Goal: Use online tool/utility: Utilize a website feature to perform a specific function

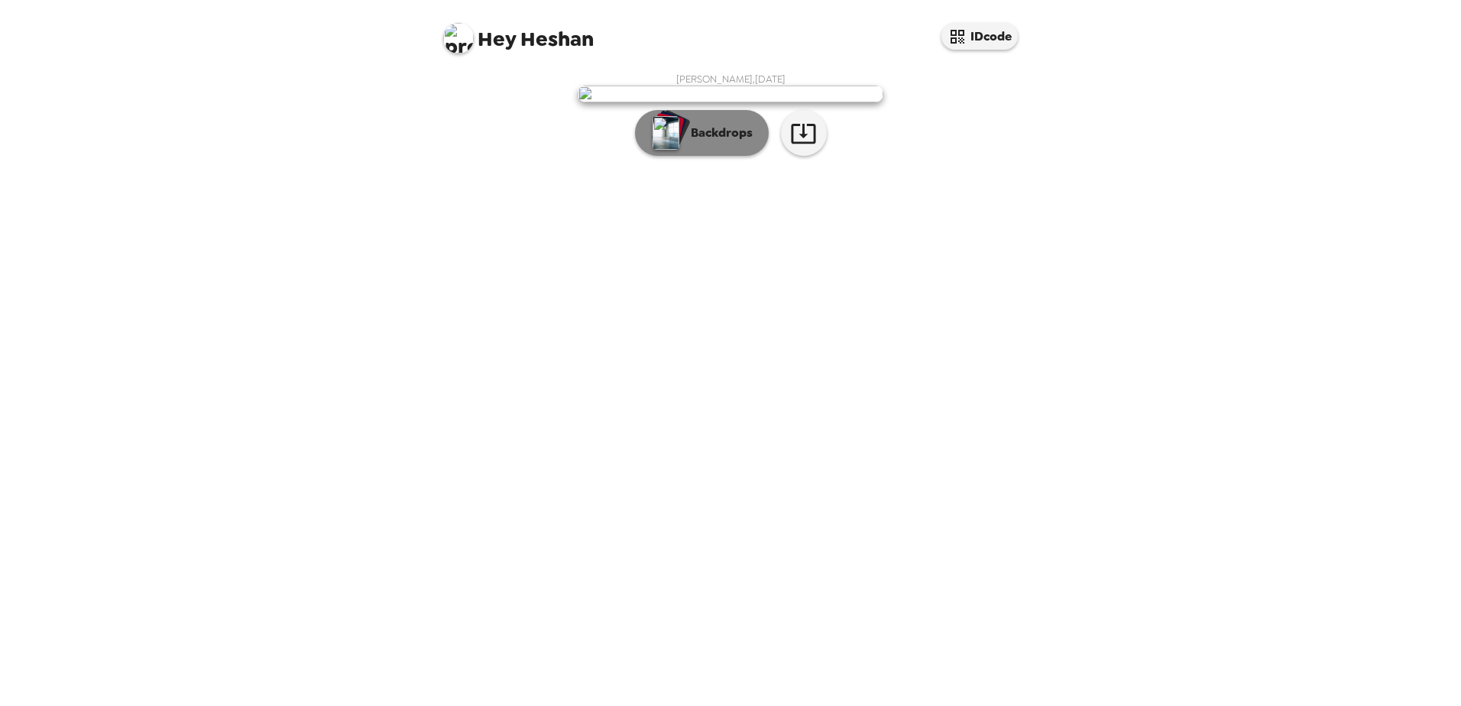
click at [711, 142] on p "Backdrops" at bounding box center [718, 133] width 70 height 18
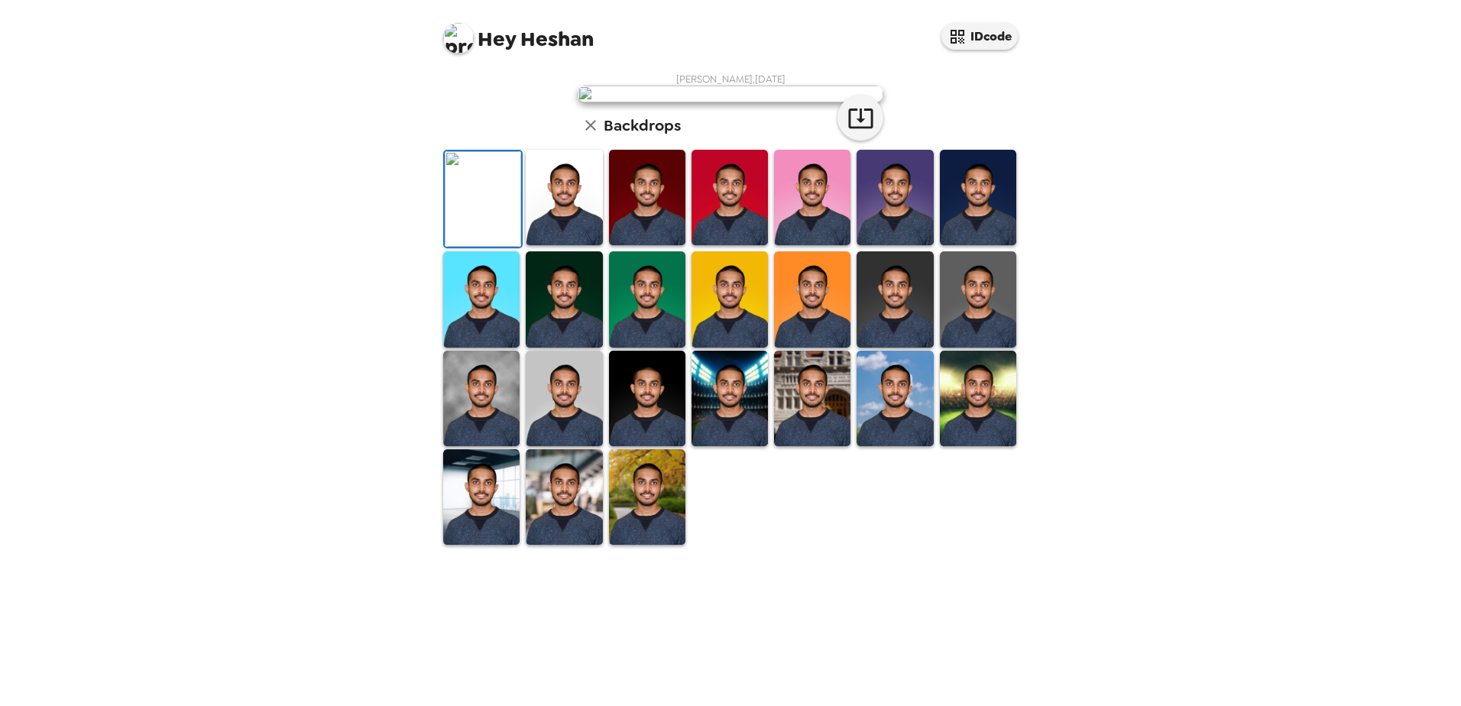
click at [904, 347] on img at bounding box center [895, 299] width 76 height 96
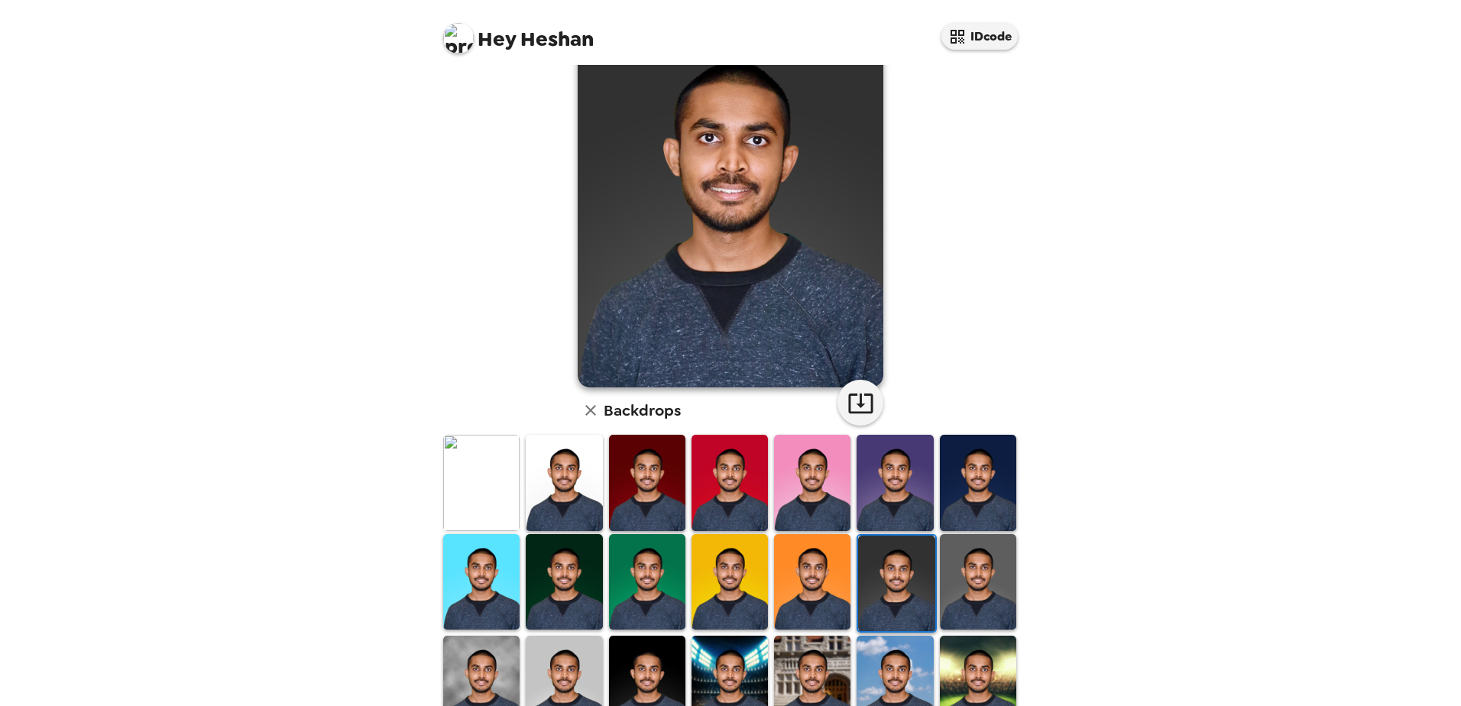
scroll to position [68, 0]
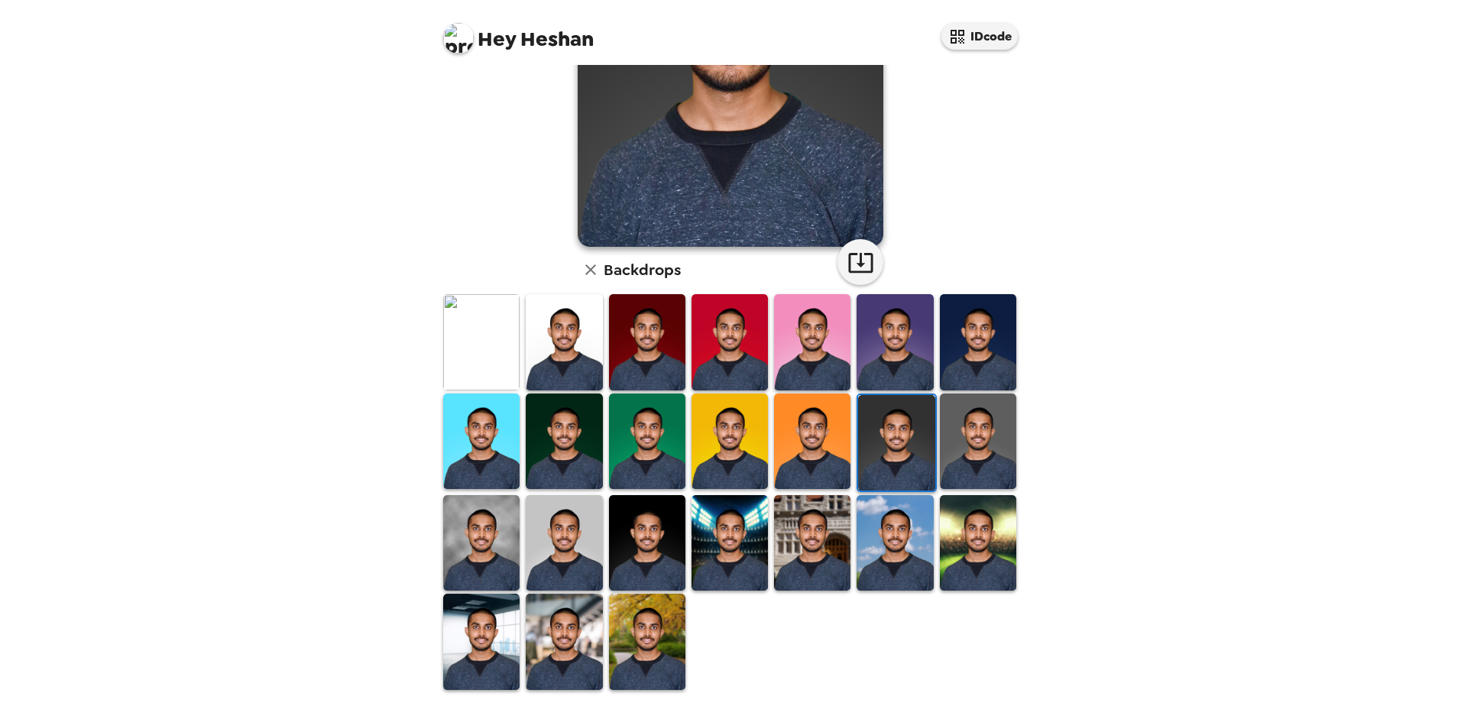
click at [987, 455] on img at bounding box center [978, 442] width 76 height 96
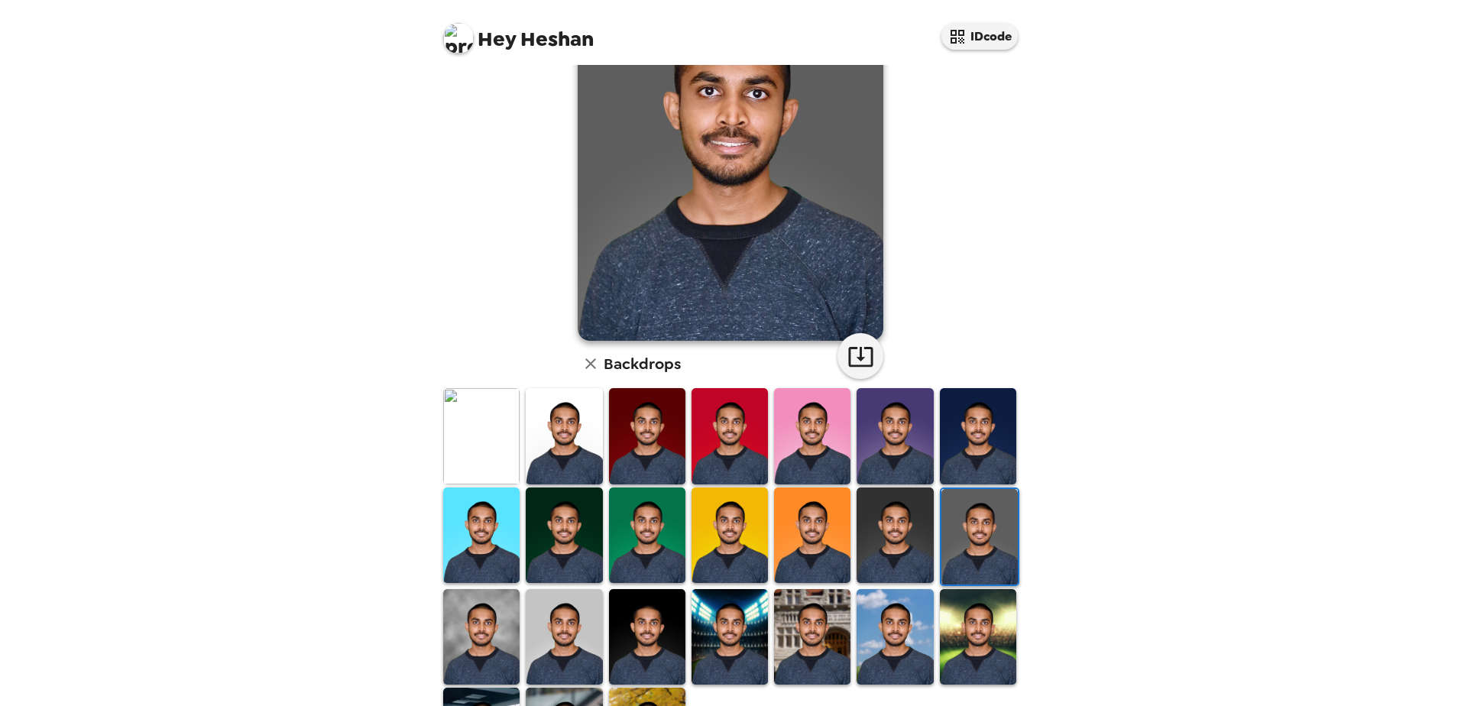
scroll to position [221, 0]
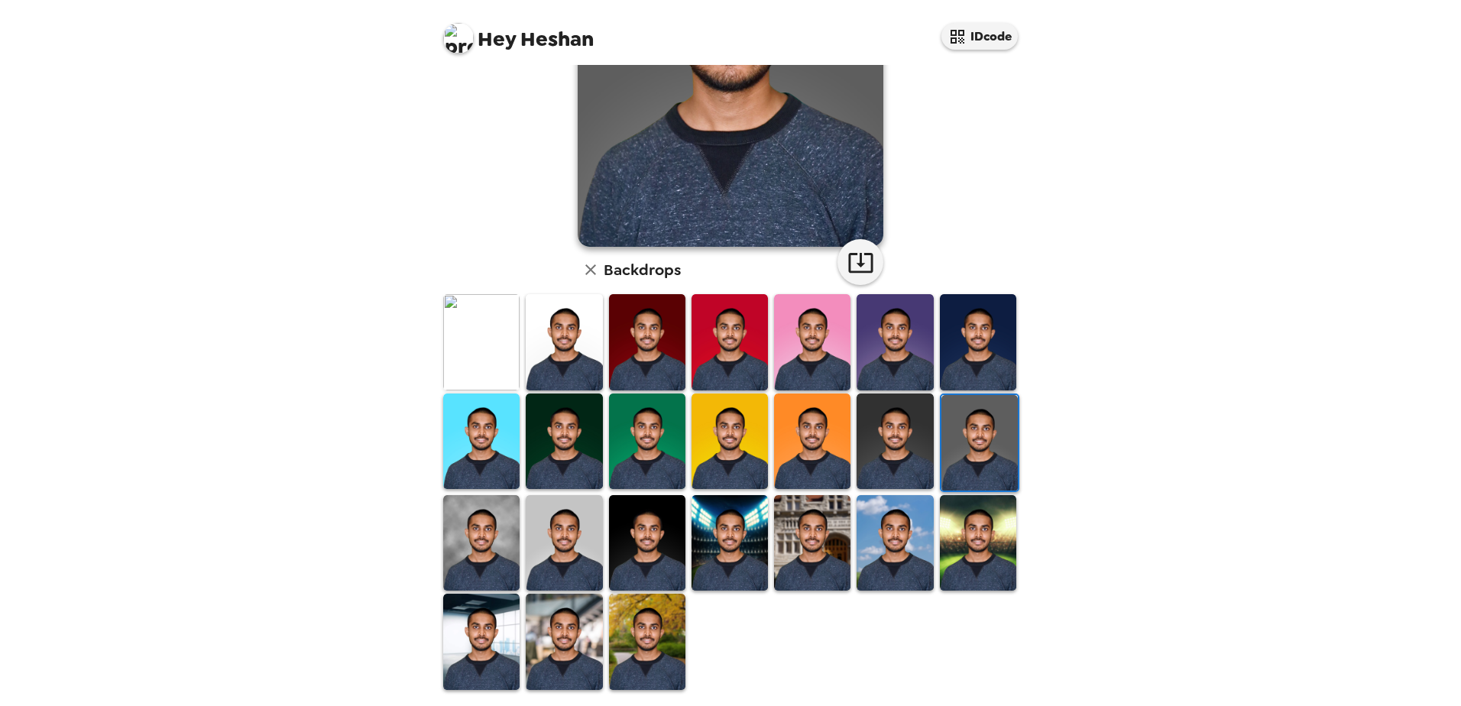
click at [485, 546] on img at bounding box center [481, 543] width 76 height 96
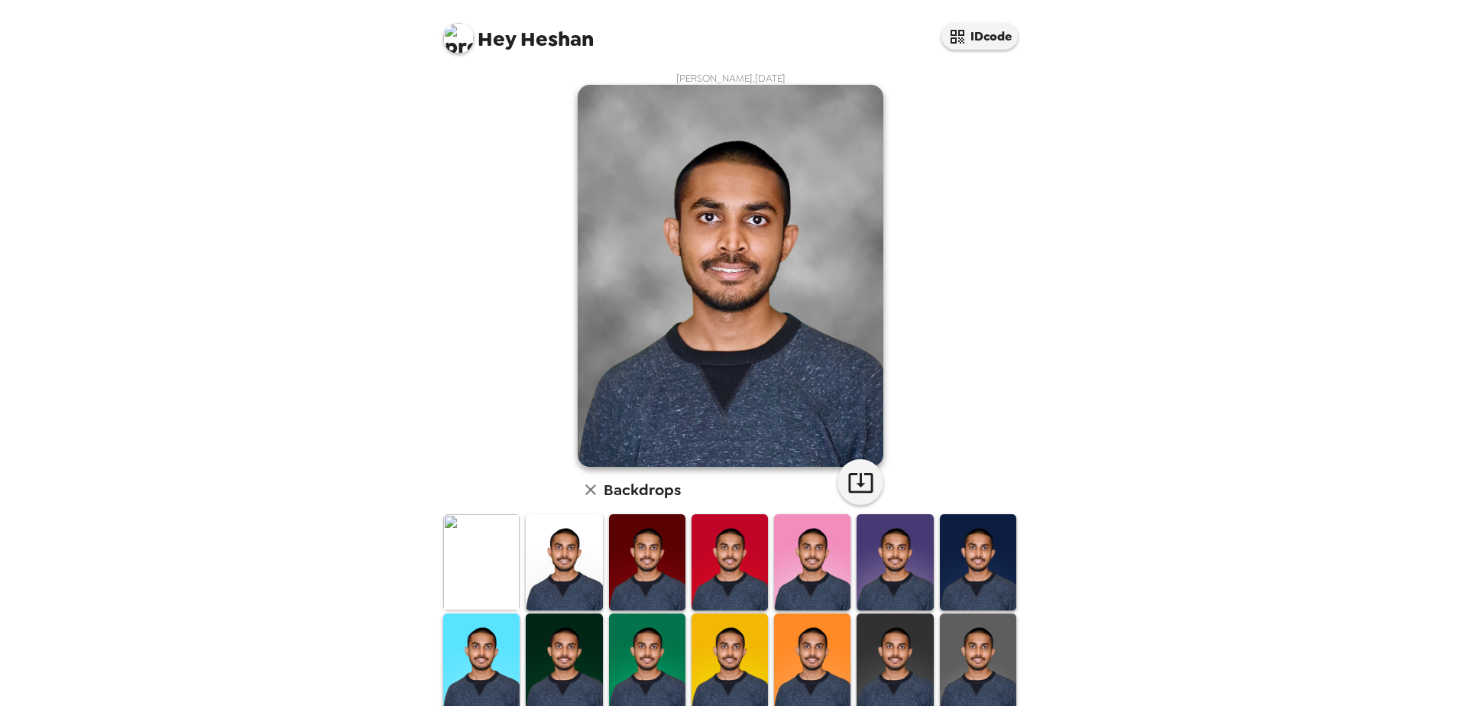
scroll to position [0, 0]
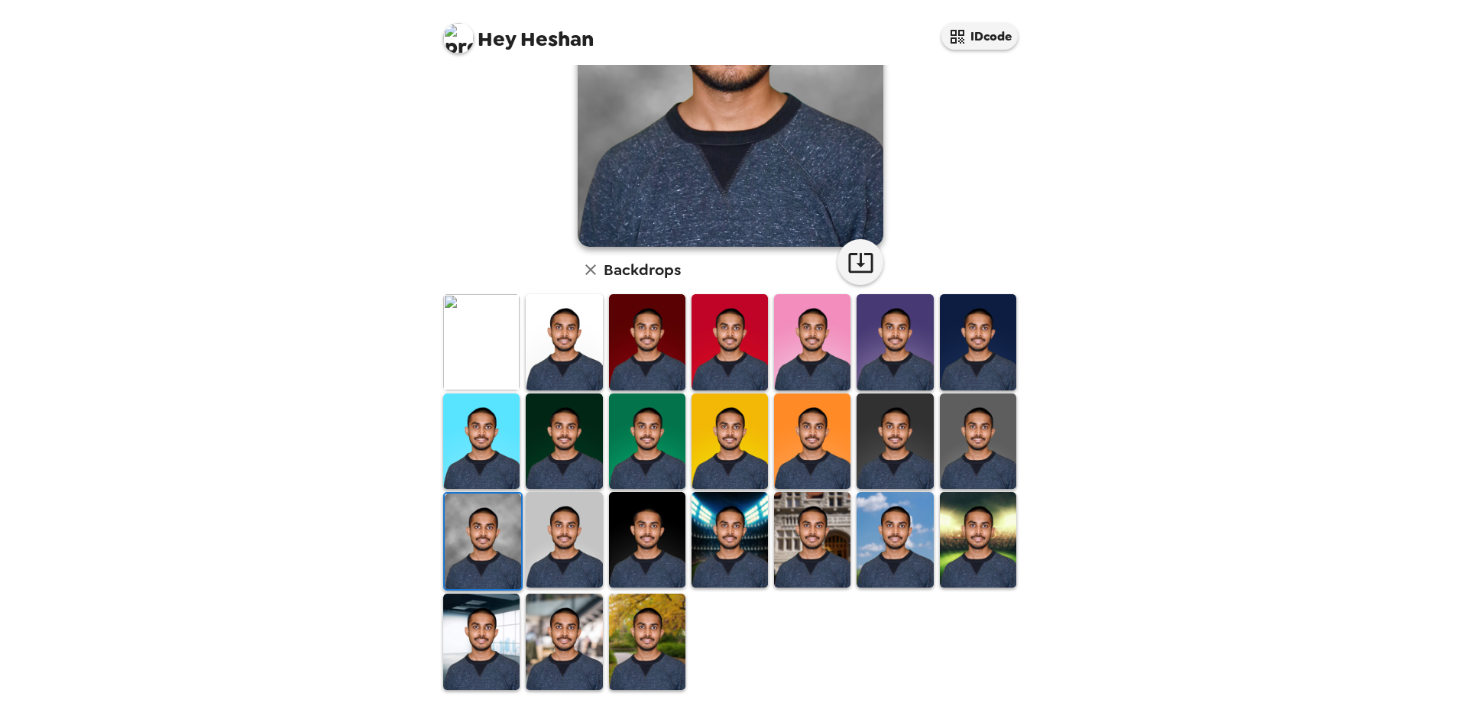
click at [977, 462] on img at bounding box center [978, 442] width 76 height 96
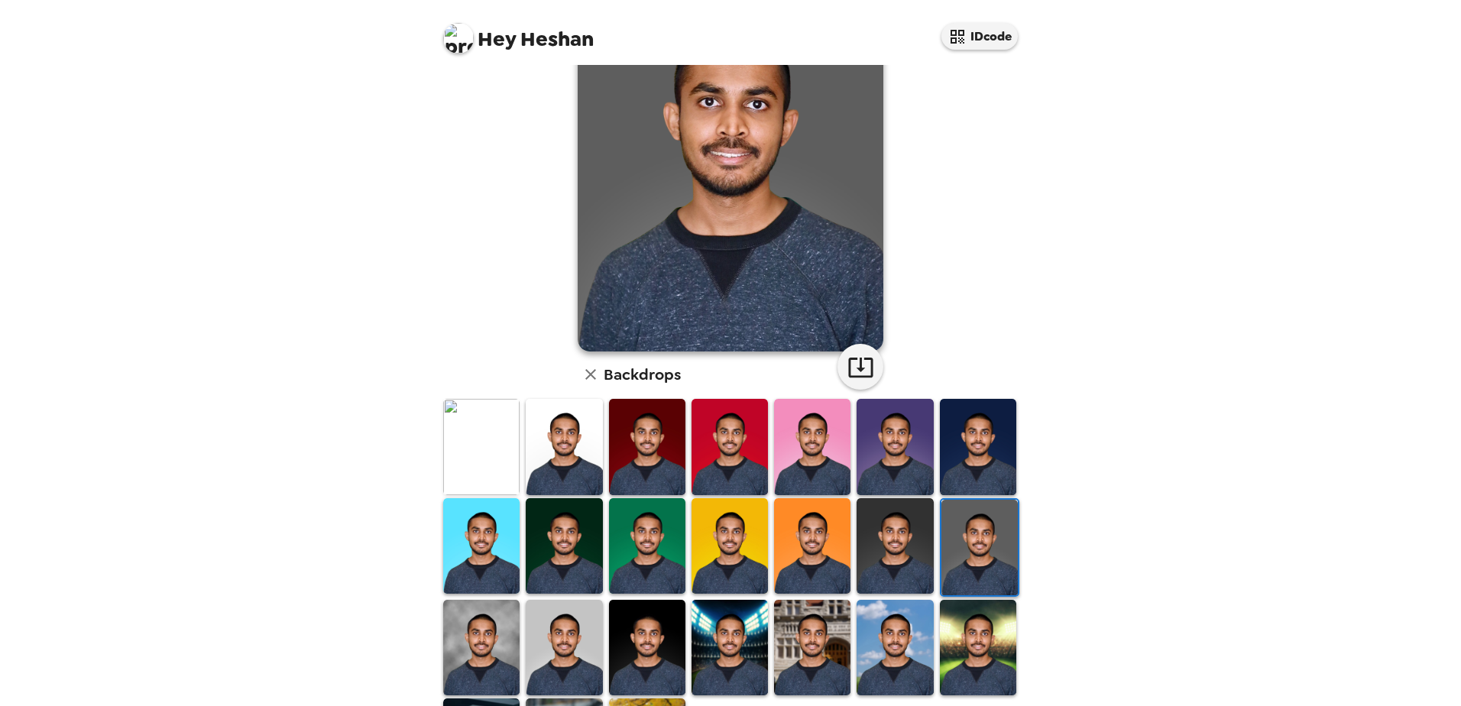
scroll to position [153, 0]
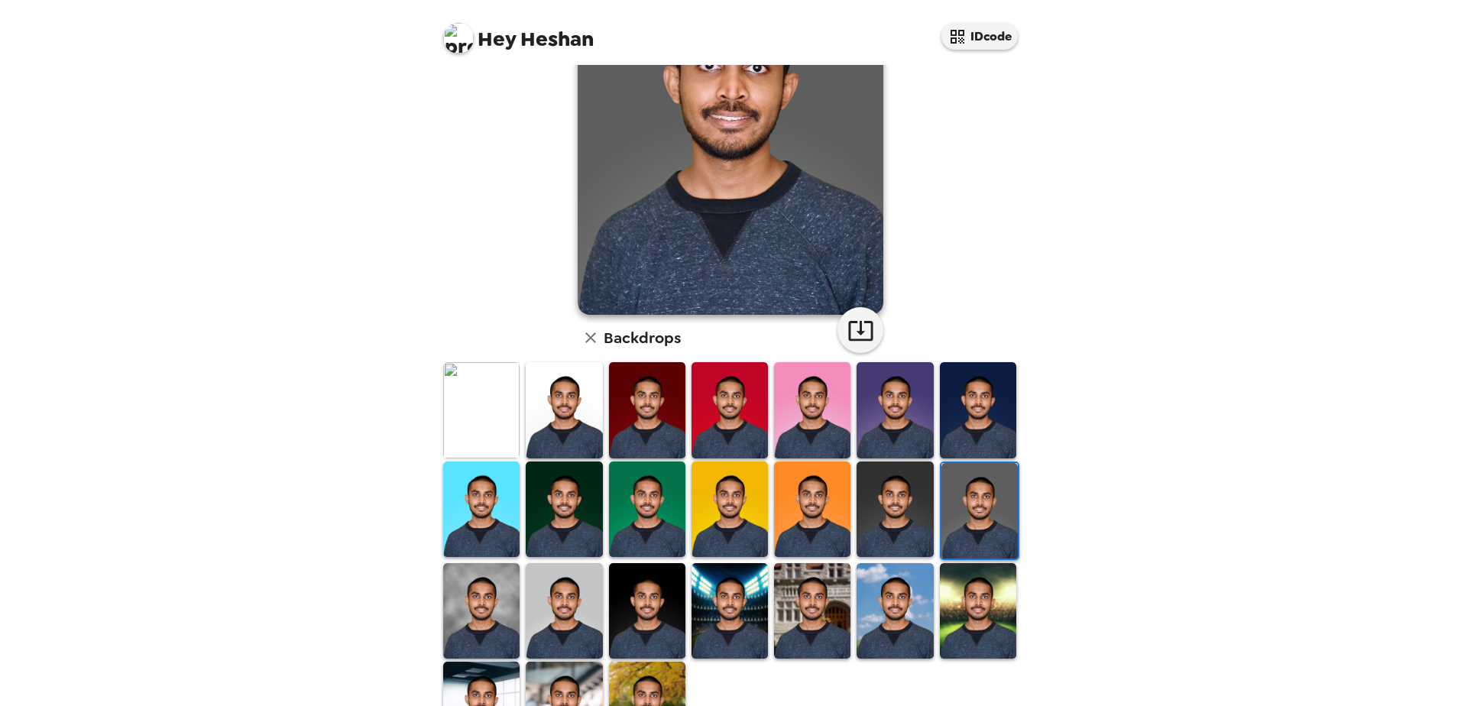
click at [565, 414] on img at bounding box center [564, 410] width 76 height 96
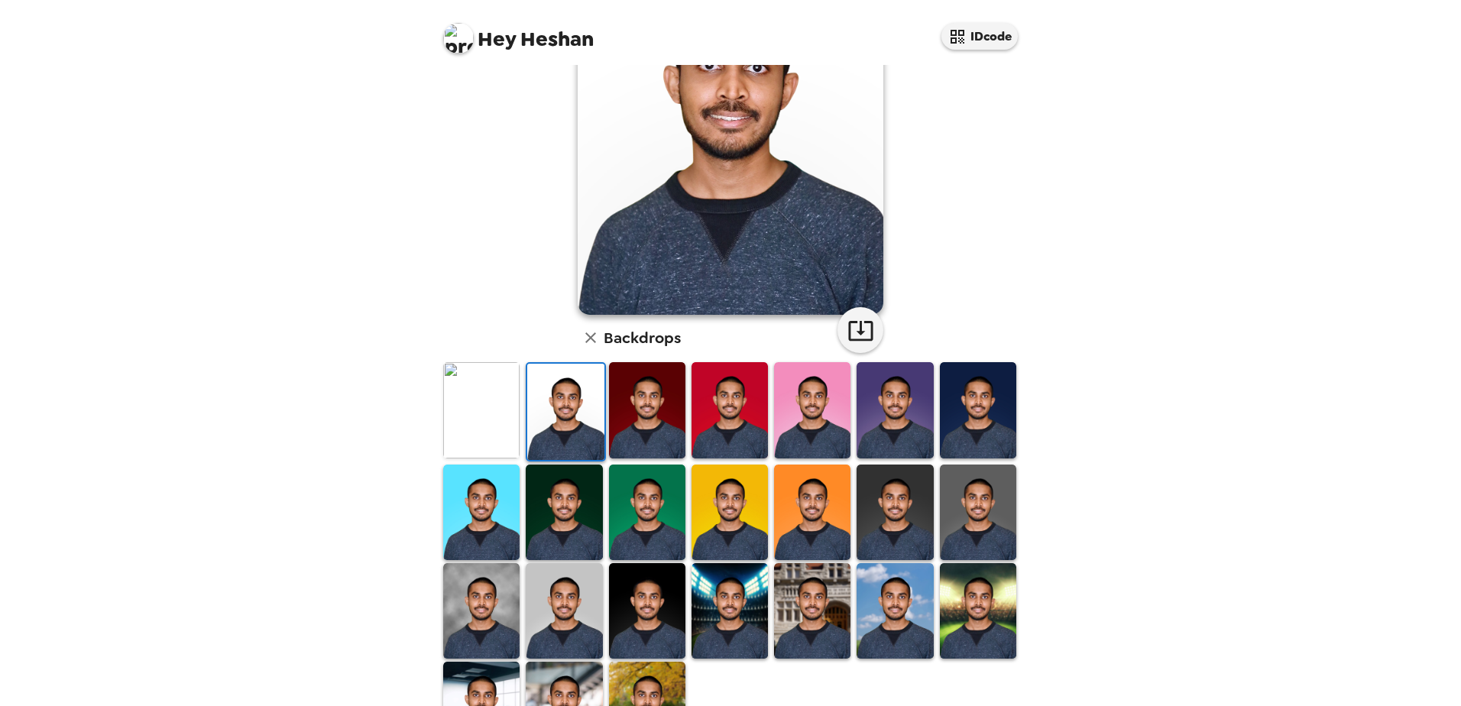
click at [656, 492] on img at bounding box center [647, 513] width 76 height 96
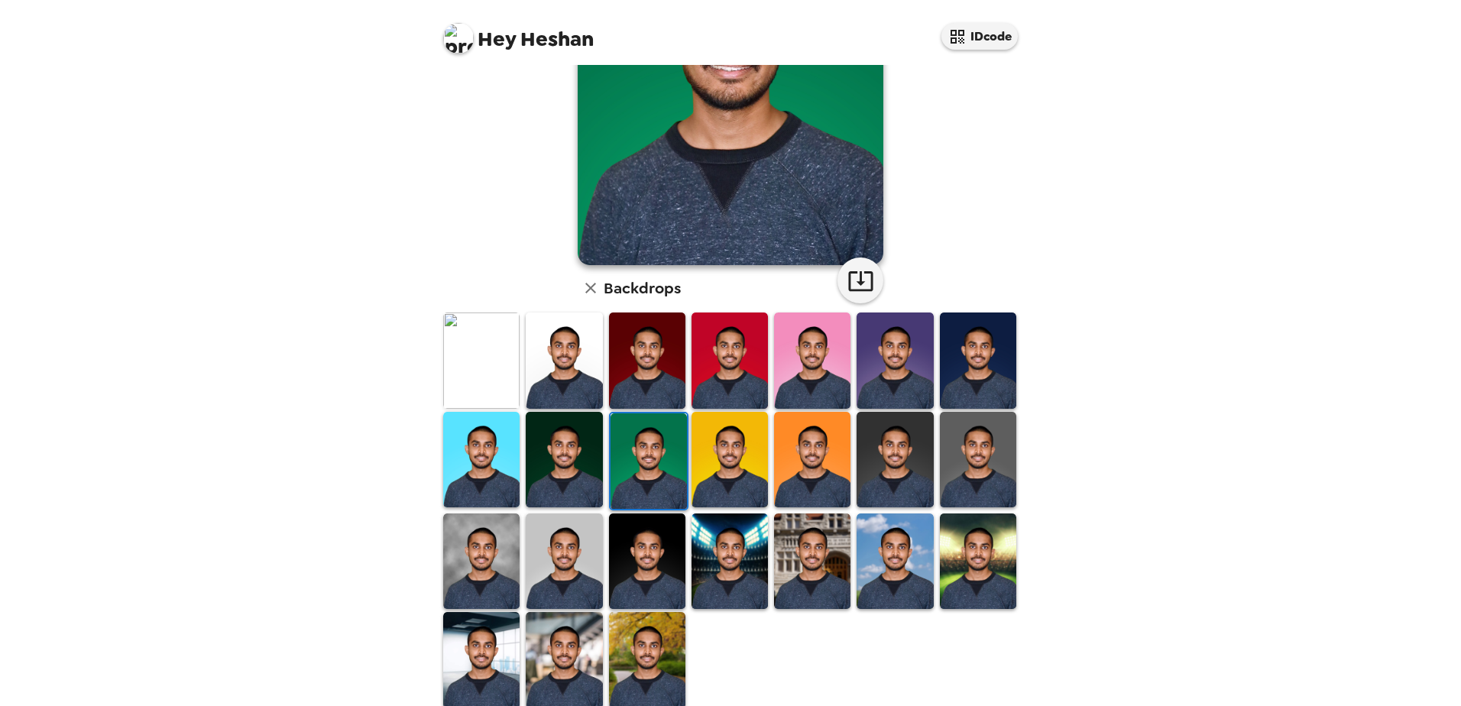
scroll to position [221, 0]
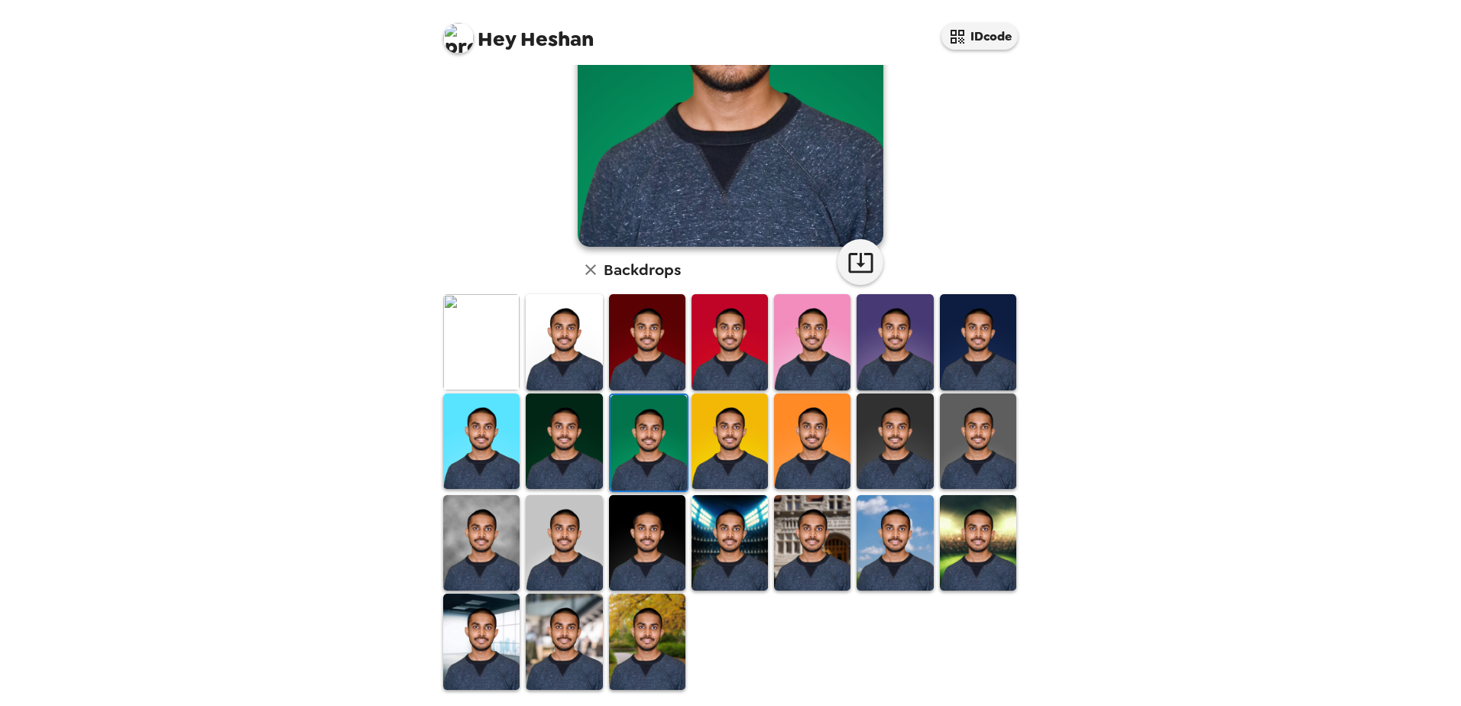
click at [531, 530] on img at bounding box center [564, 543] width 76 height 96
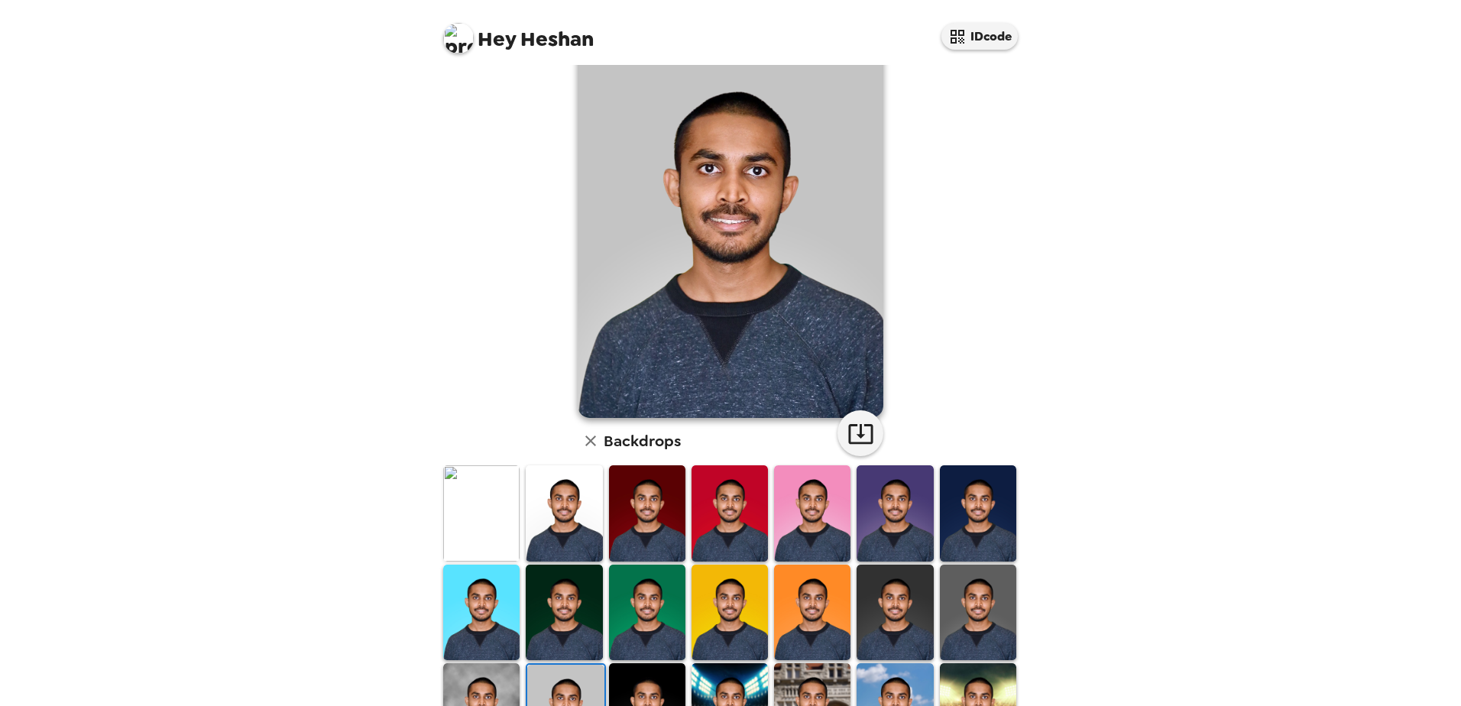
scroll to position [76, 0]
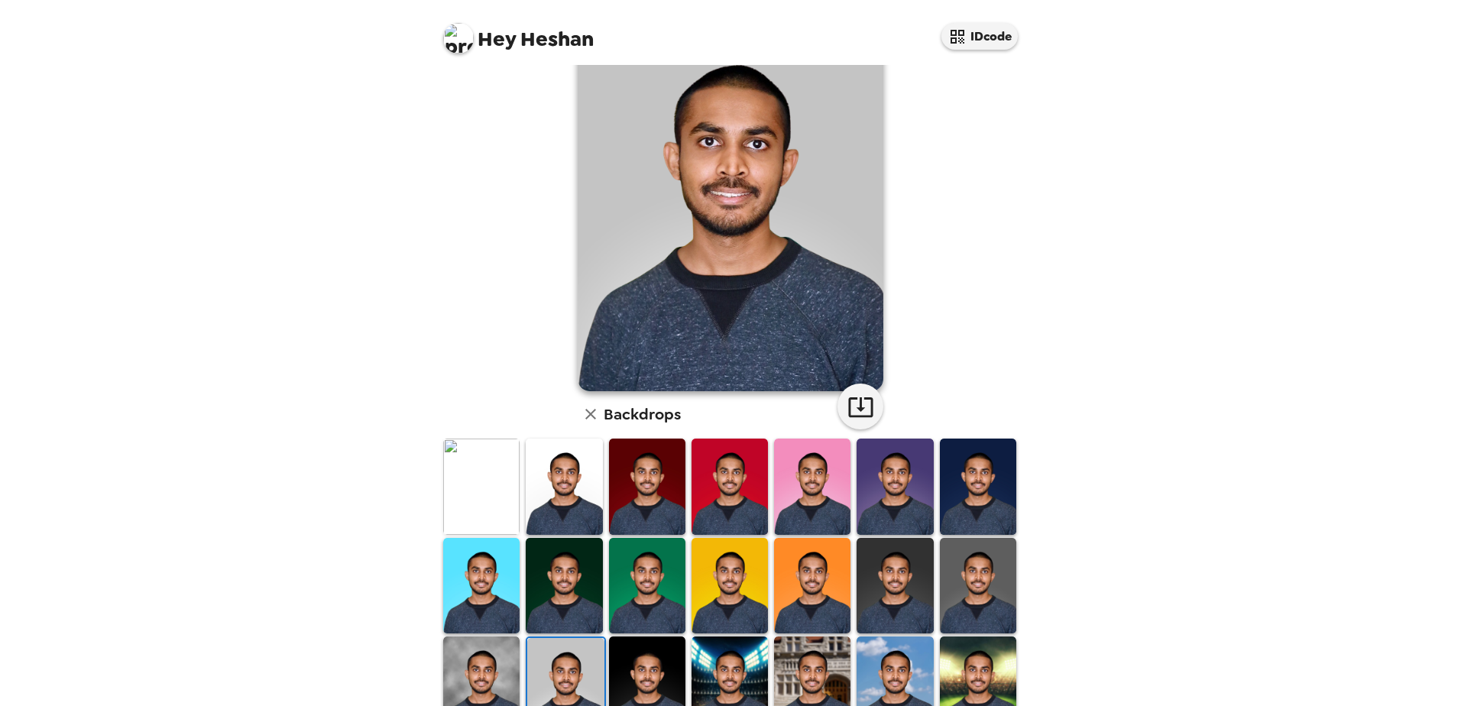
click at [898, 584] on img at bounding box center [895, 586] width 76 height 96
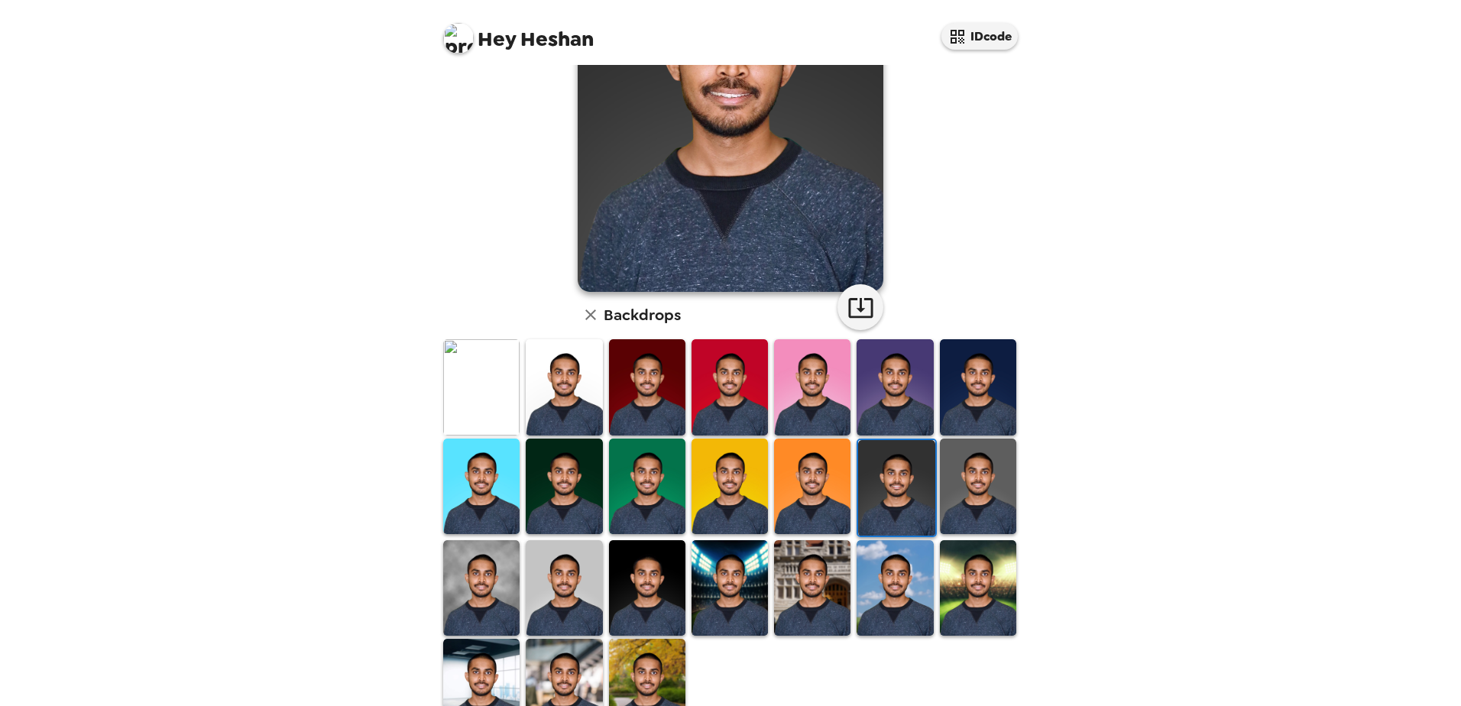
scroll to position [221, 0]
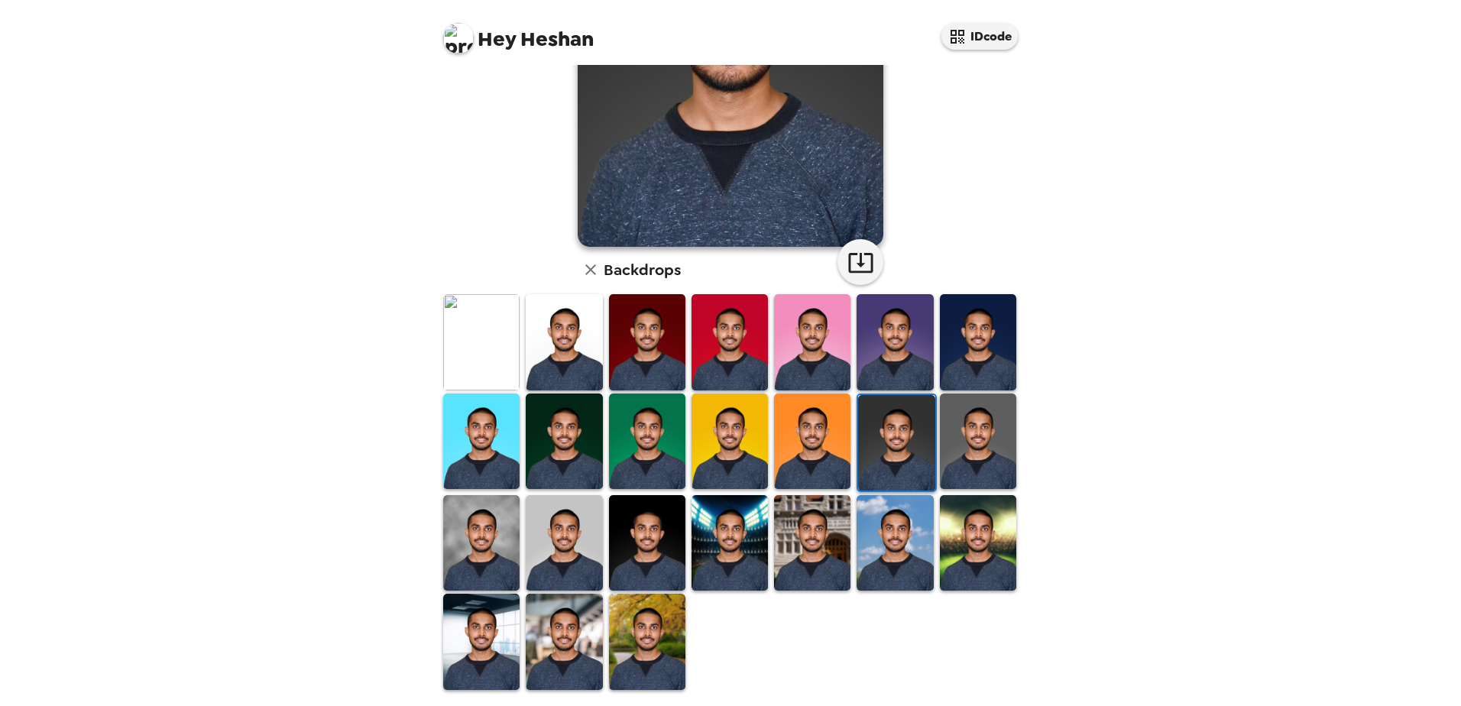
click at [948, 573] on img at bounding box center [978, 543] width 76 height 96
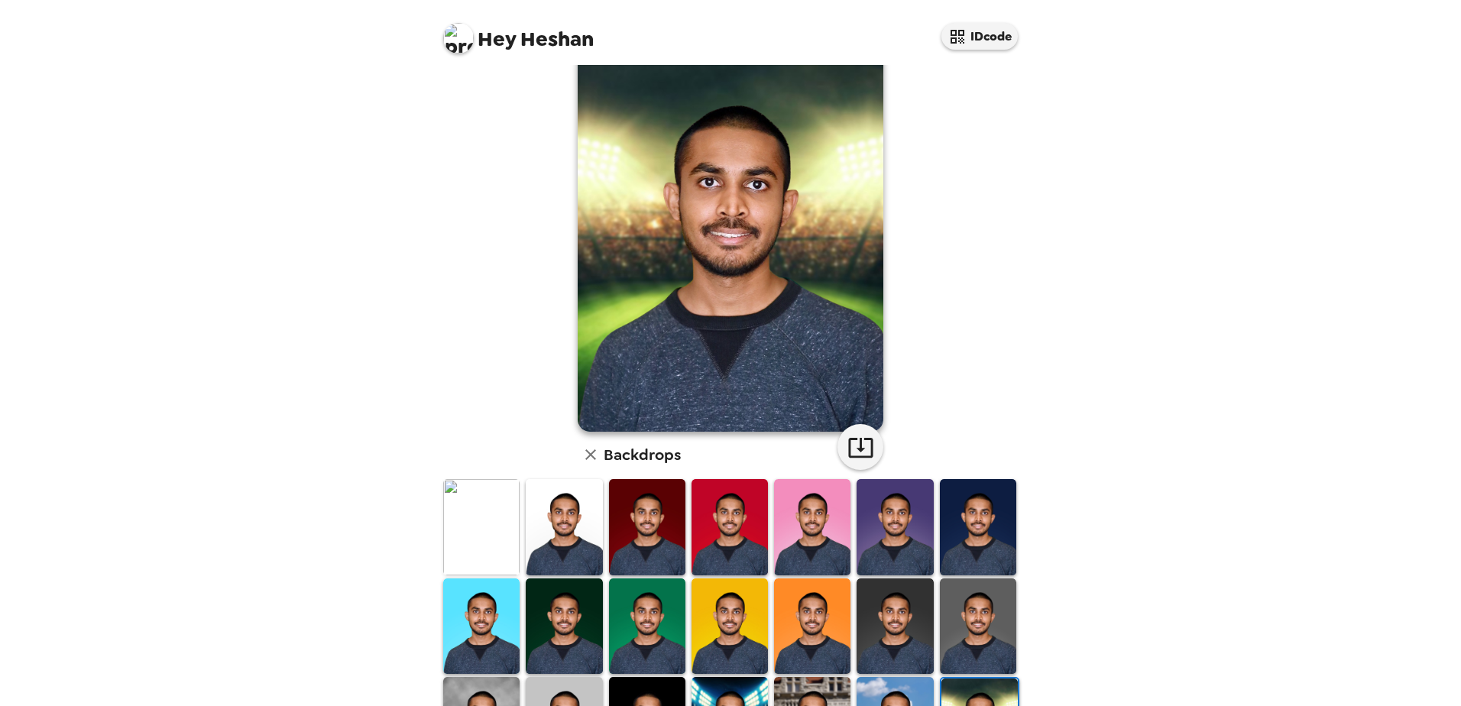
scroll to position [0, 0]
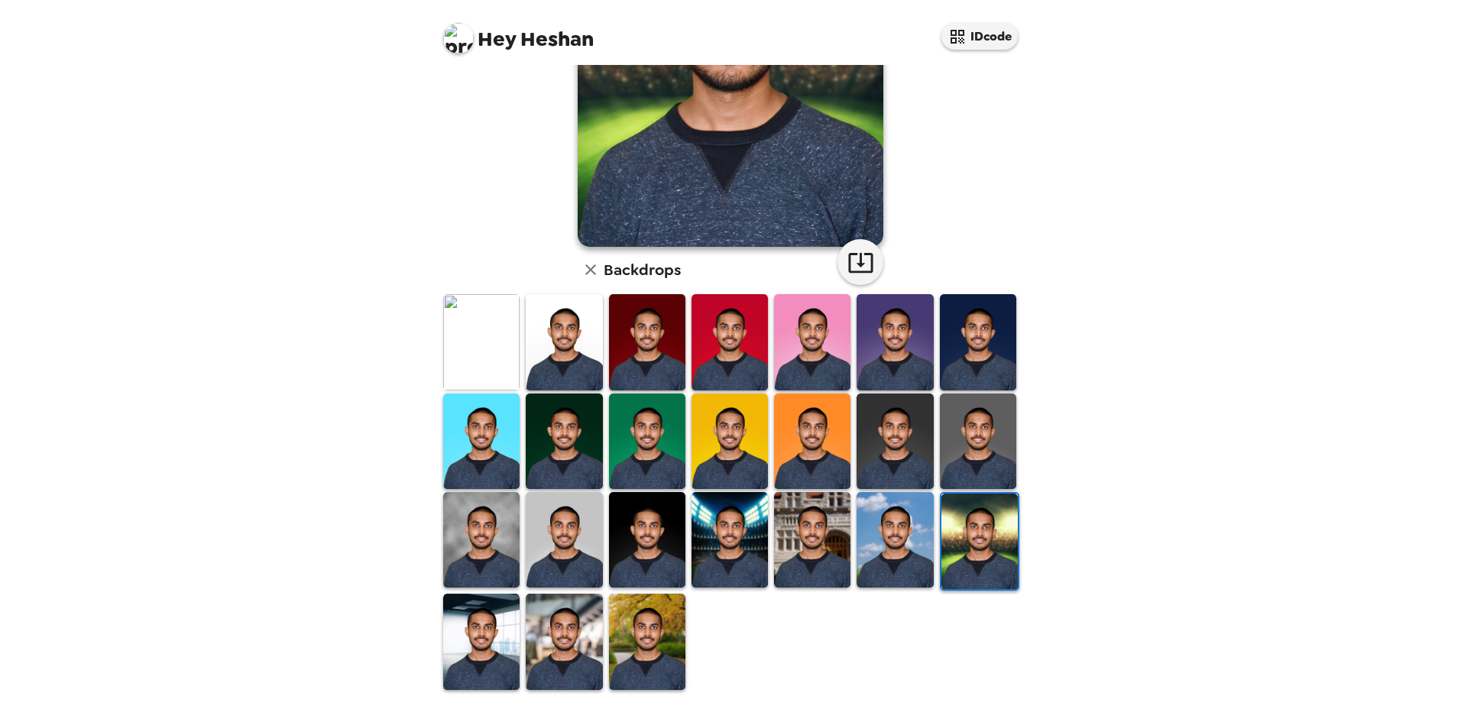
click at [808, 543] on img at bounding box center [812, 540] width 76 height 96
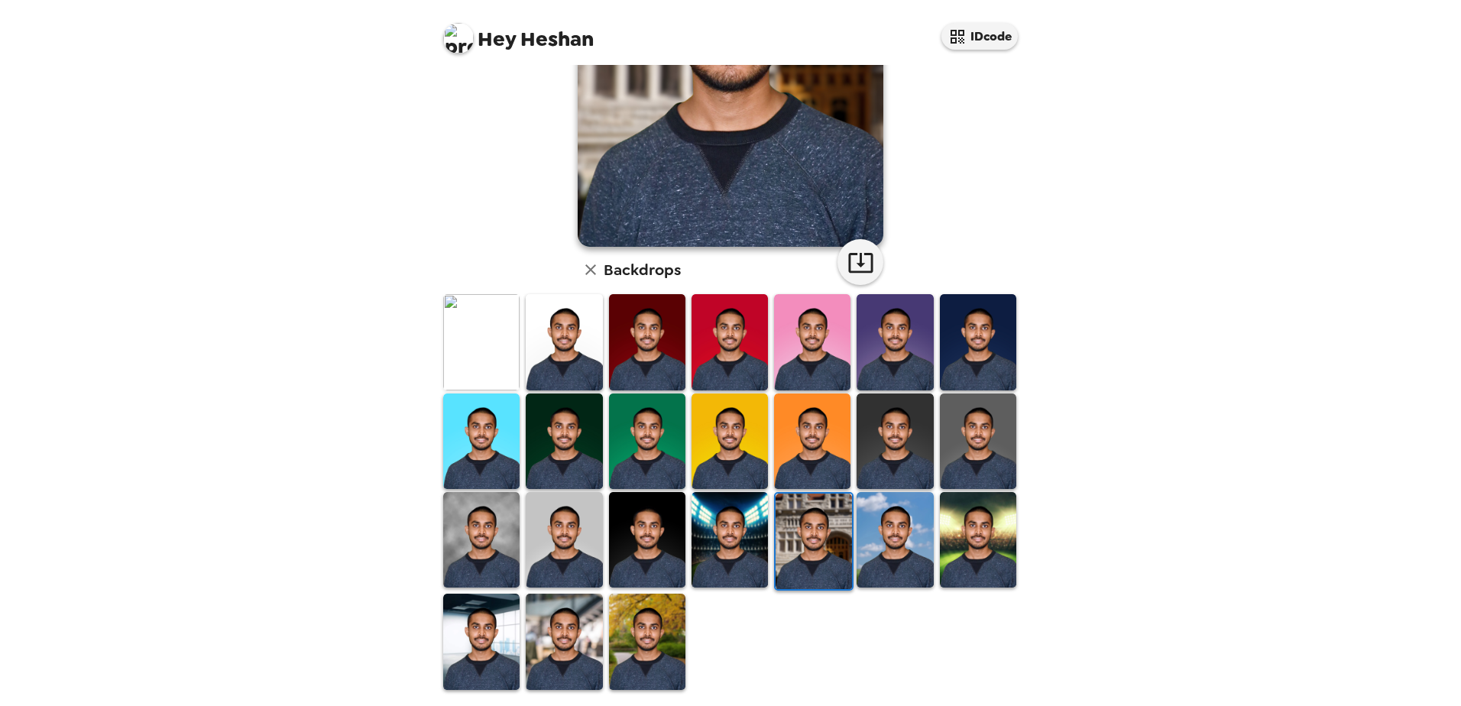
click at [857, 455] on img at bounding box center [895, 442] width 76 height 96
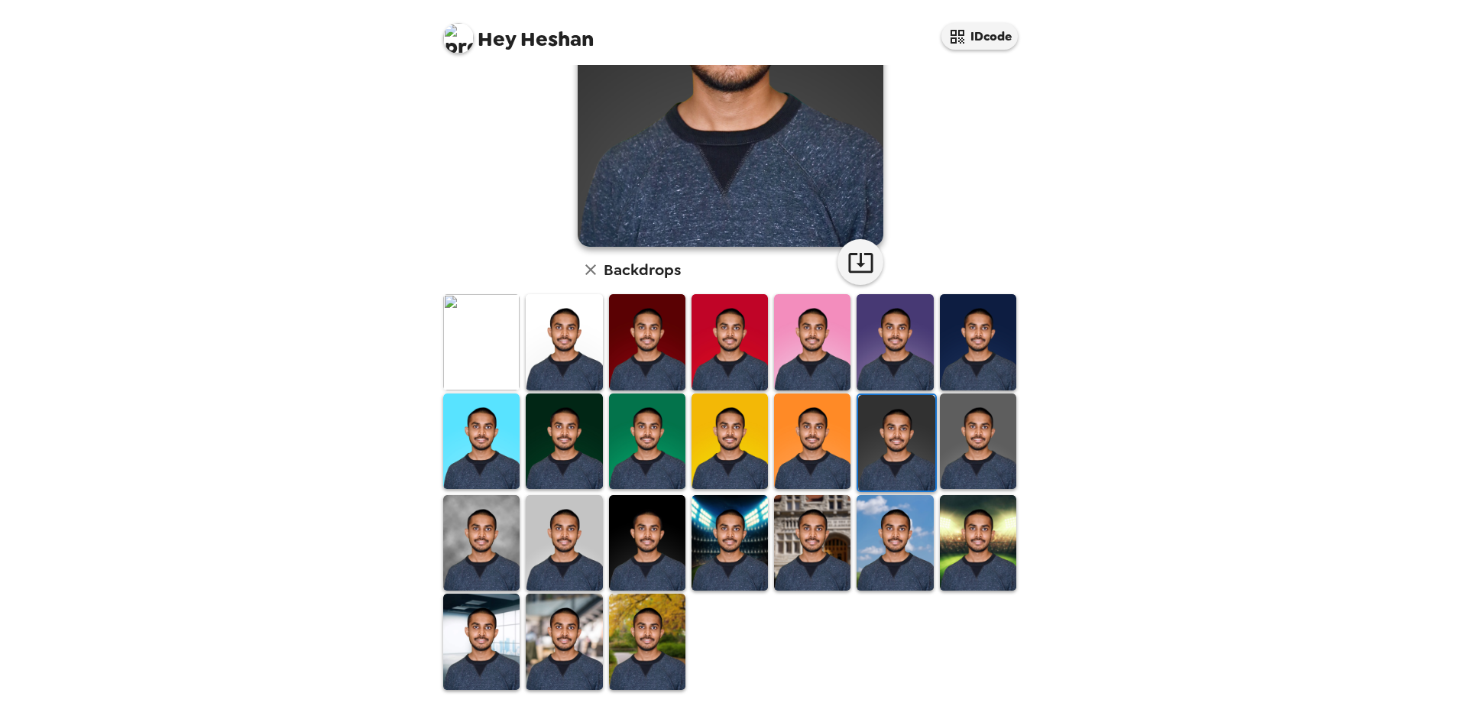
click at [986, 454] on img at bounding box center [978, 442] width 76 height 96
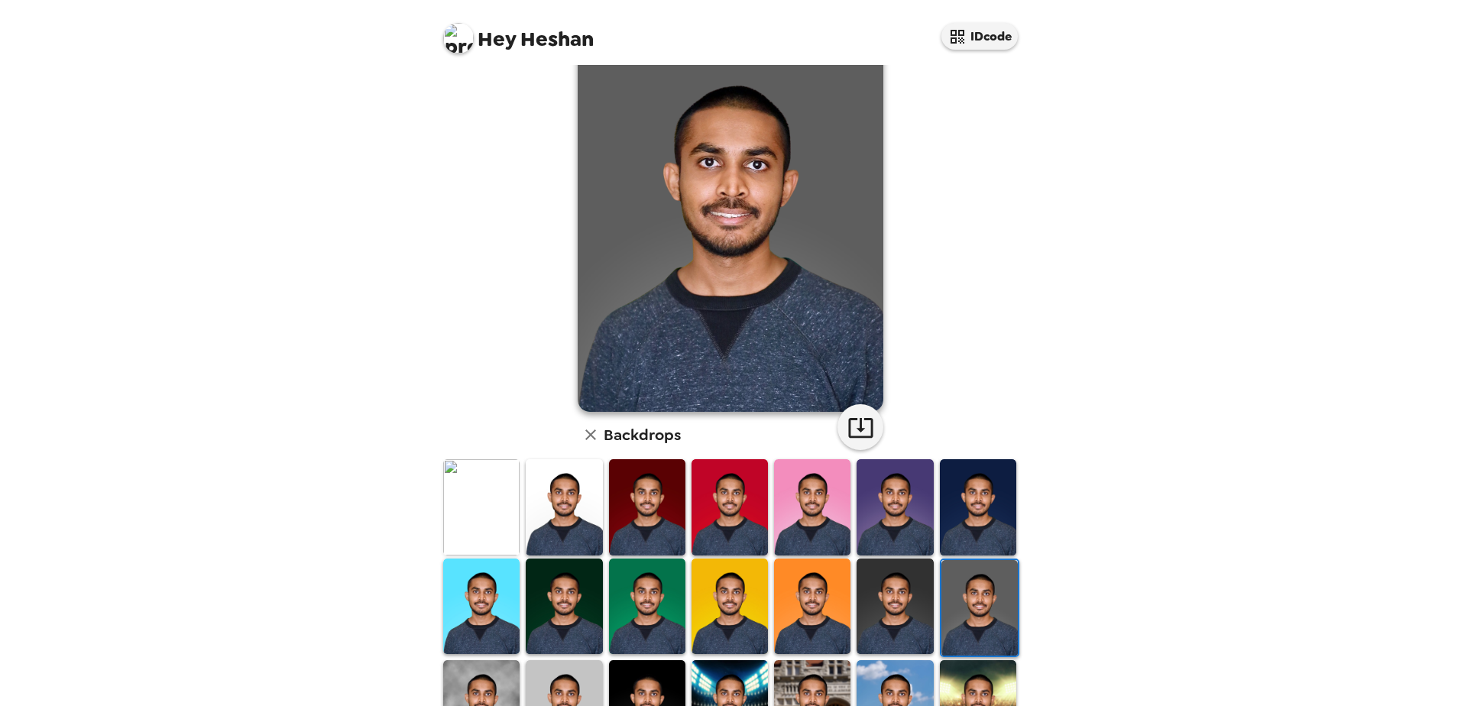
scroll to position [153, 0]
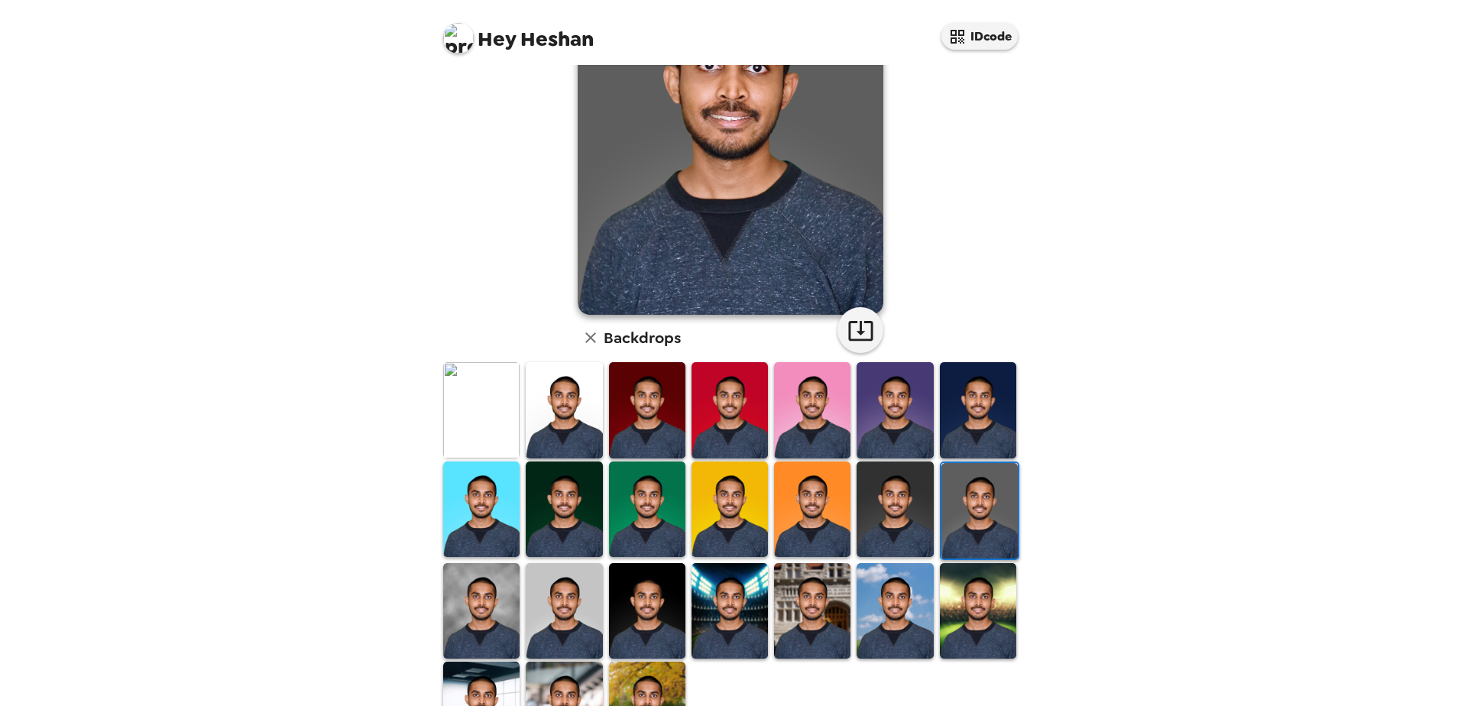
click at [883, 413] on img at bounding box center [895, 410] width 76 height 96
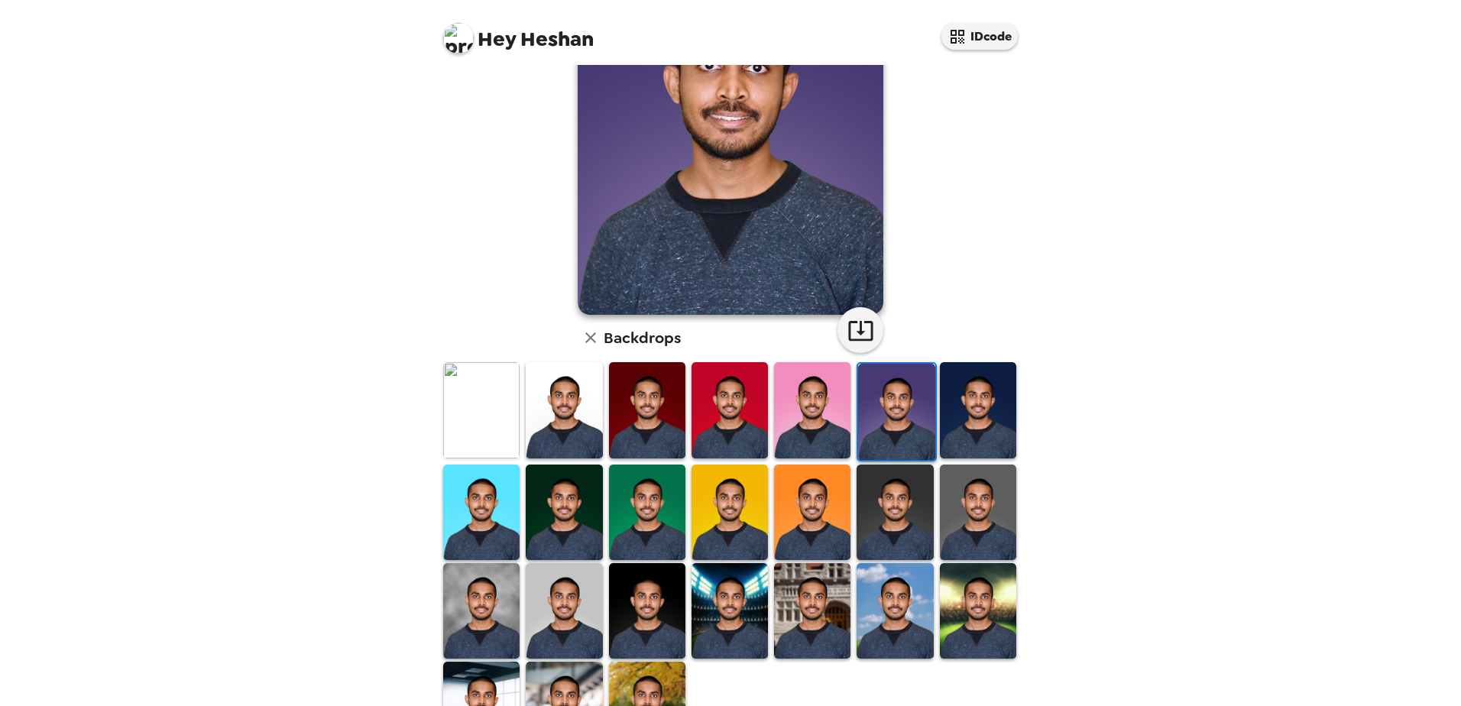
click at [940, 407] on img at bounding box center [978, 410] width 76 height 96
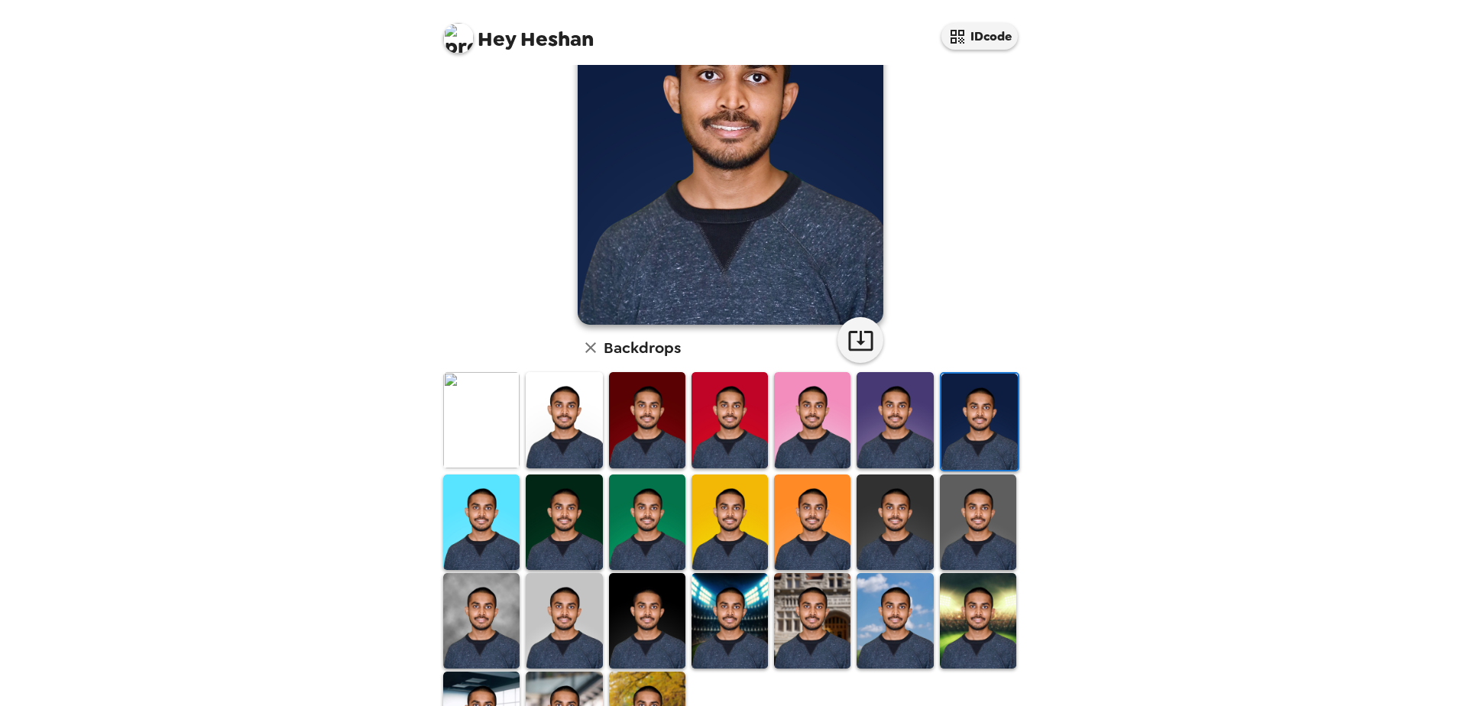
scroll to position [221, 0]
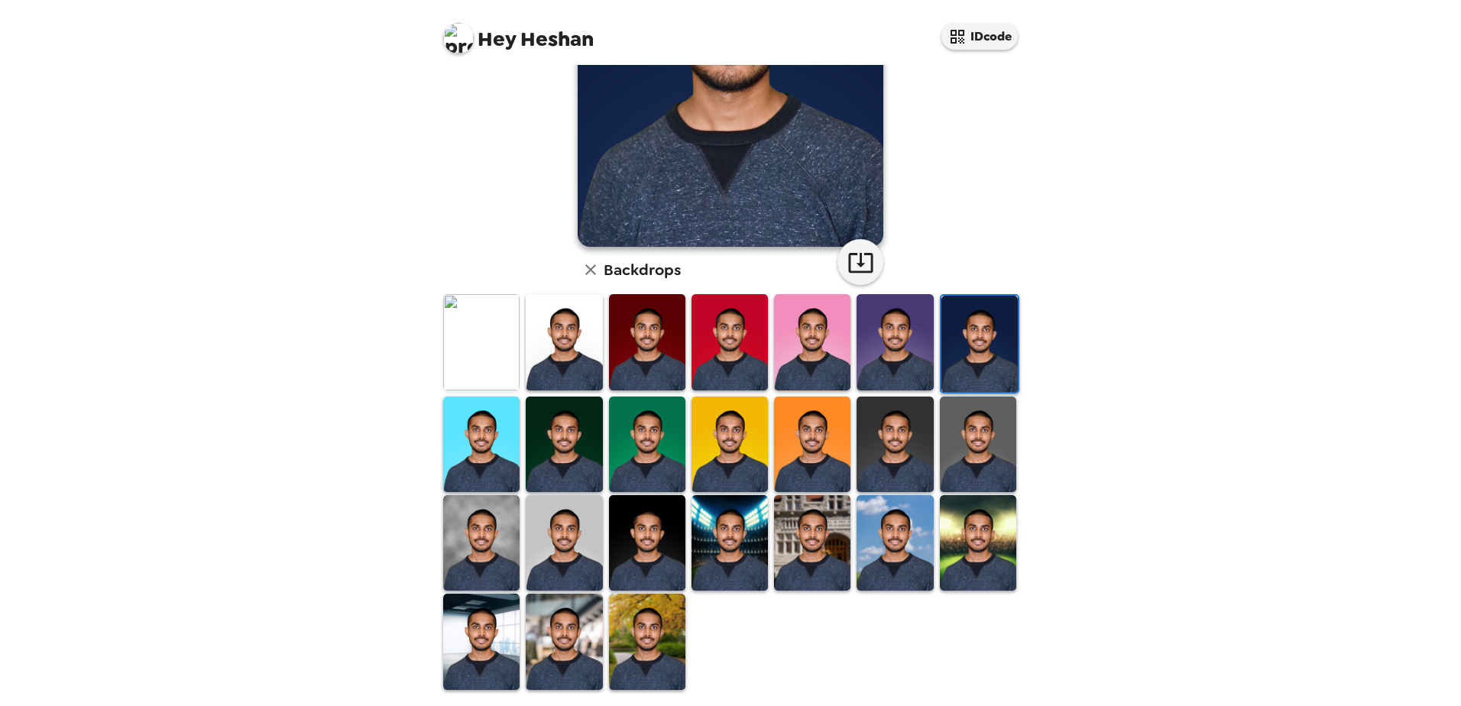
click at [475, 464] on img at bounding box center [481, 445] width 76 height 96
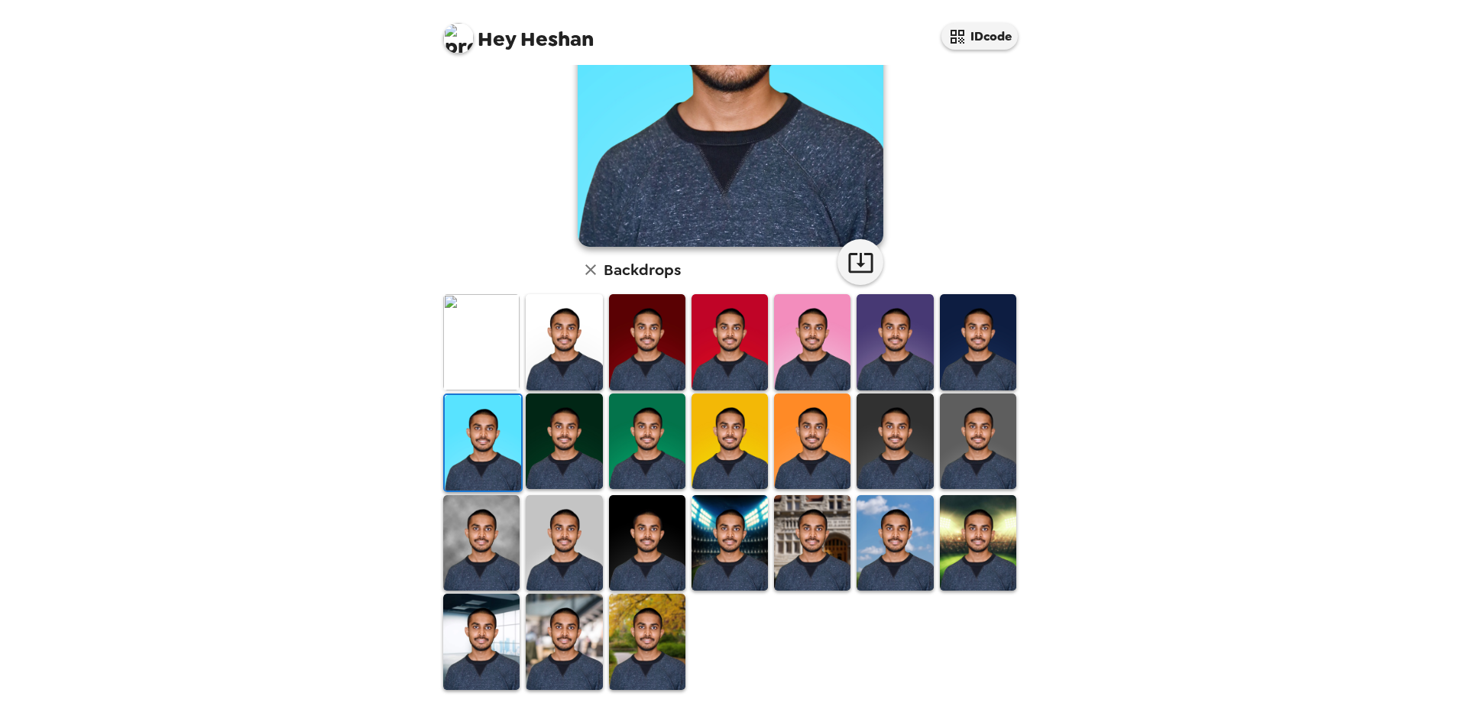
click at [486, 534] on img at bounding box center [481, 543] width 76 height 96
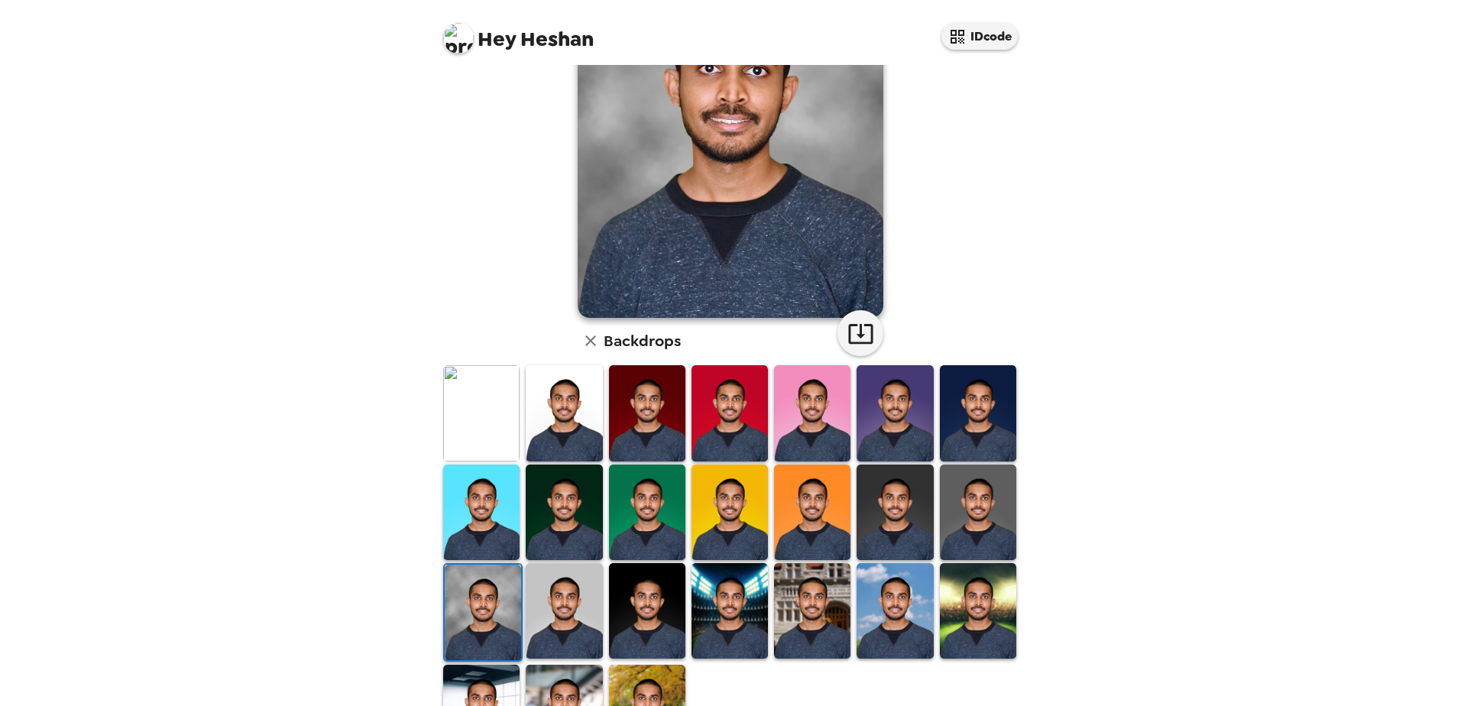
scroll to position [153, 0]
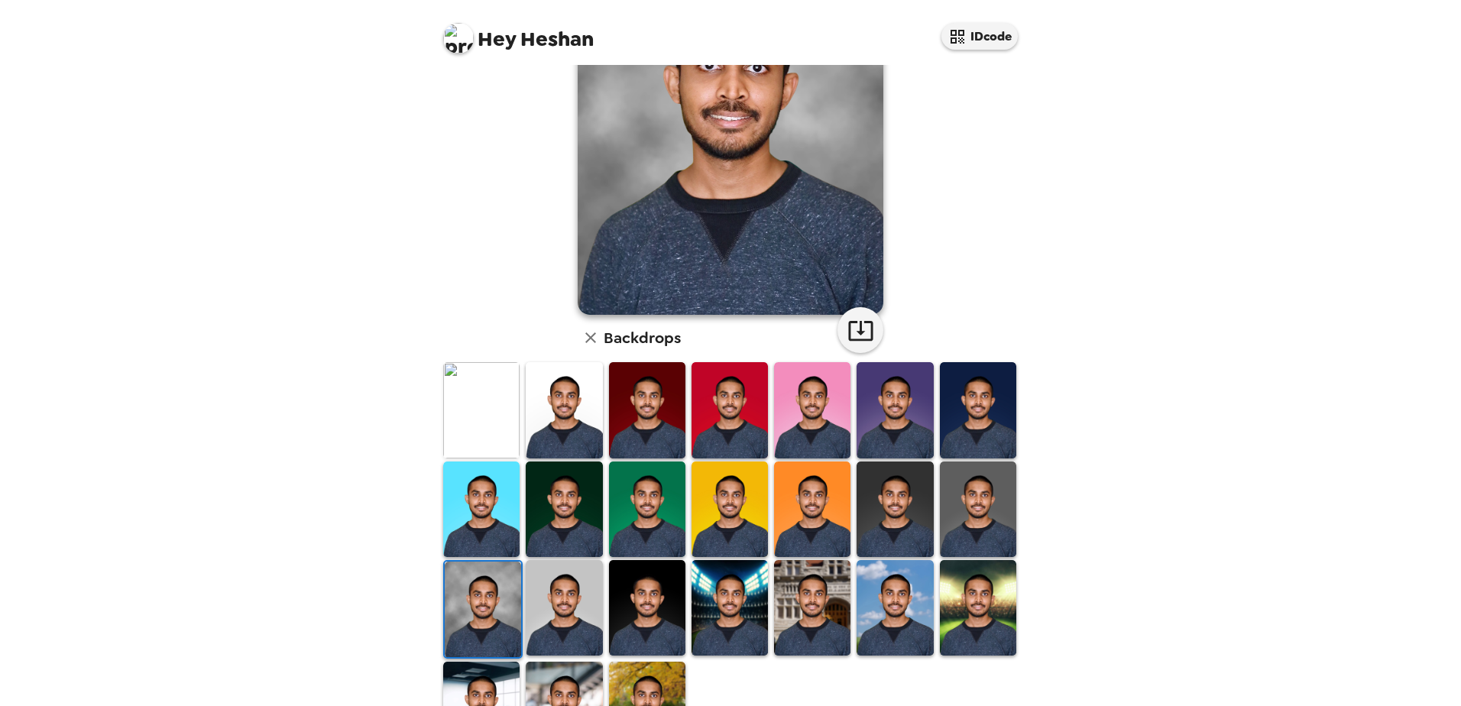
click at [552, 591] on img at bounding box center [564, 608] width 76 height 96
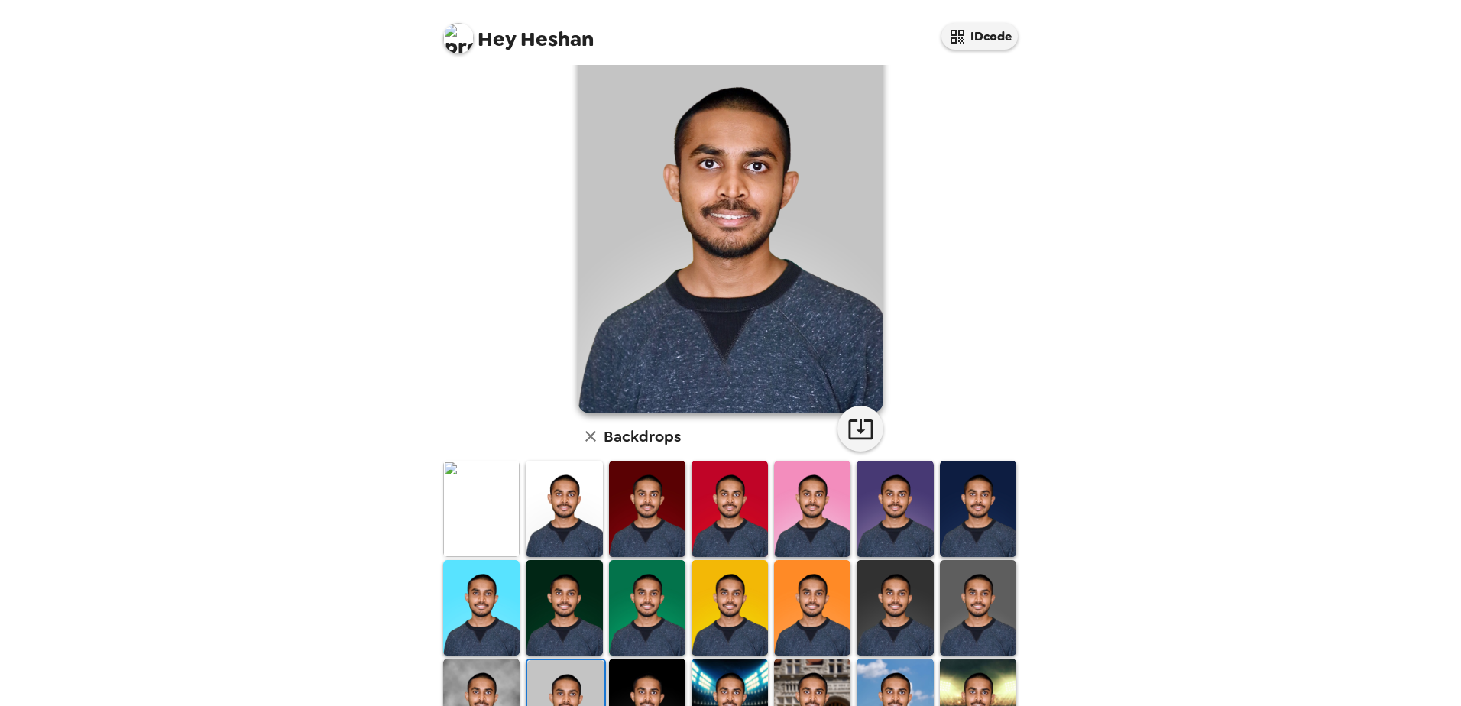
scroll to position [76, 0]
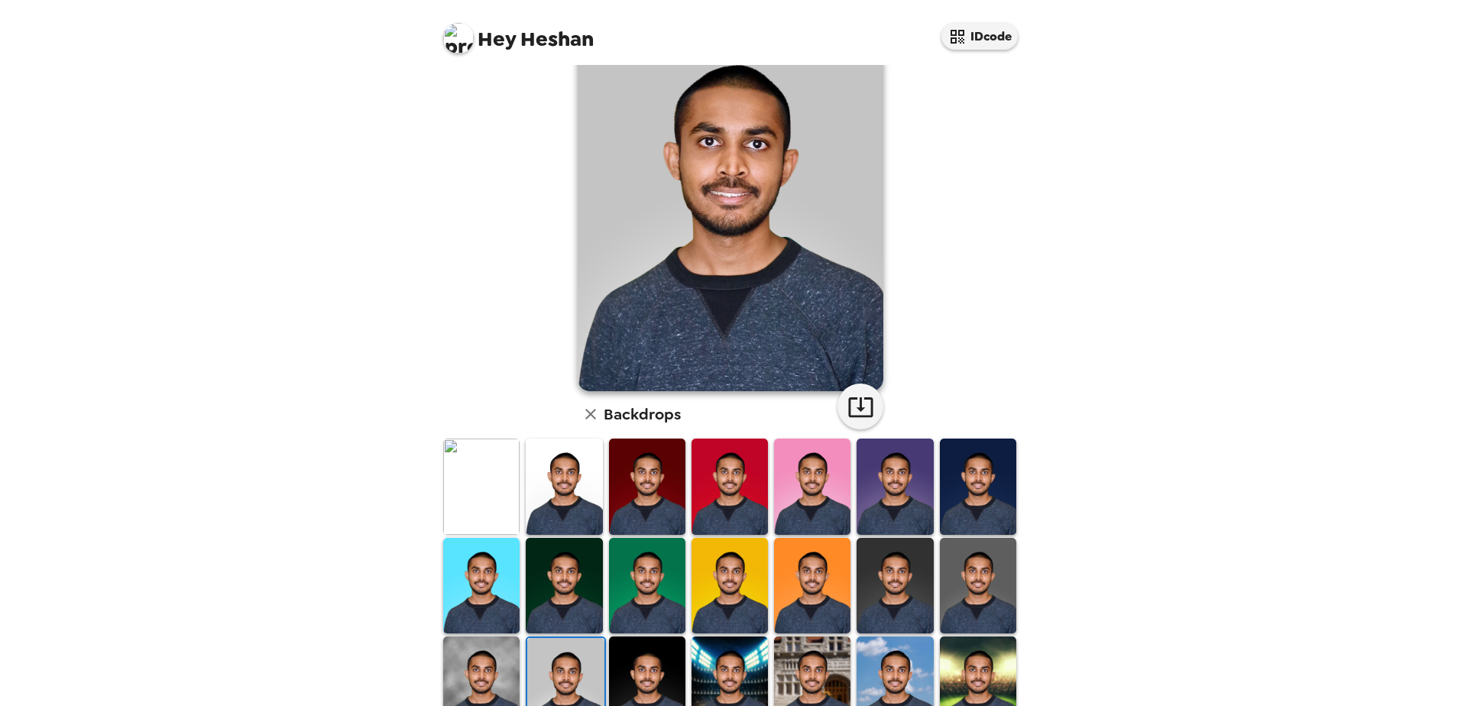
click at [492, 508] on img at bounding box center [481, 487] width 76 height 96
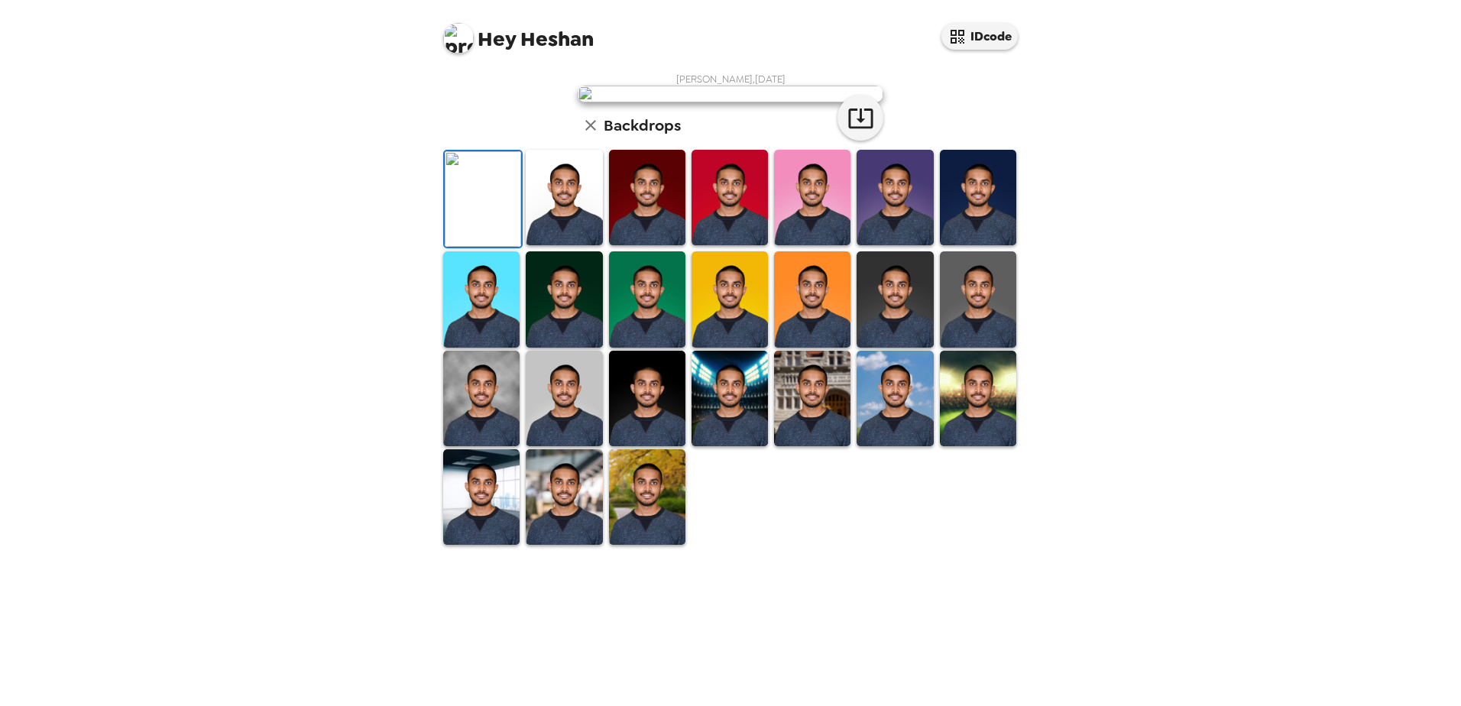
click at [554, 245] on img at bounding box center [564, 198] width 76 height 96
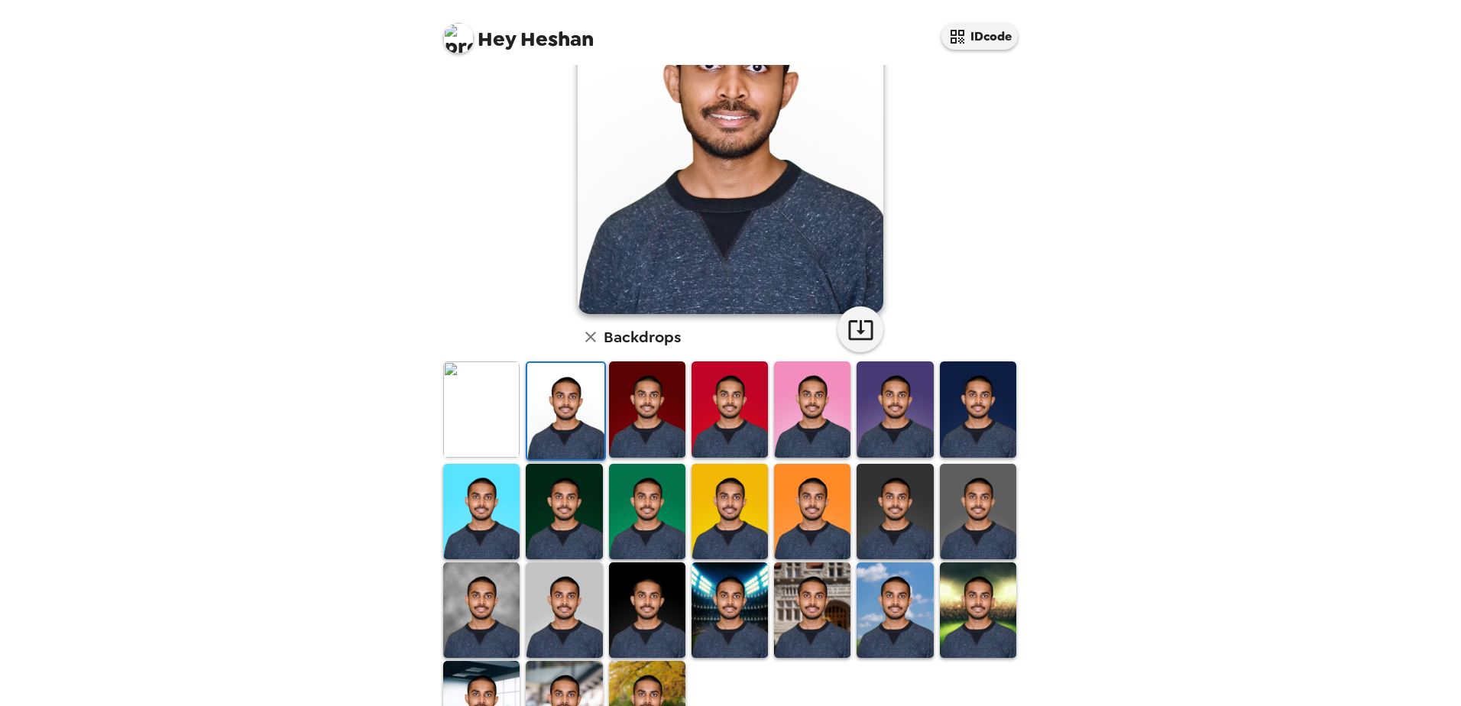
scroll to position [221, 0]
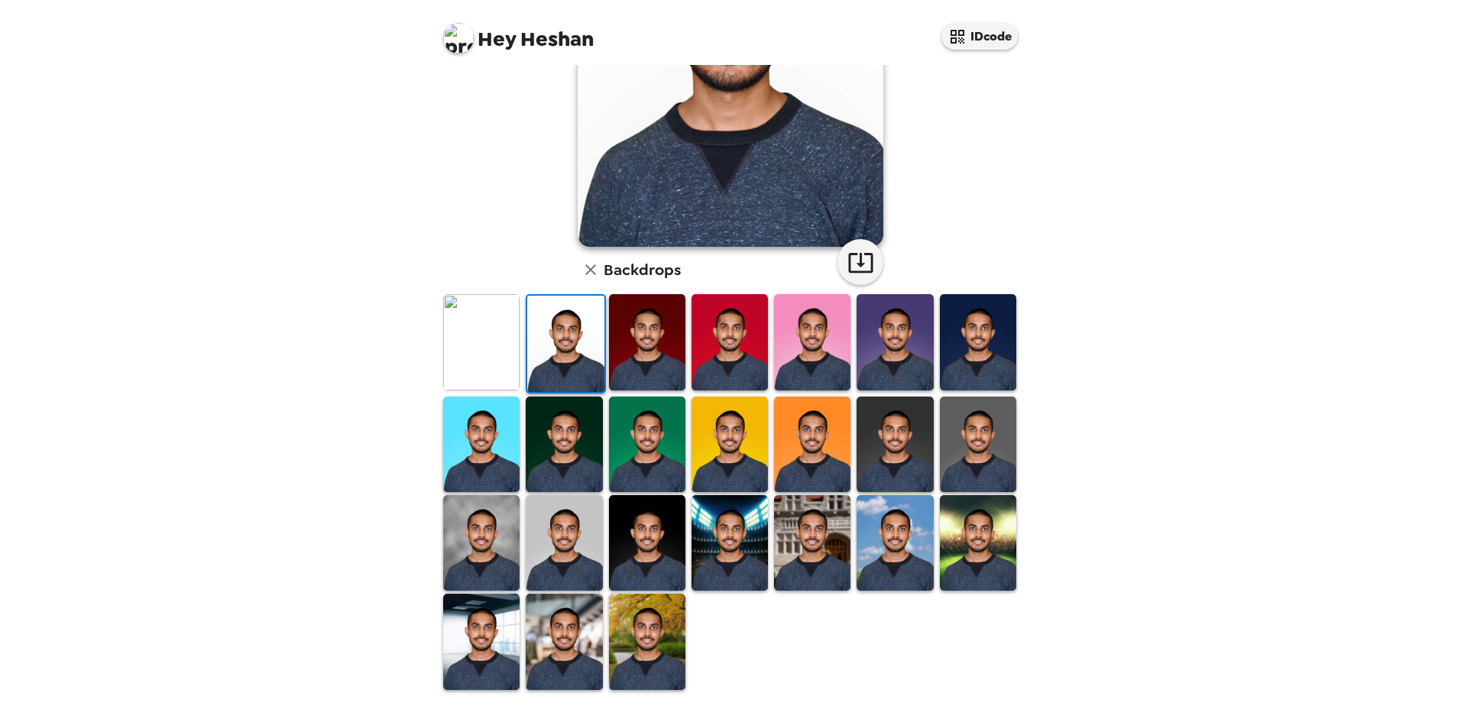
click at [518, 535] on img at bounding box center [481, 543] width 76 height 96
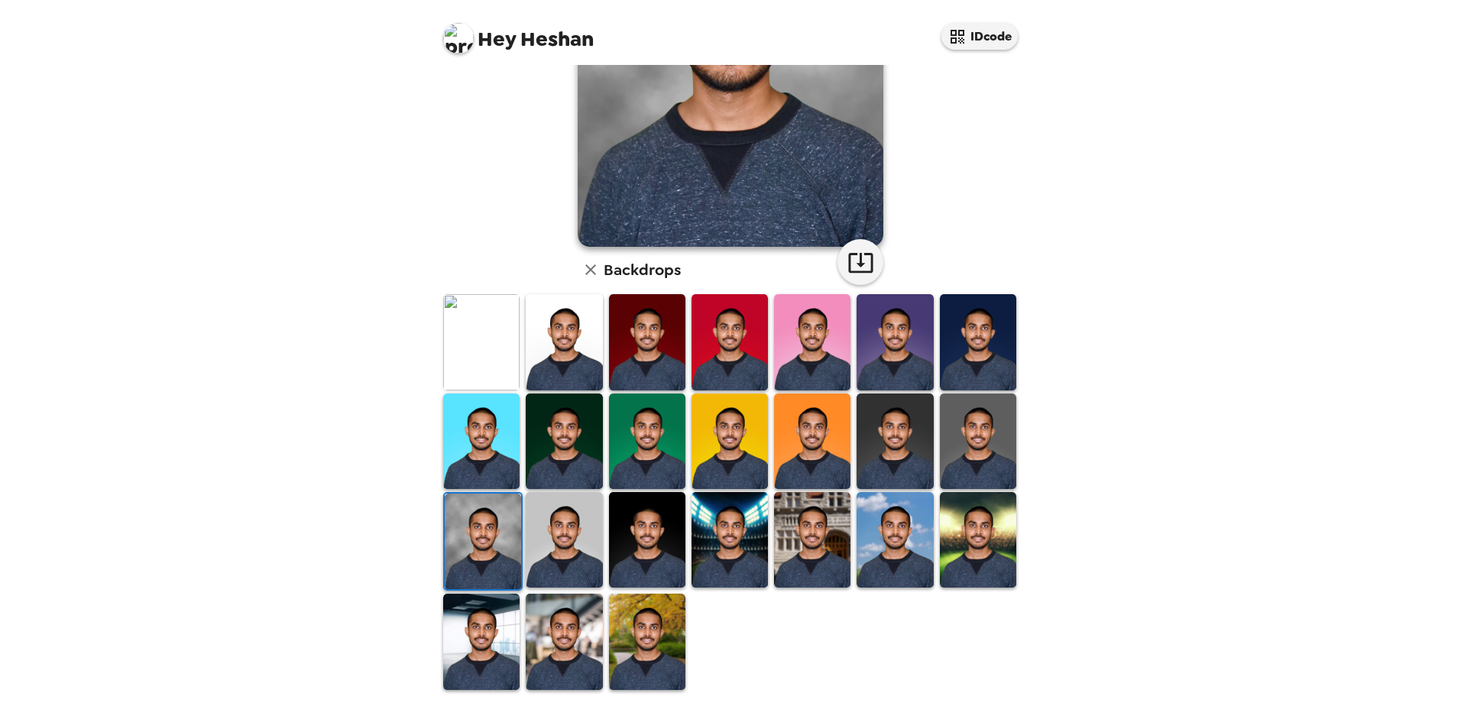
click at [547, 552] on img at bounding box center [564, 540] width 76 height 96
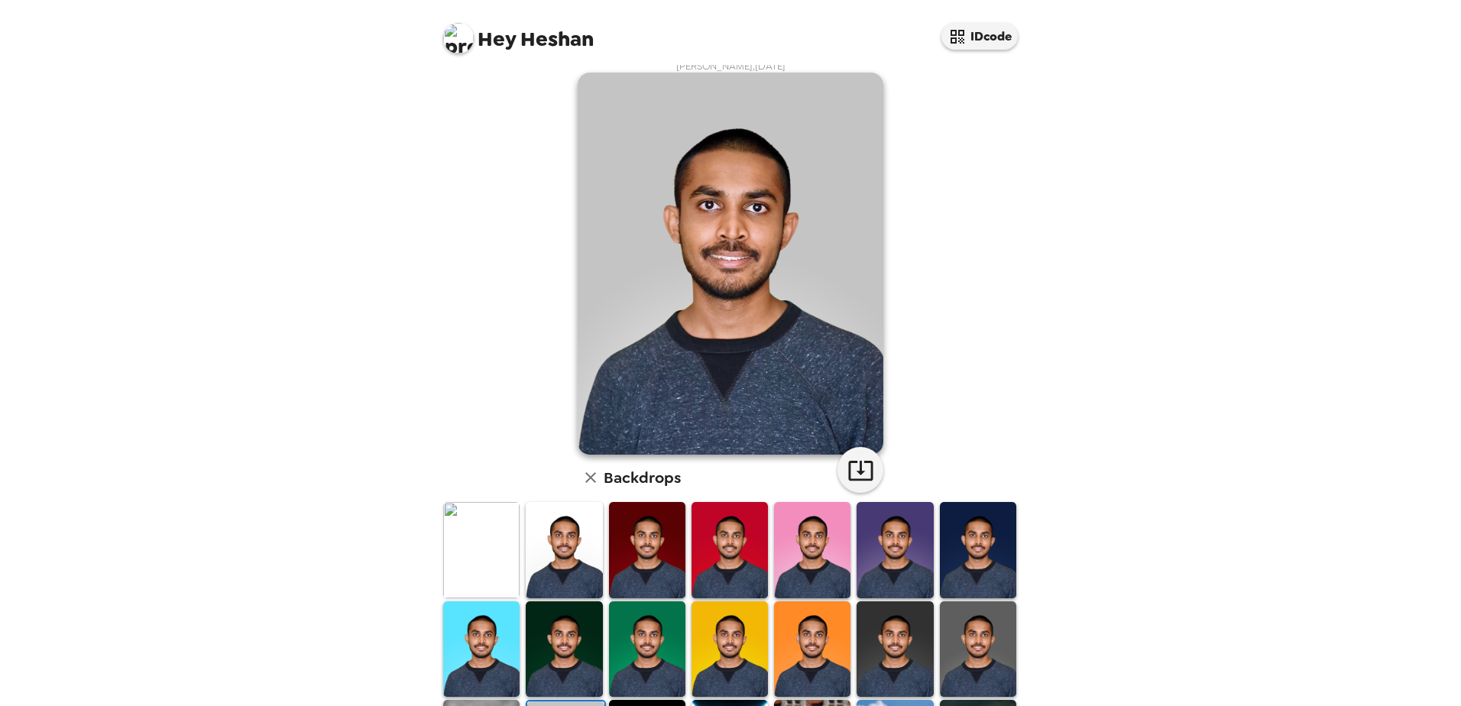
scroll to position [0, 0]
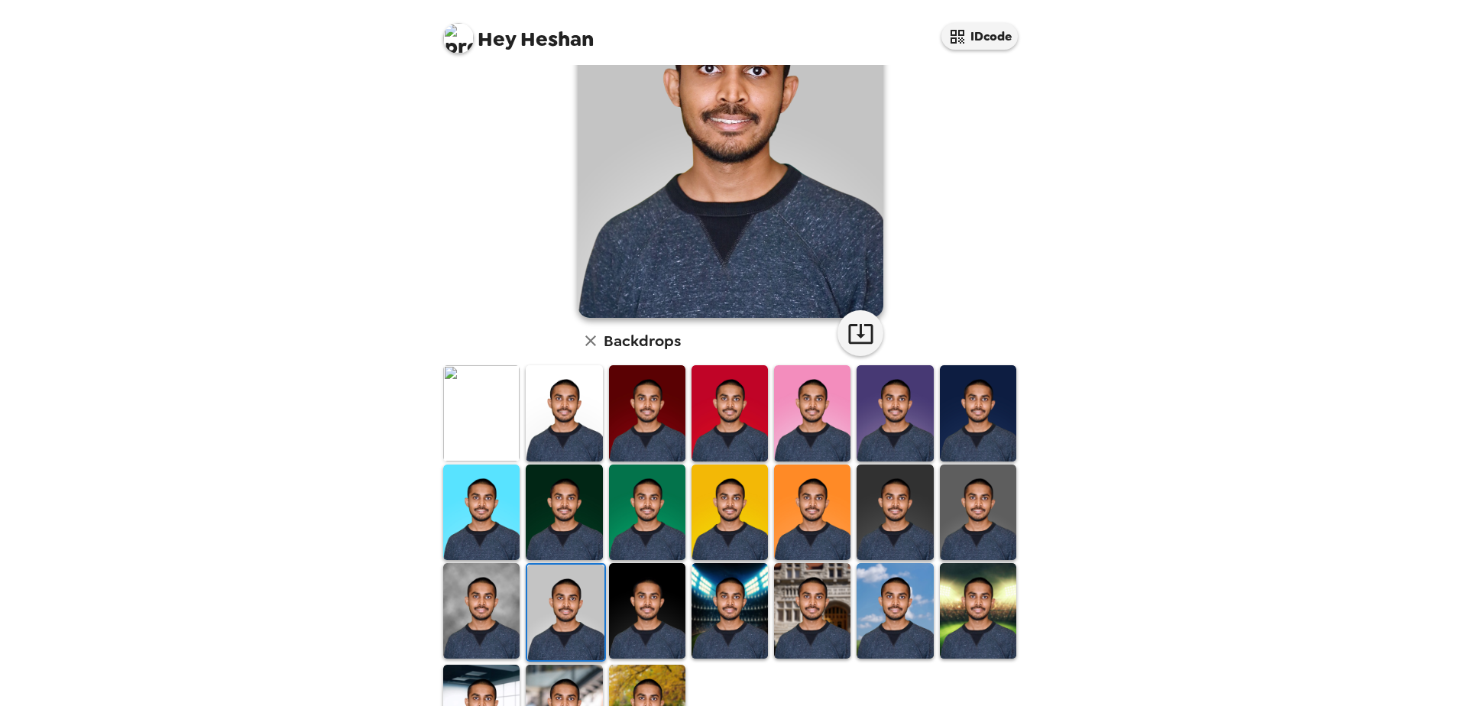
scroll to position [153, 0]
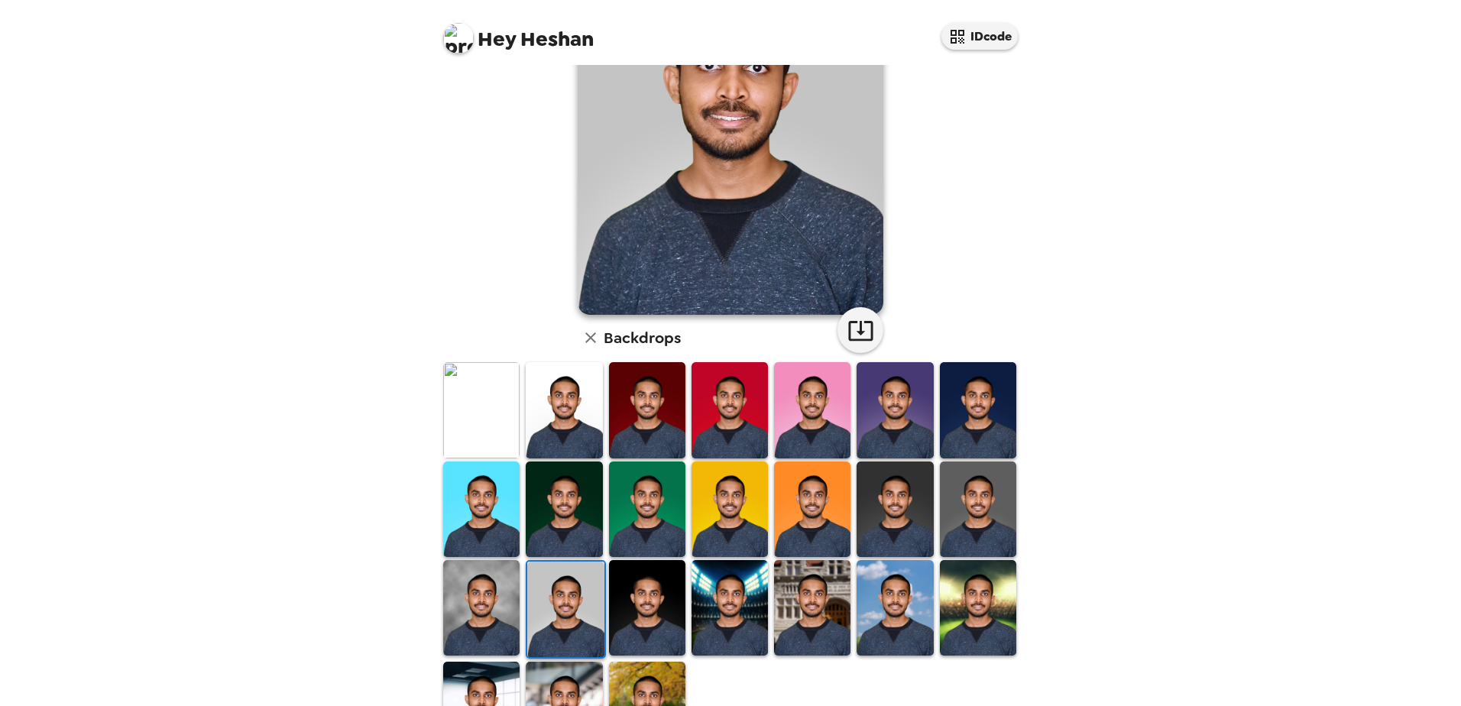
click at [949, 527] on img at bounding box center [978, 510] width 76 height 96
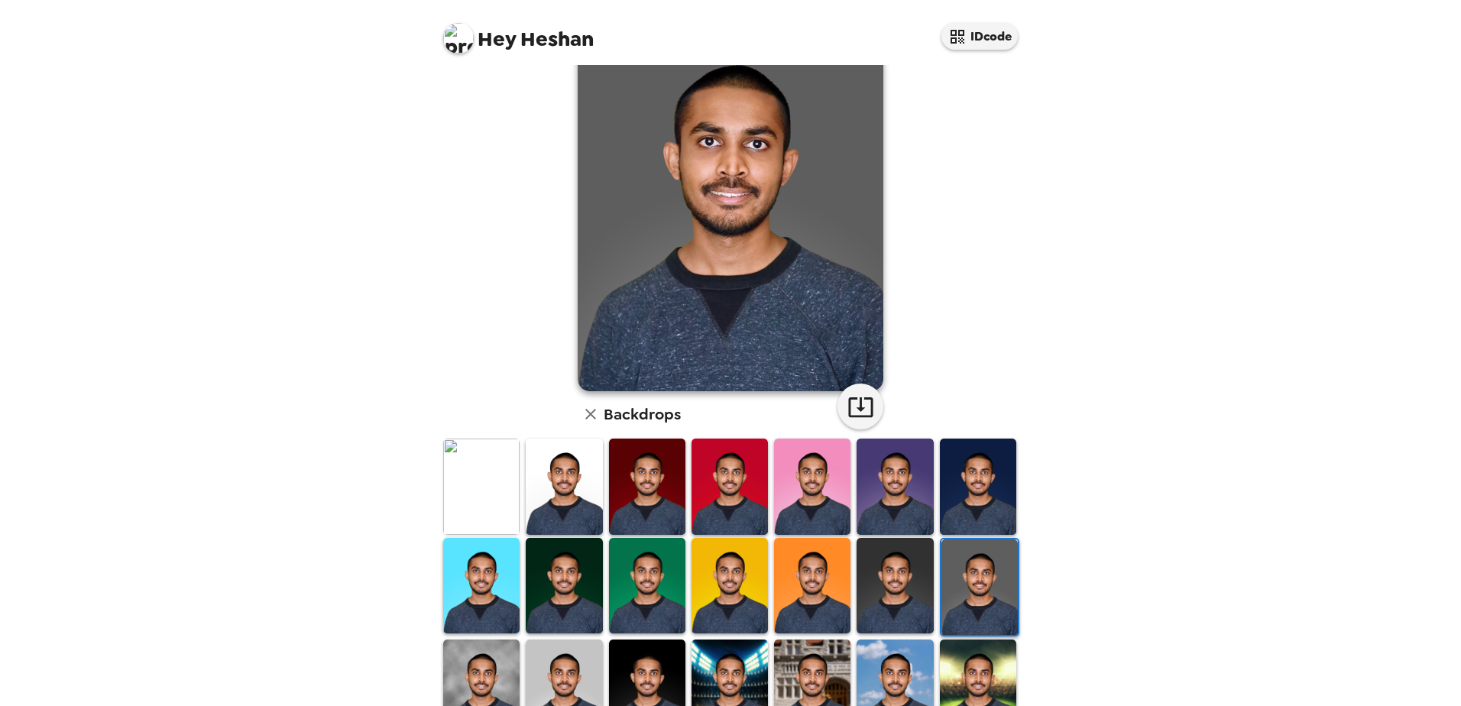
scroll to position [221, 0]
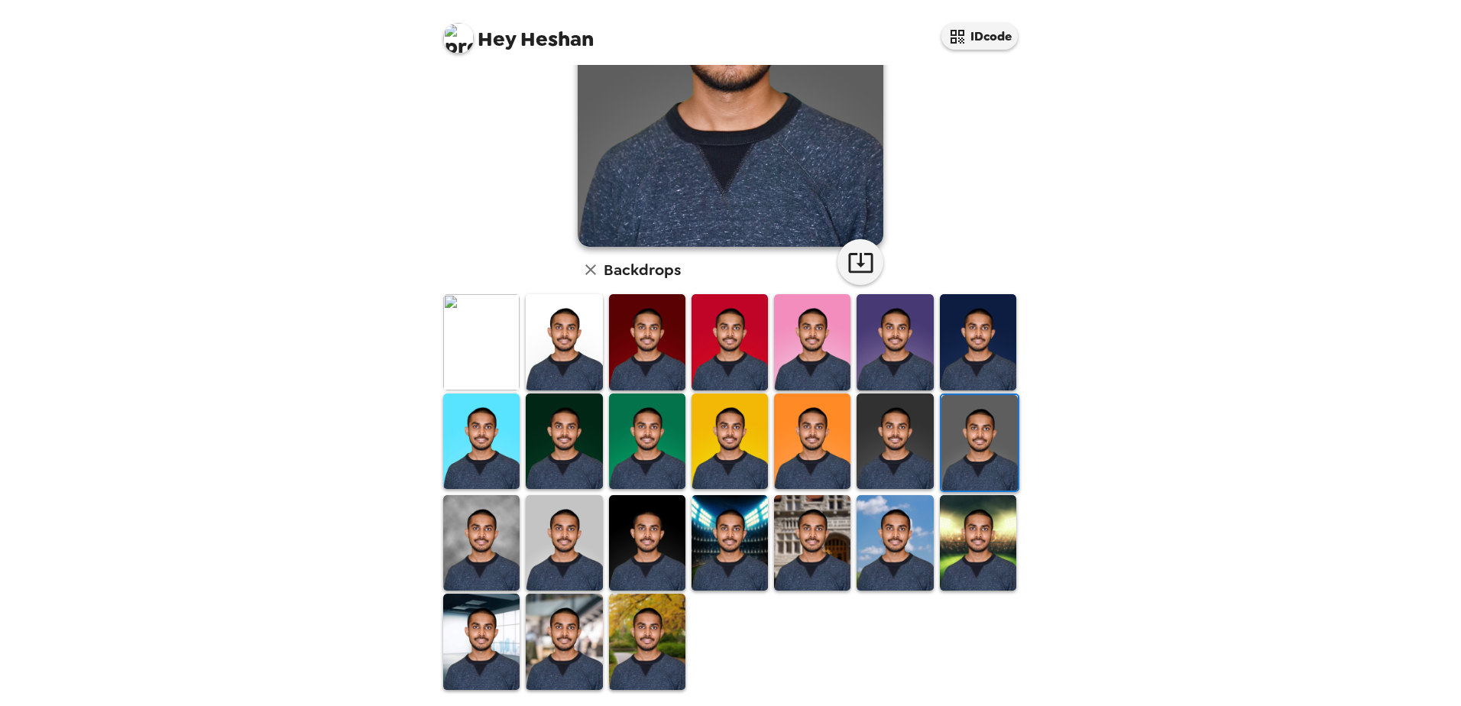
click at [494, 544] on img at bounding box center [481, 543] width 76 height 96
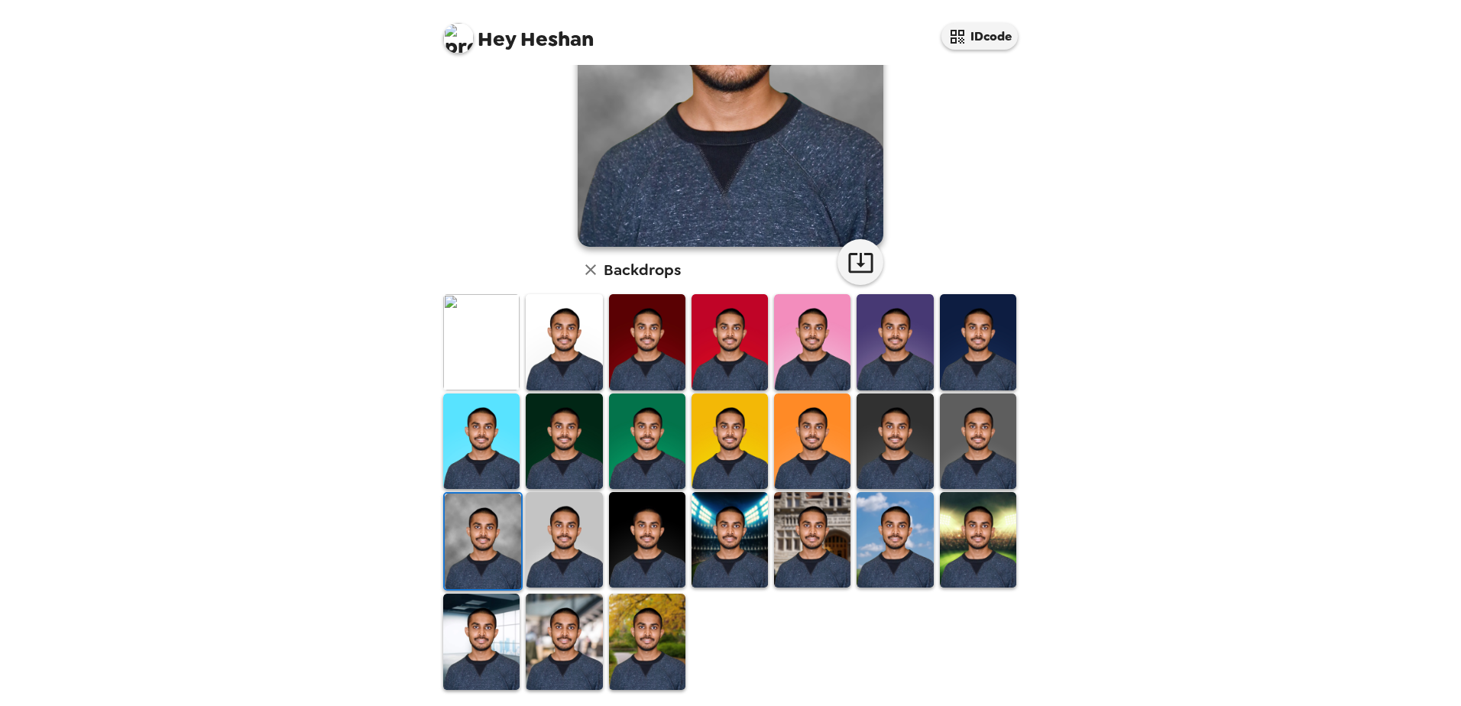
click at [531, 532] on img at bounding box center [564, 540] width 76 height 96
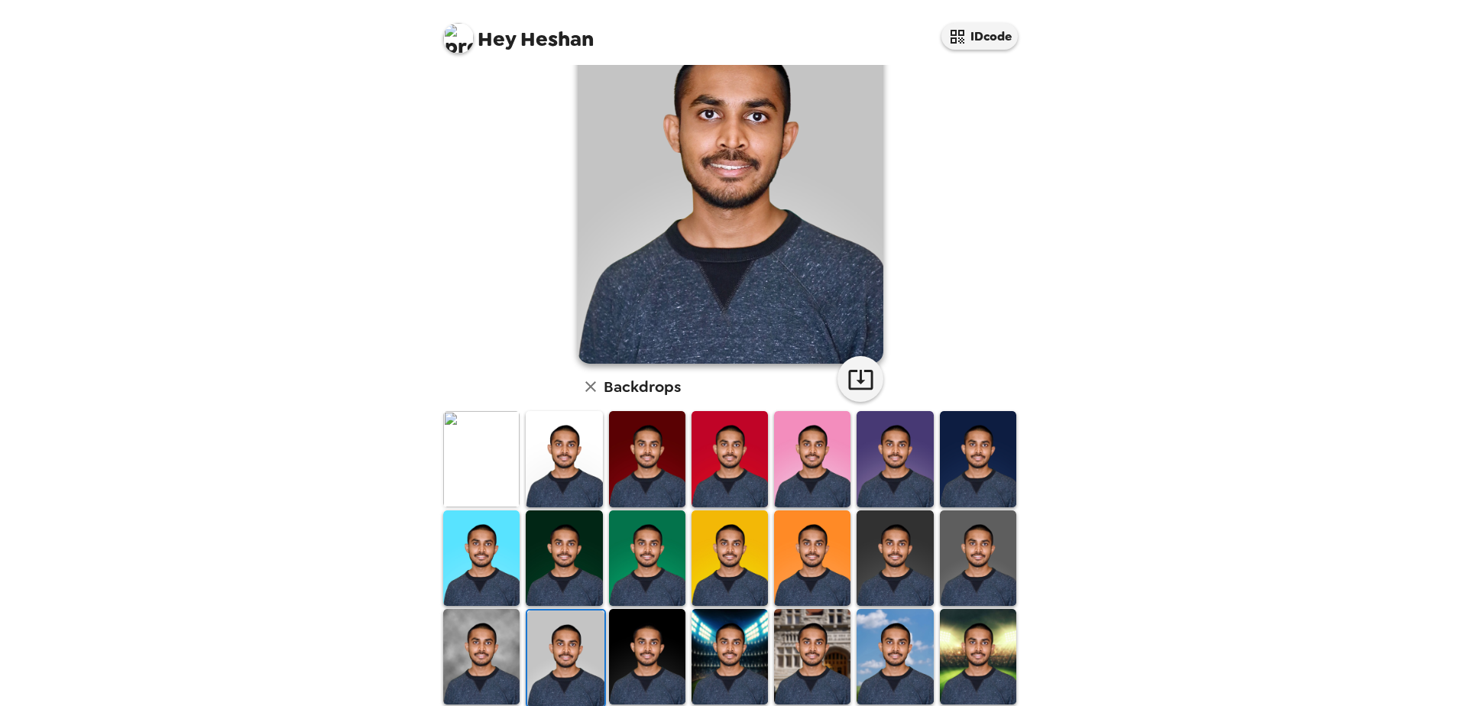
scroll to position [153, 0]
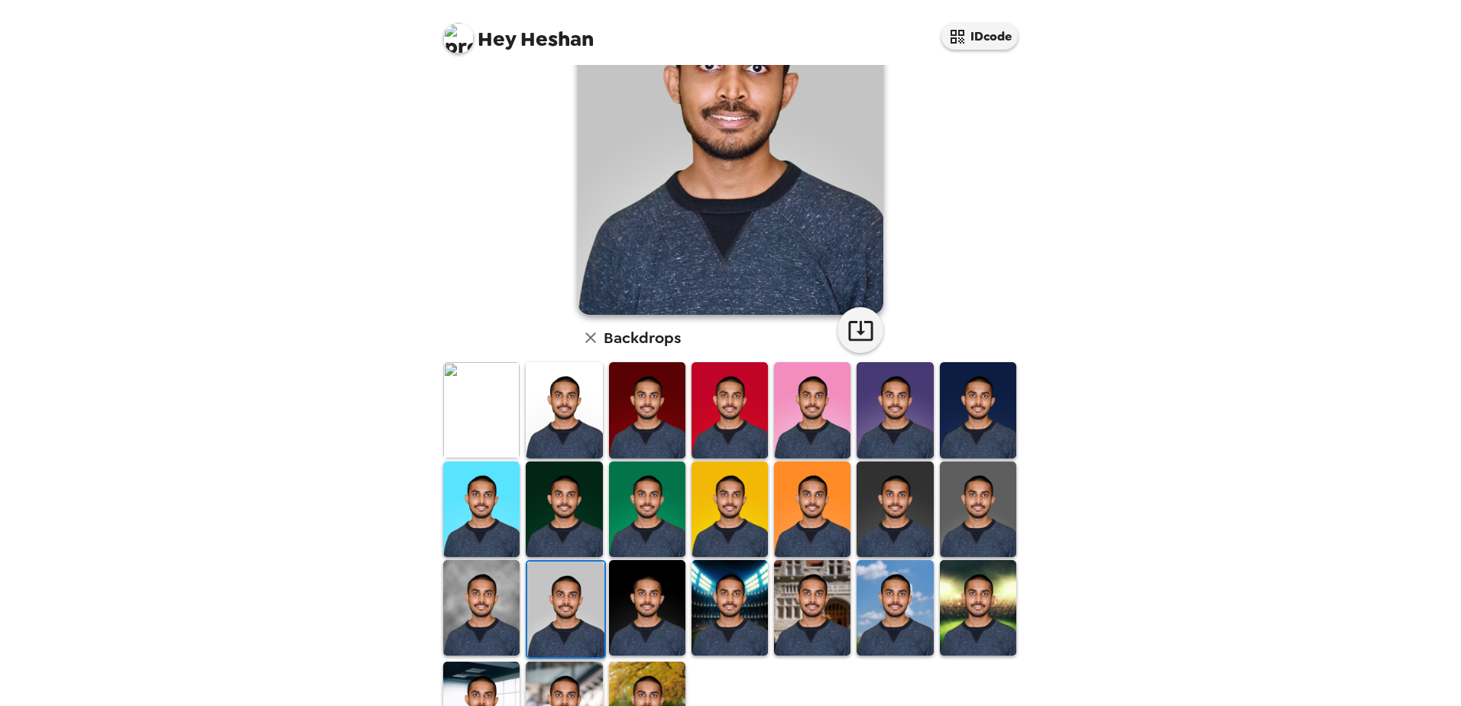
click at [478, 521] on img at bounding box center [481, 510] width 76 height 96
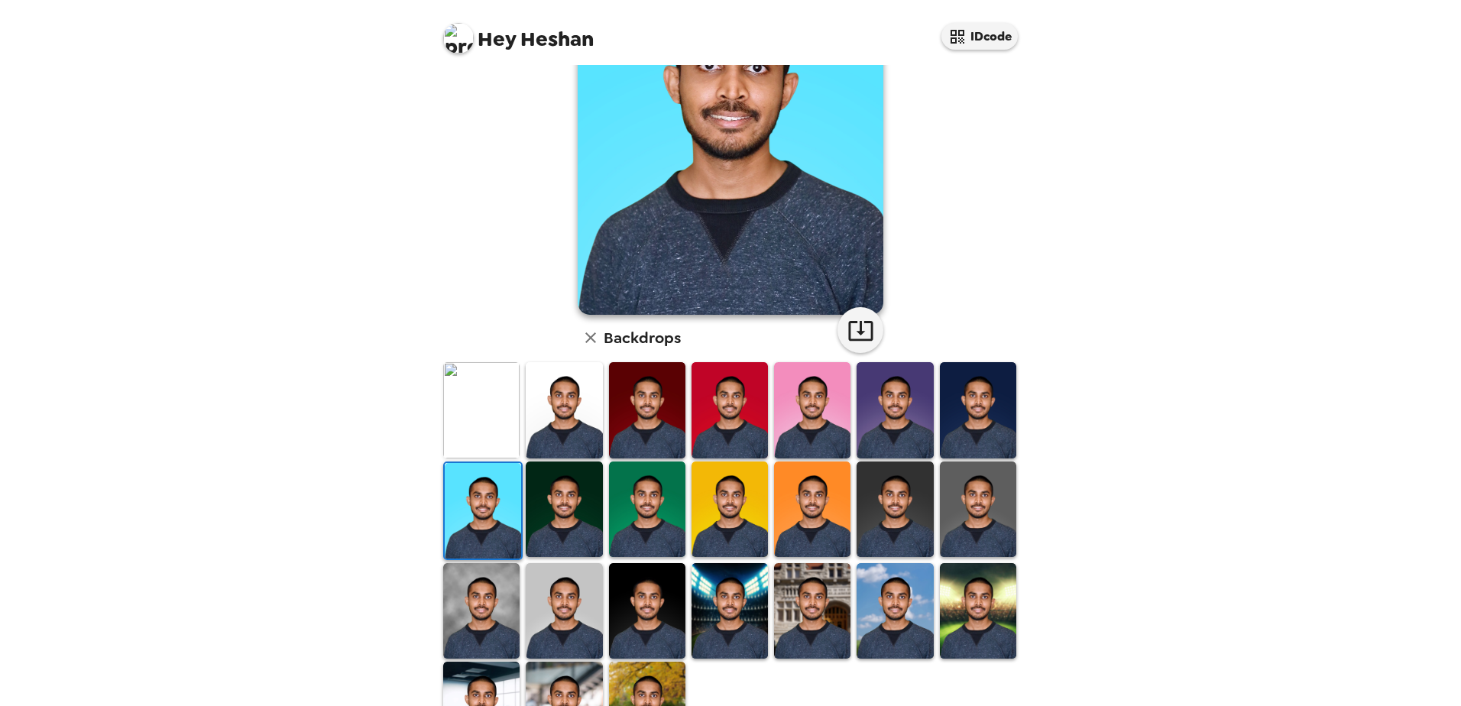
click at [652, 426] on img at bounding box center [647, 410] width 76 height 96
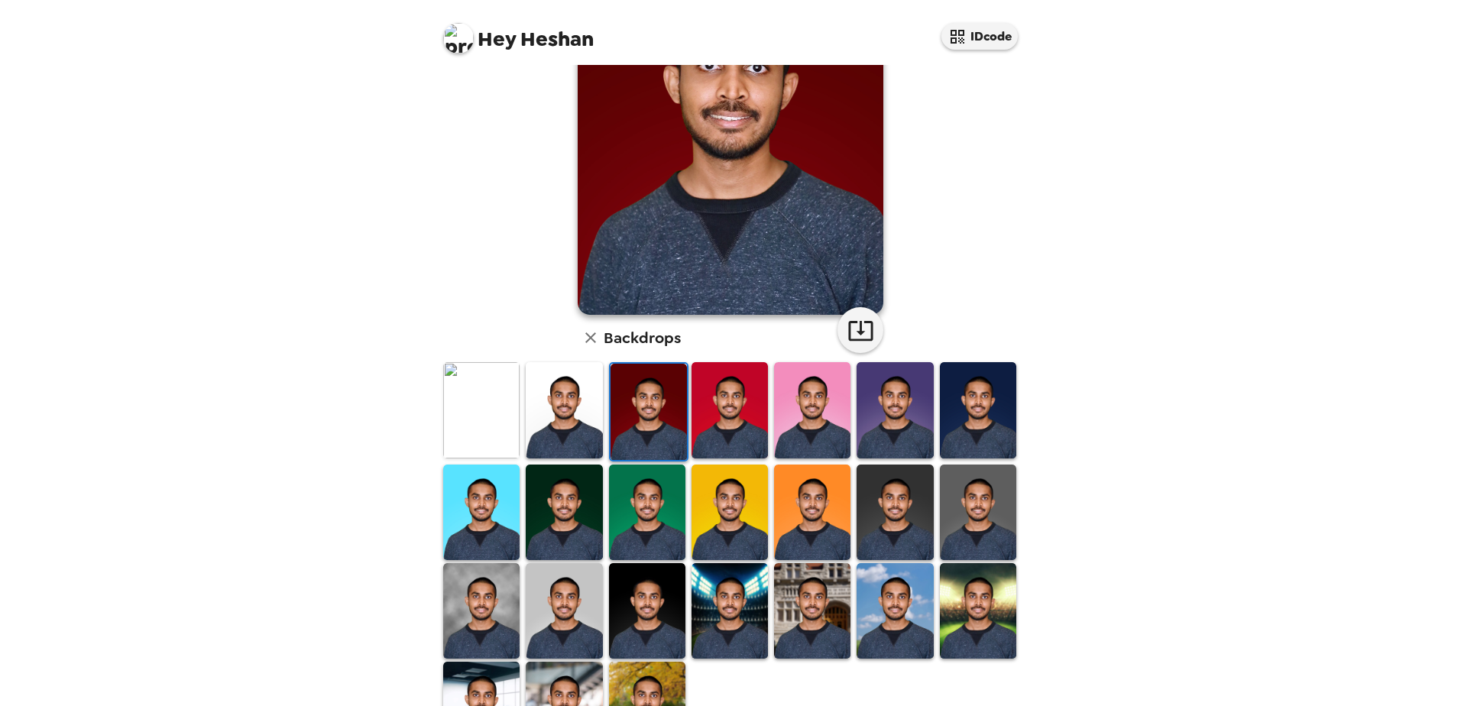
click at [544, 407] on img at bounding box center [564, 410] width 76 height 96
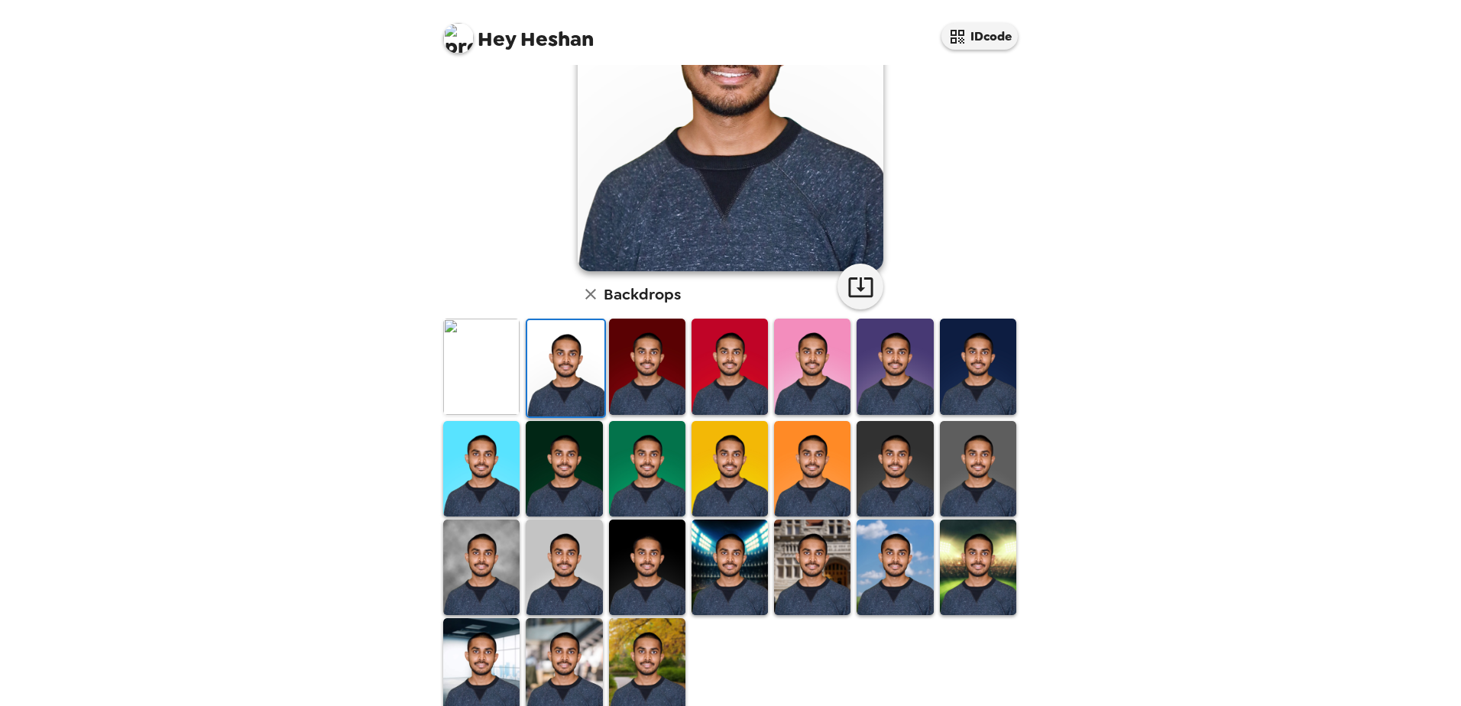
scroll to position [221, 0]
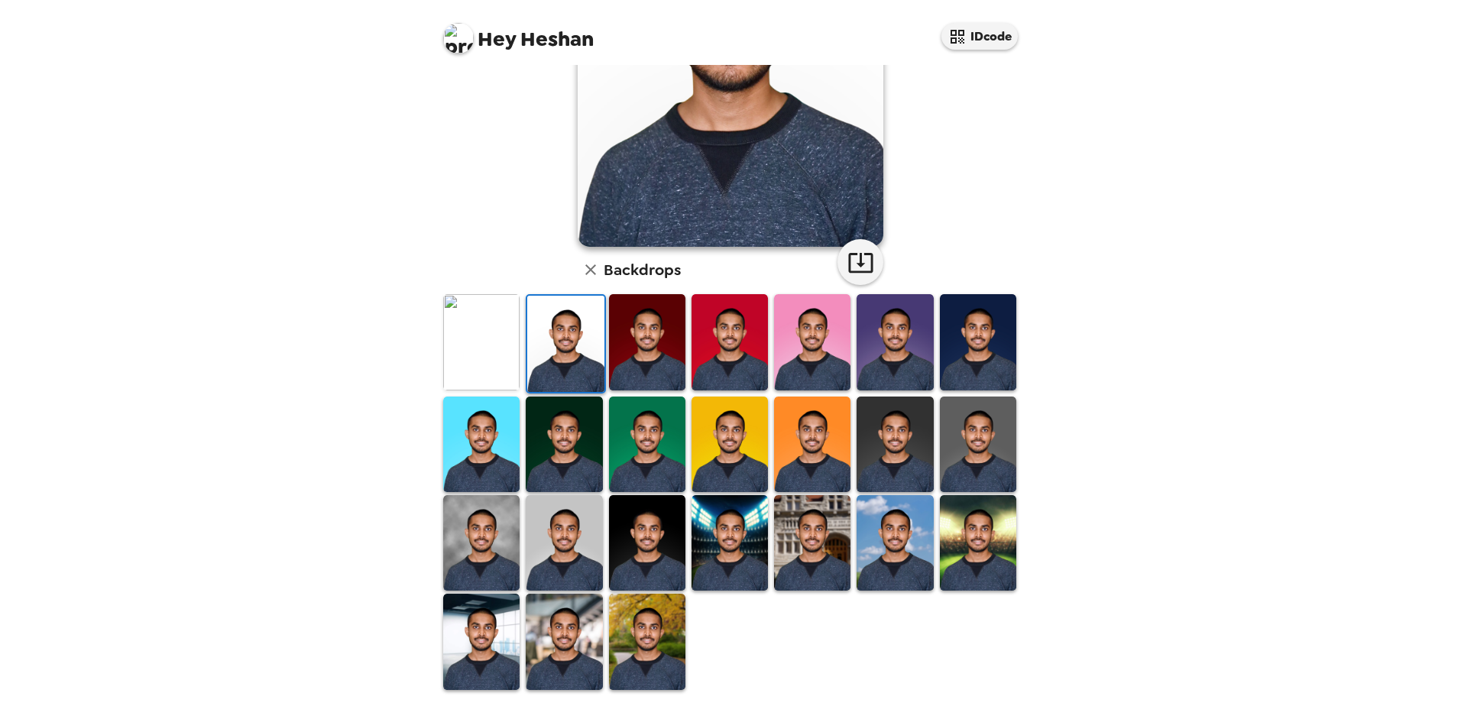
click at [967, 514] on img at bounding box center [978, 543] width 76 height 96
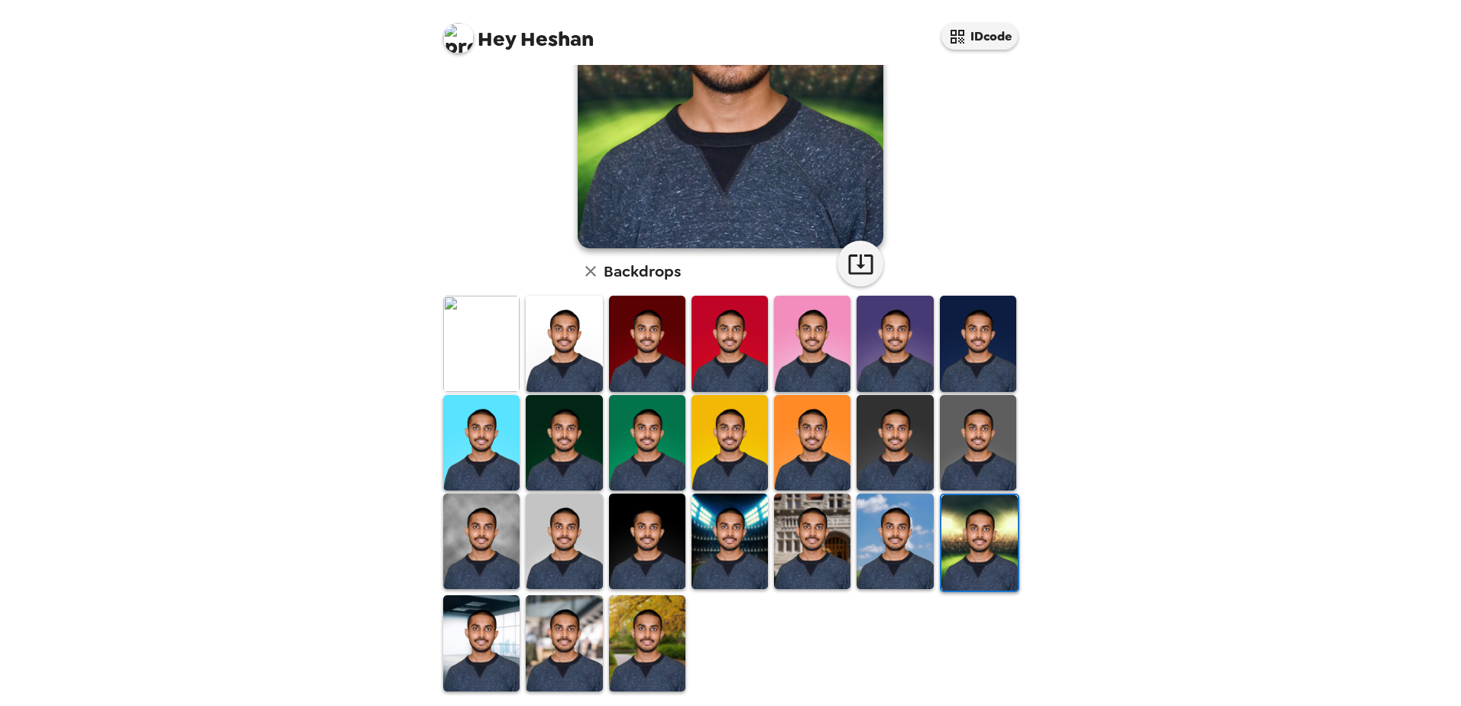
click at [967, 462] on img at bounding box center [978, 443] width 76 height 96
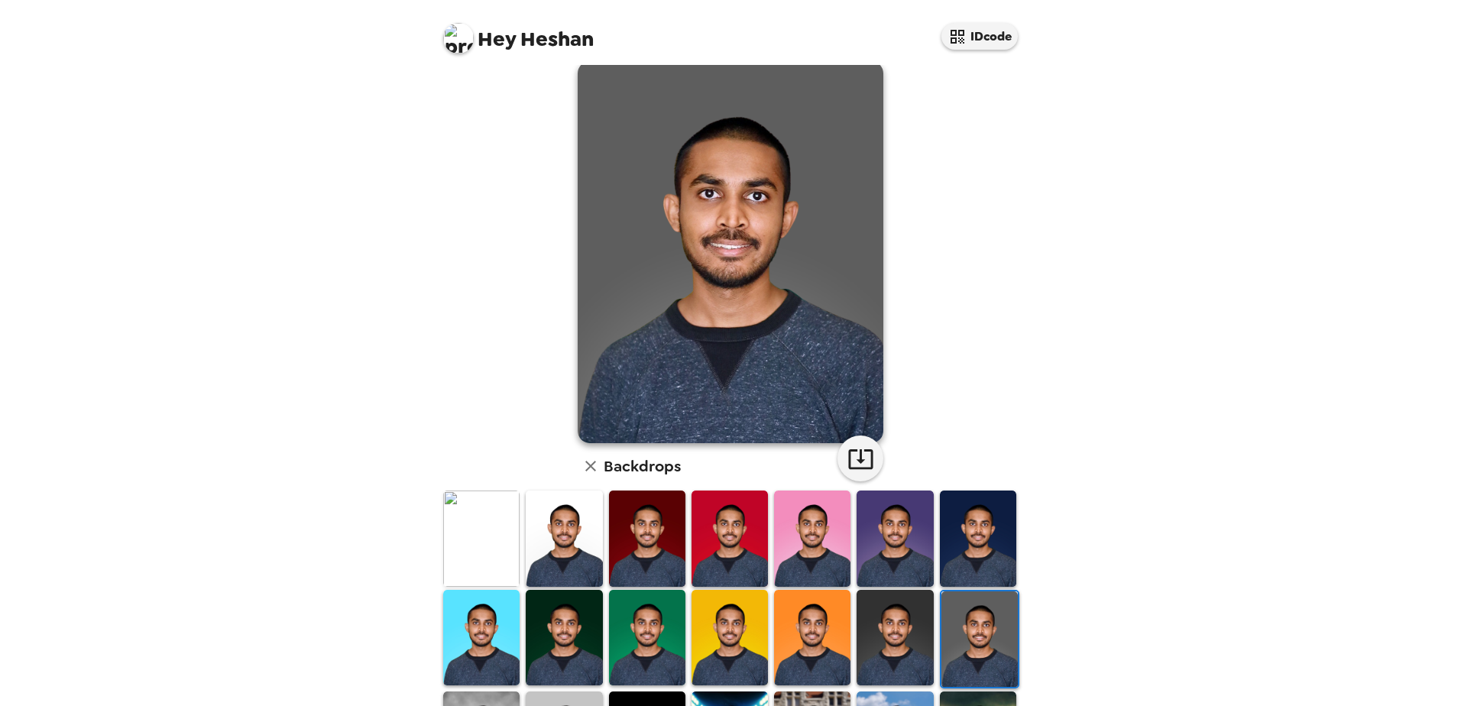
scroll to position [0, 0]
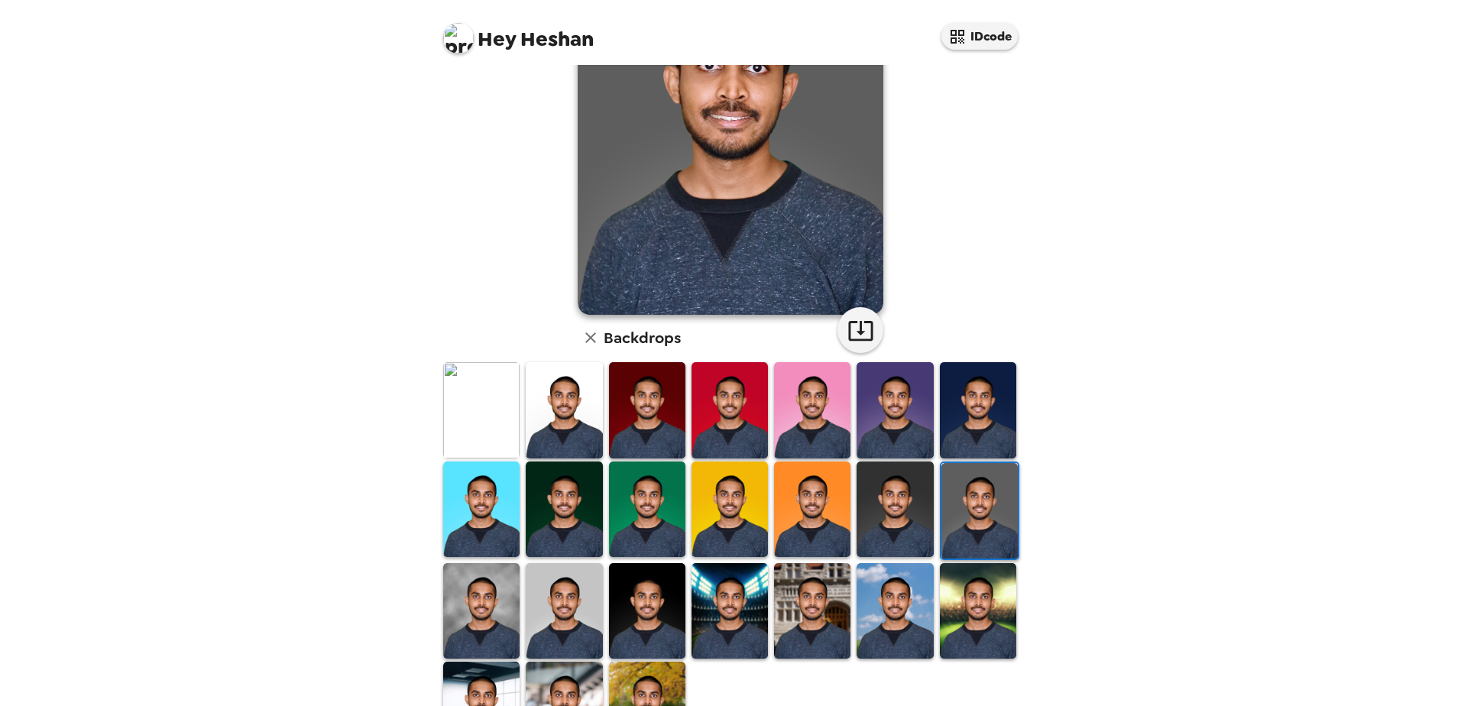
click at [901, 541] on img at bounding box center [895, 510] width 76 height 96
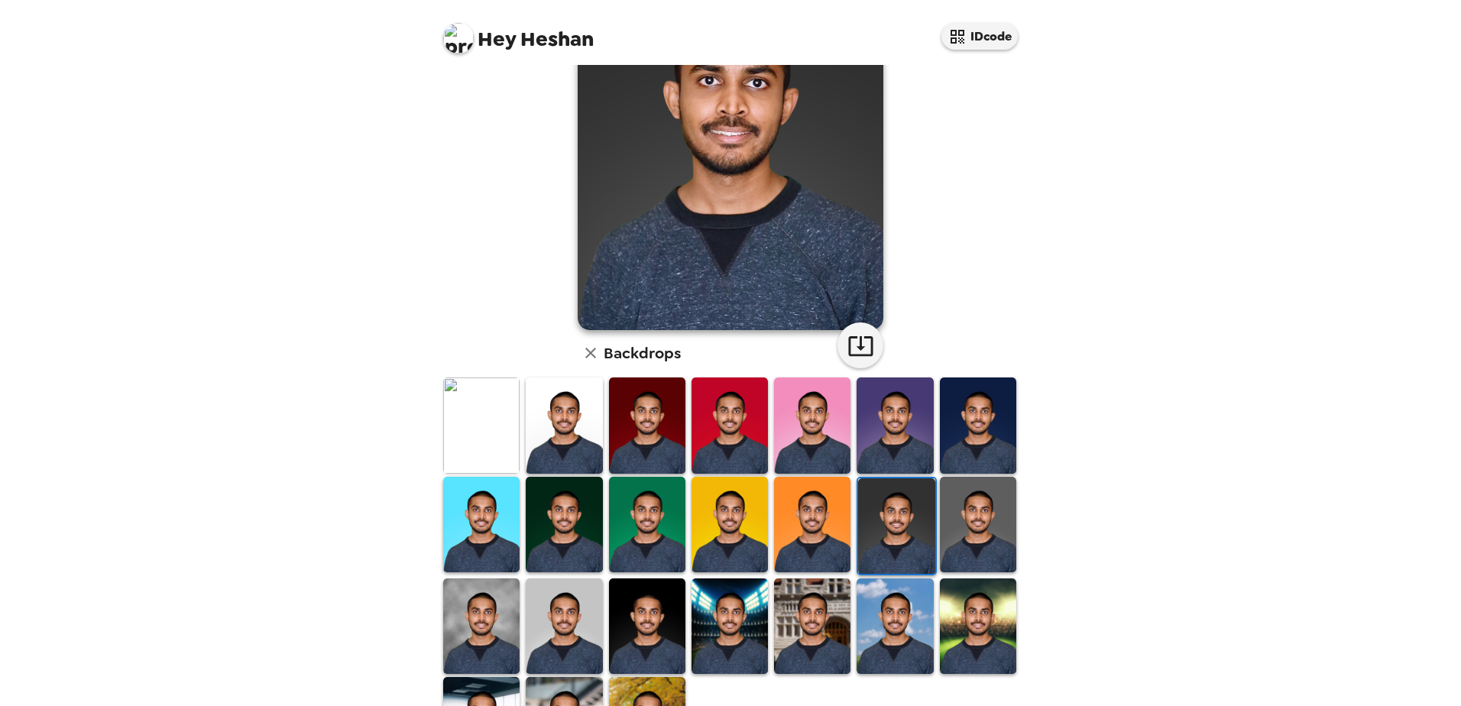
scroll to position [153, 0]
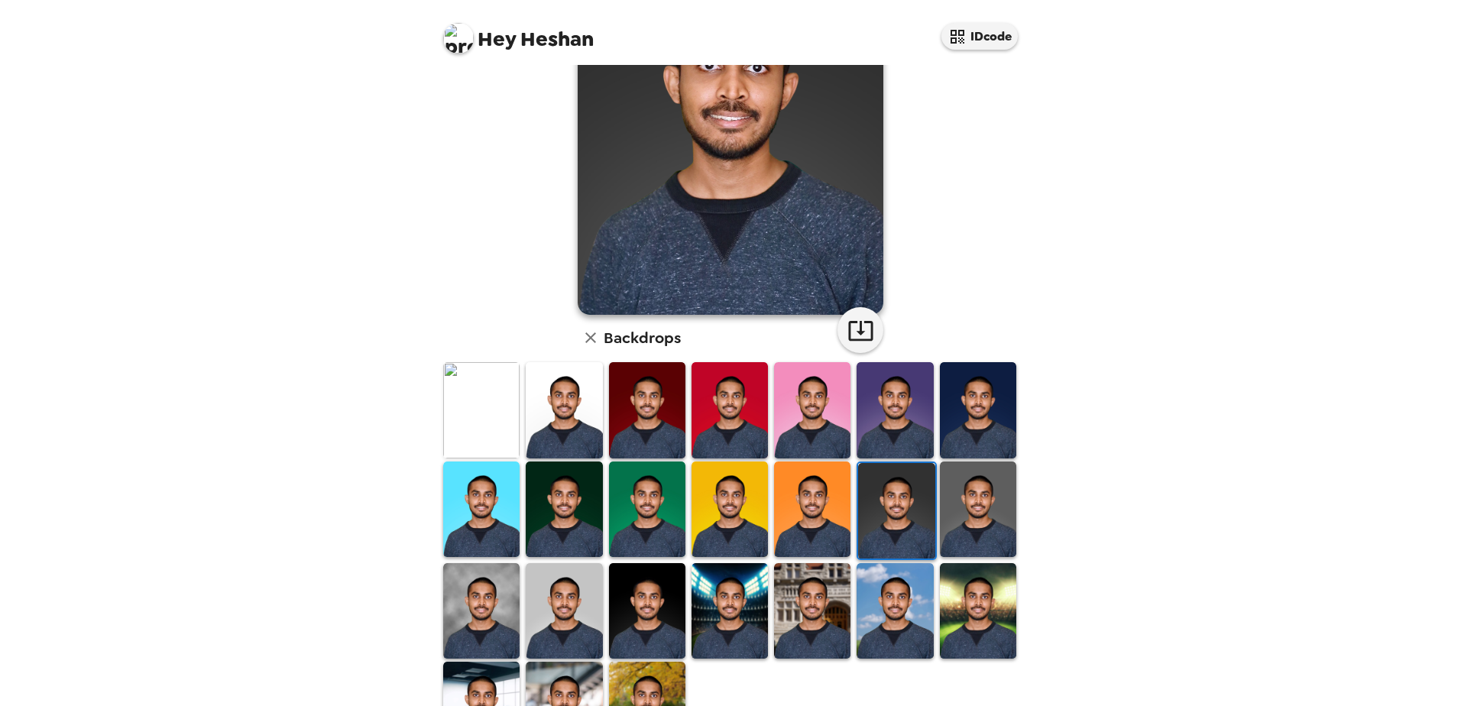
click at [951, 511] on img at bounding box center [978, 510] width 76 height 96
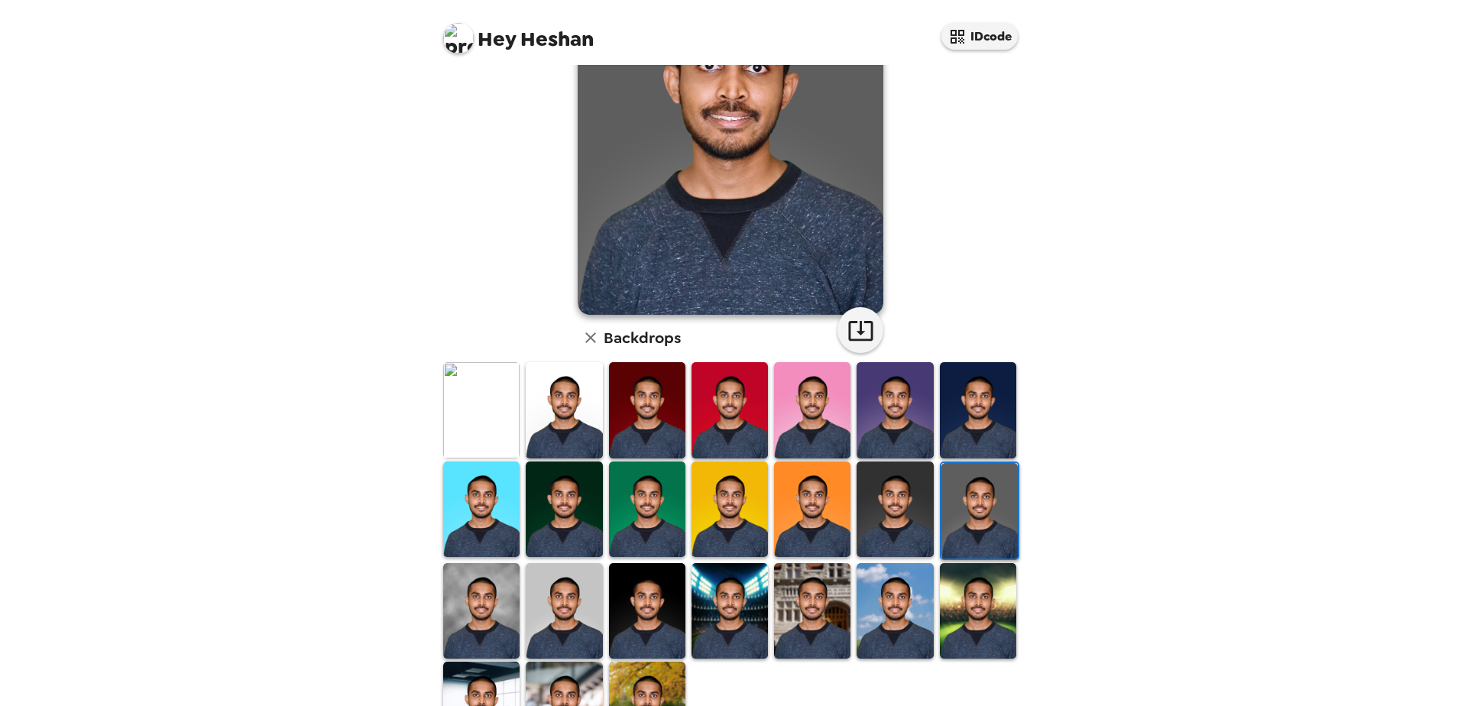
click at [565, 582] on img at bounding box center [564, 611] width 76 height 96
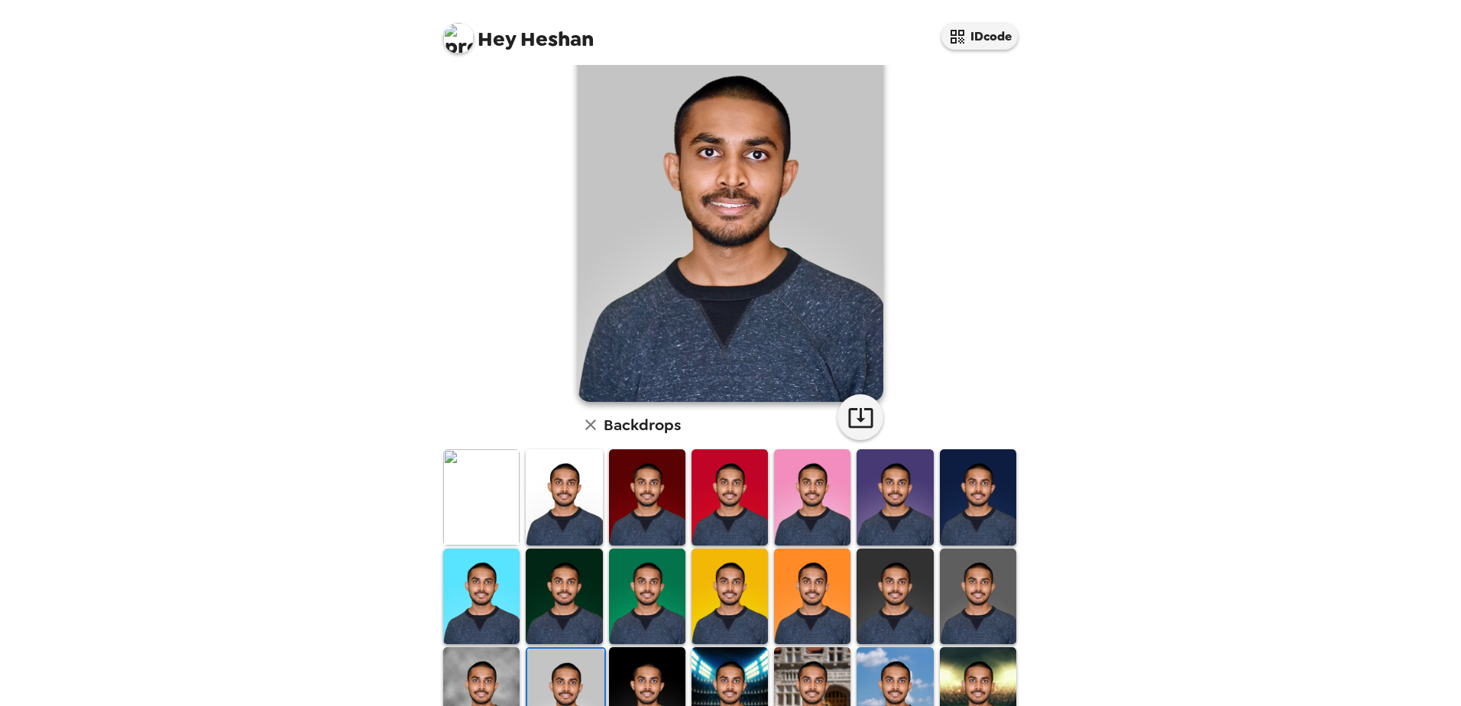
scroll to position [0, 0]
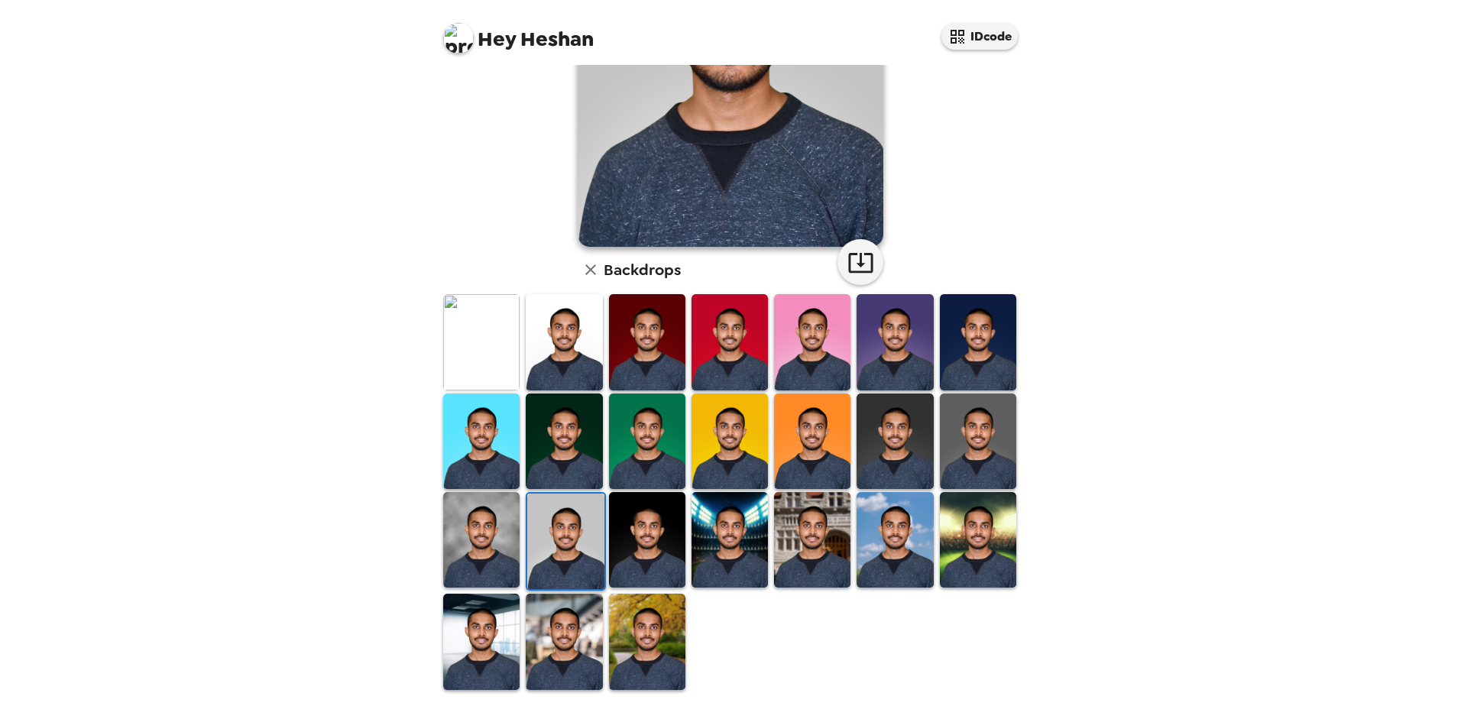
click at [968, 467] on img at bounding box center [978, 442] width 76 height 96
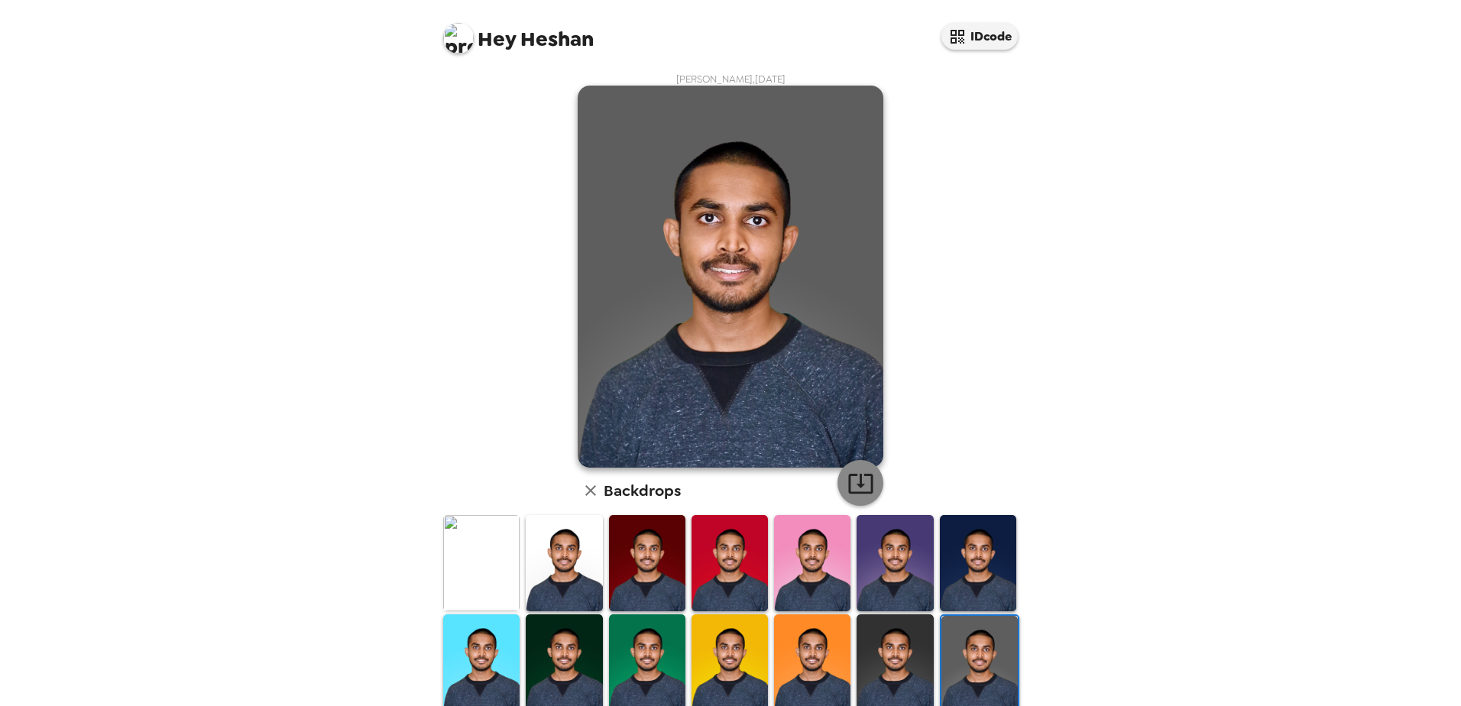
click at [860, 491] on icon "button" at bounding box center [860, 483] width 27 height 27
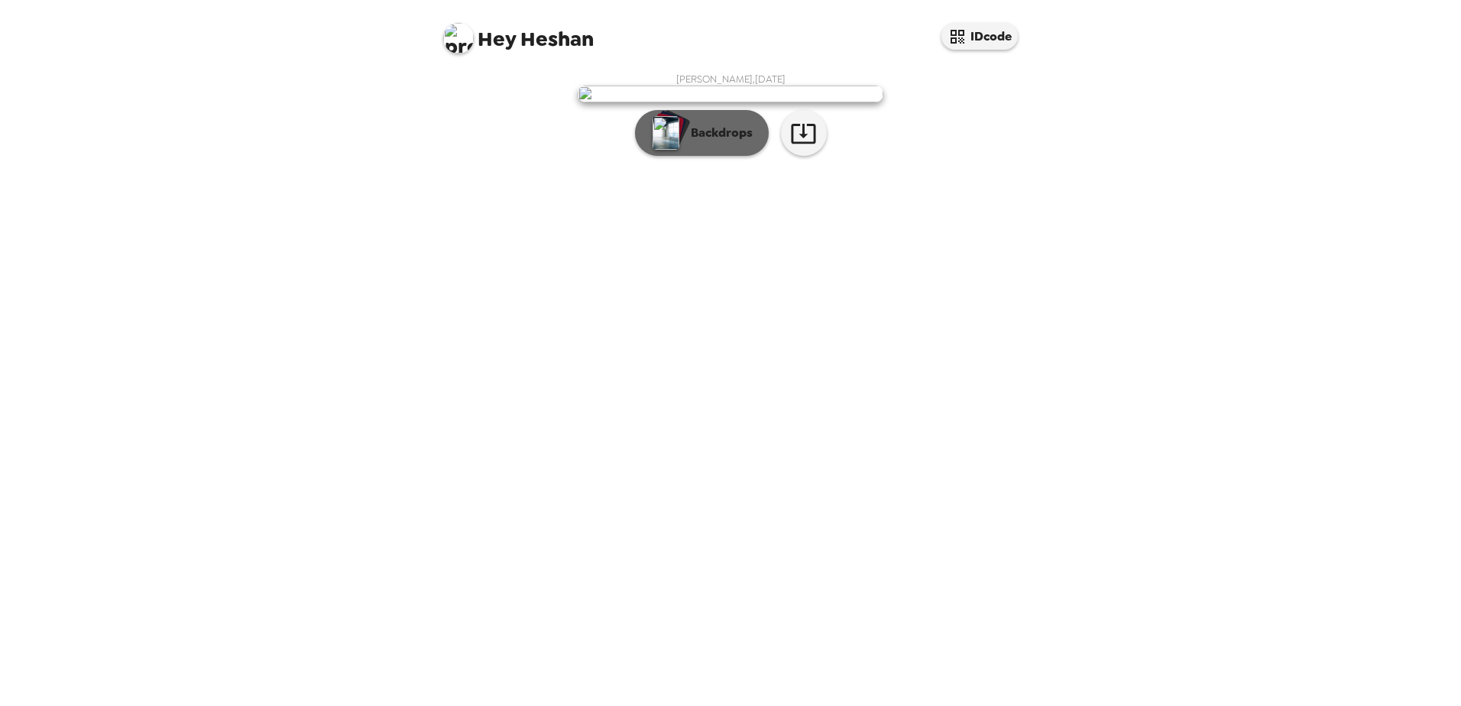
click at [753, 156] on button "Backdrops" at bounding box center [702, 133] width 134 height 46
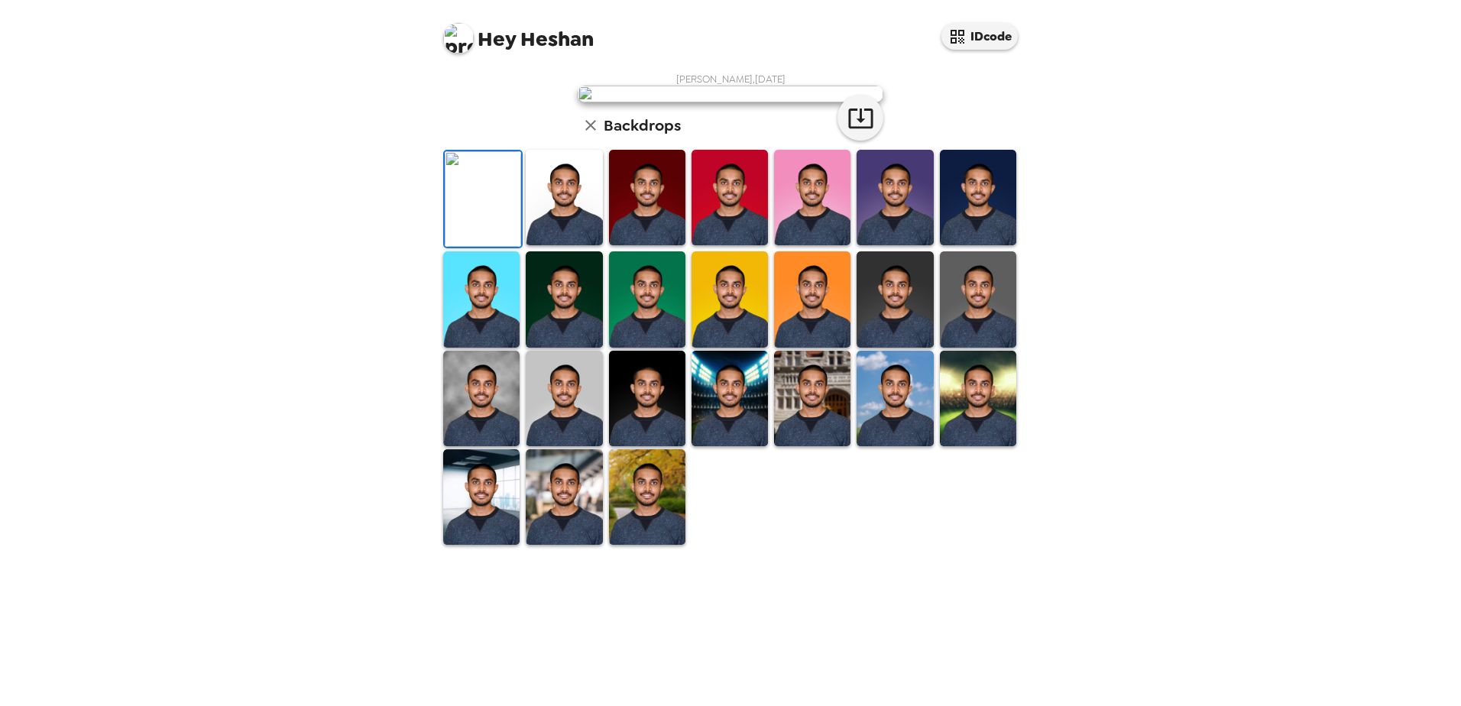
click at [558, 446] on img at bounding box center [564, 399] width 76 height 96
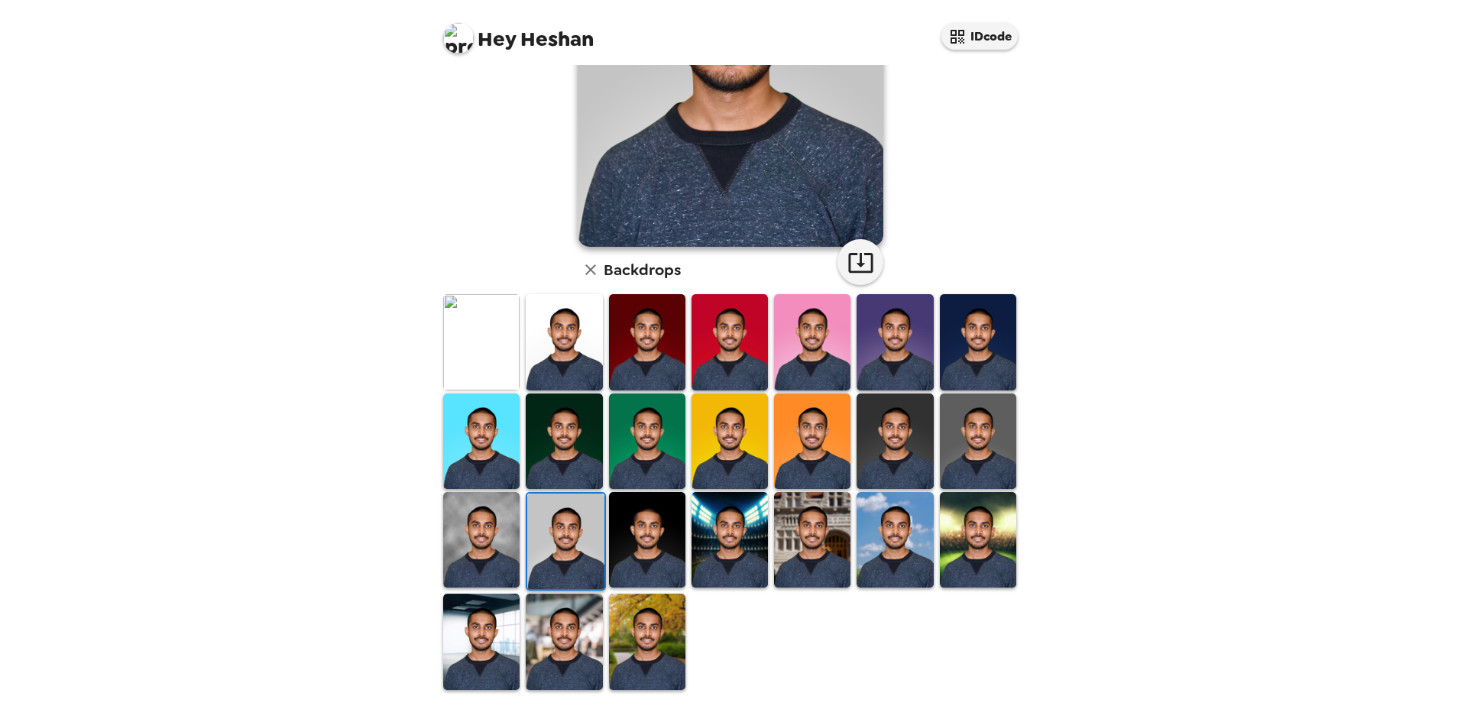
click at [967, 437] on img at bounding box center [978, 442] width 76 height 96
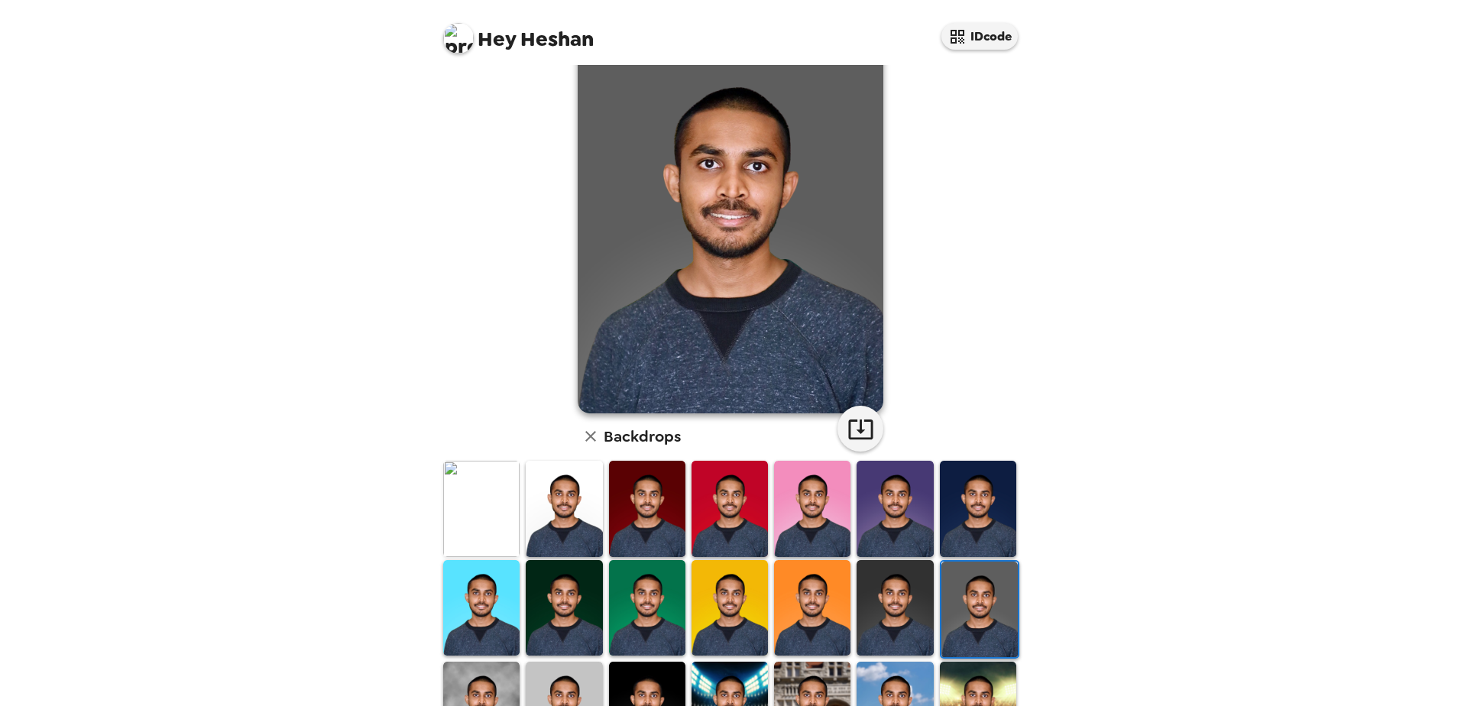
scroll to position [153, 0]
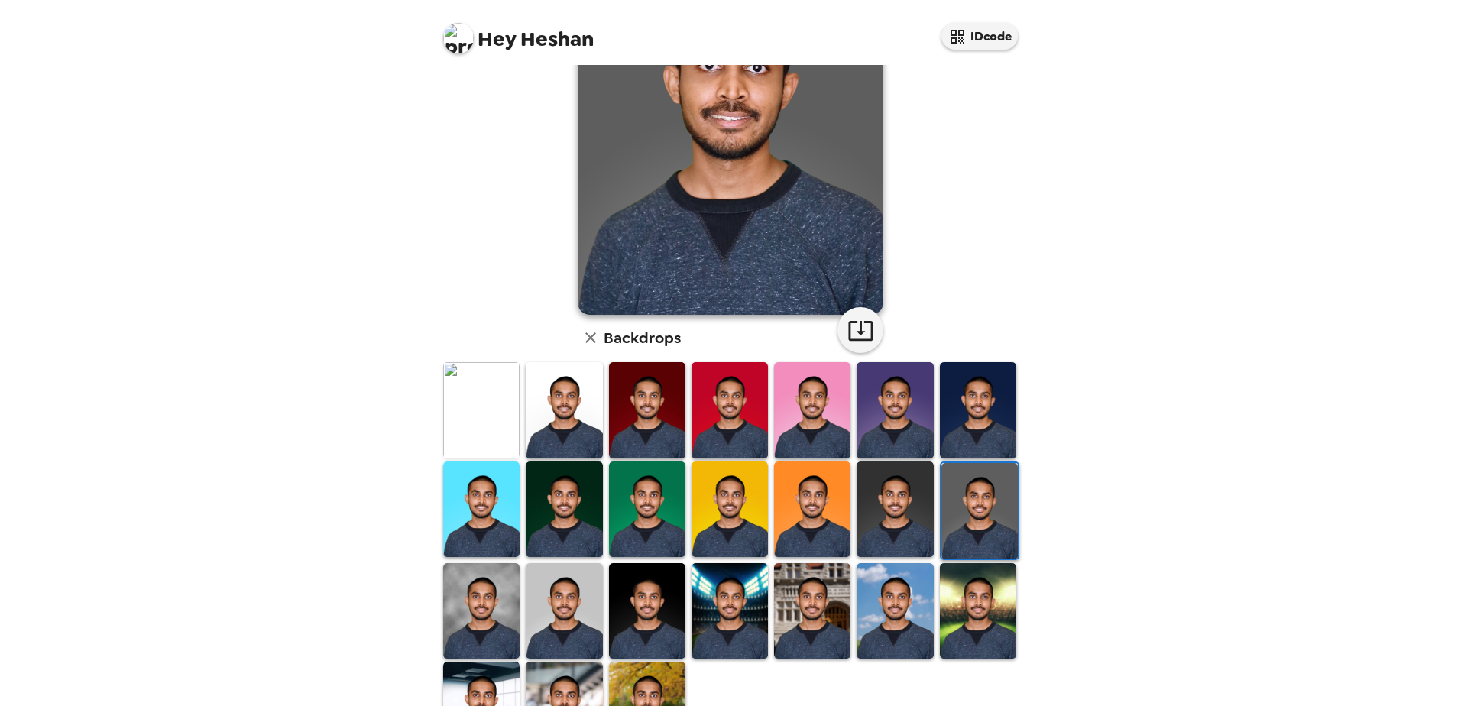
click at [877, 523] on img at bounding box center [895, 510] width 76 height 96
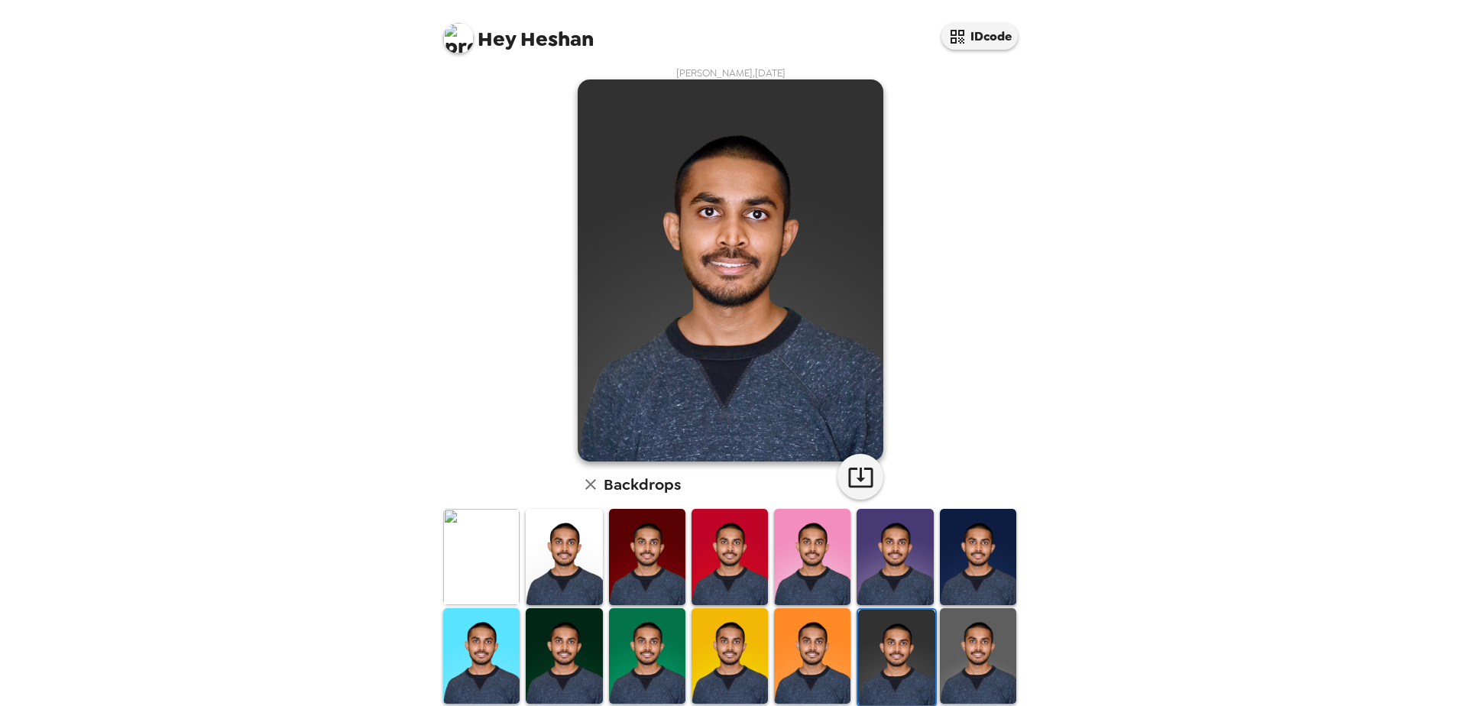
scroll to position [0, 0]
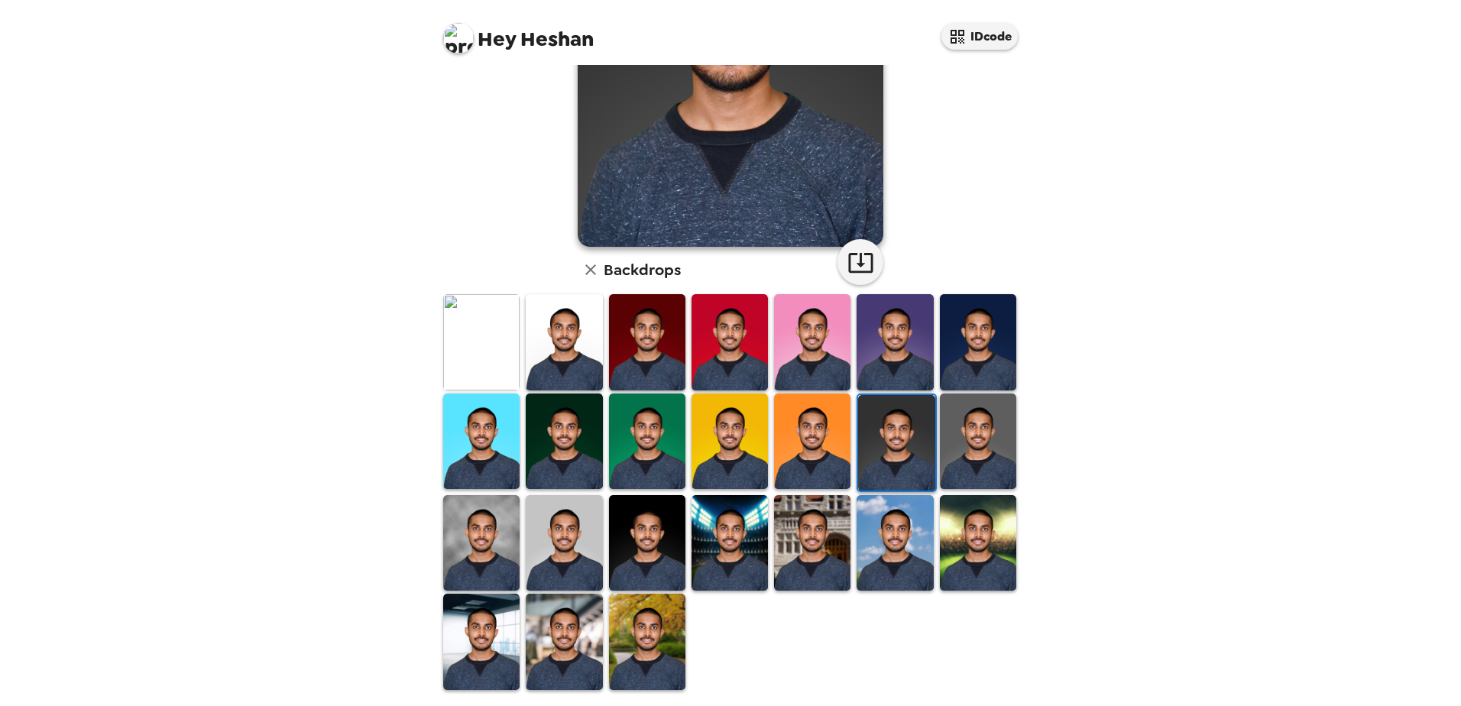
click at [985, 368] on img at bounding box center [978, 342] width 76 height 96
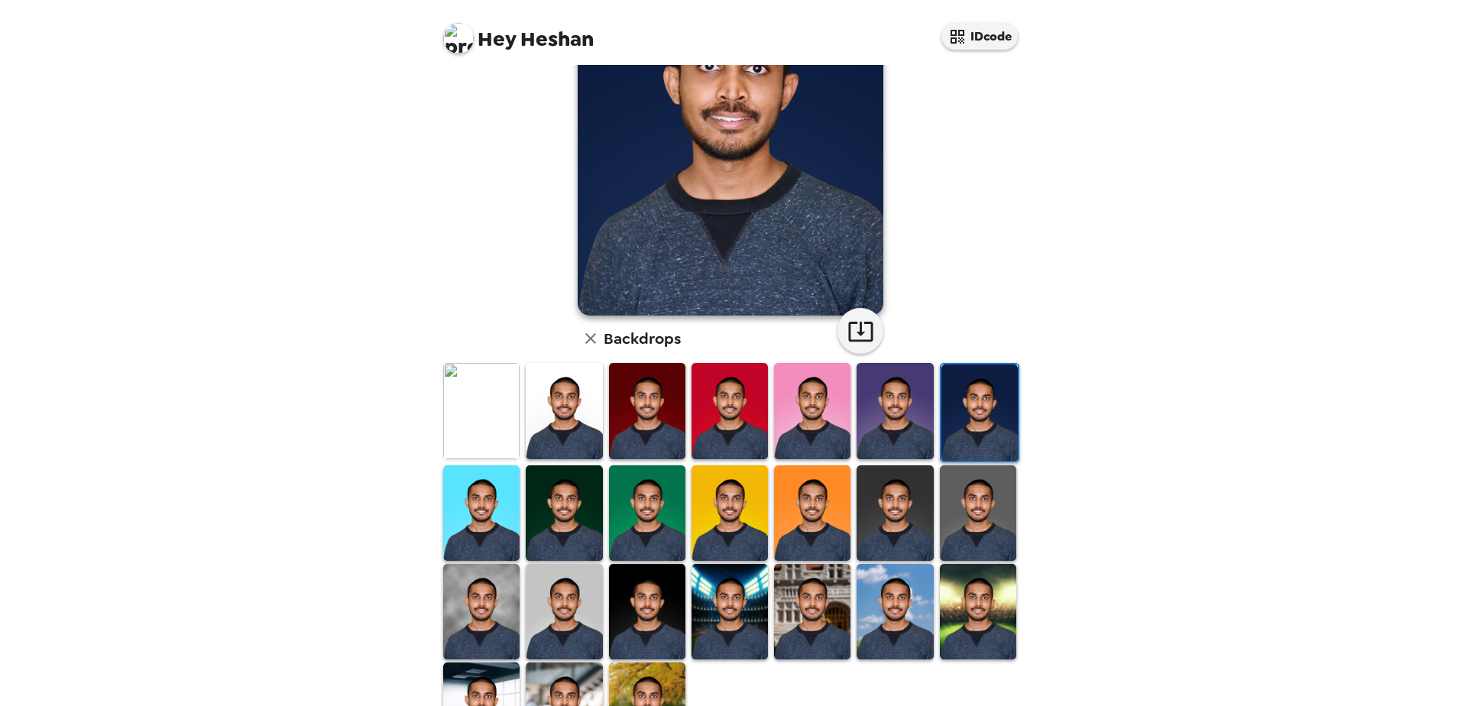
scroll to position [144, 0]
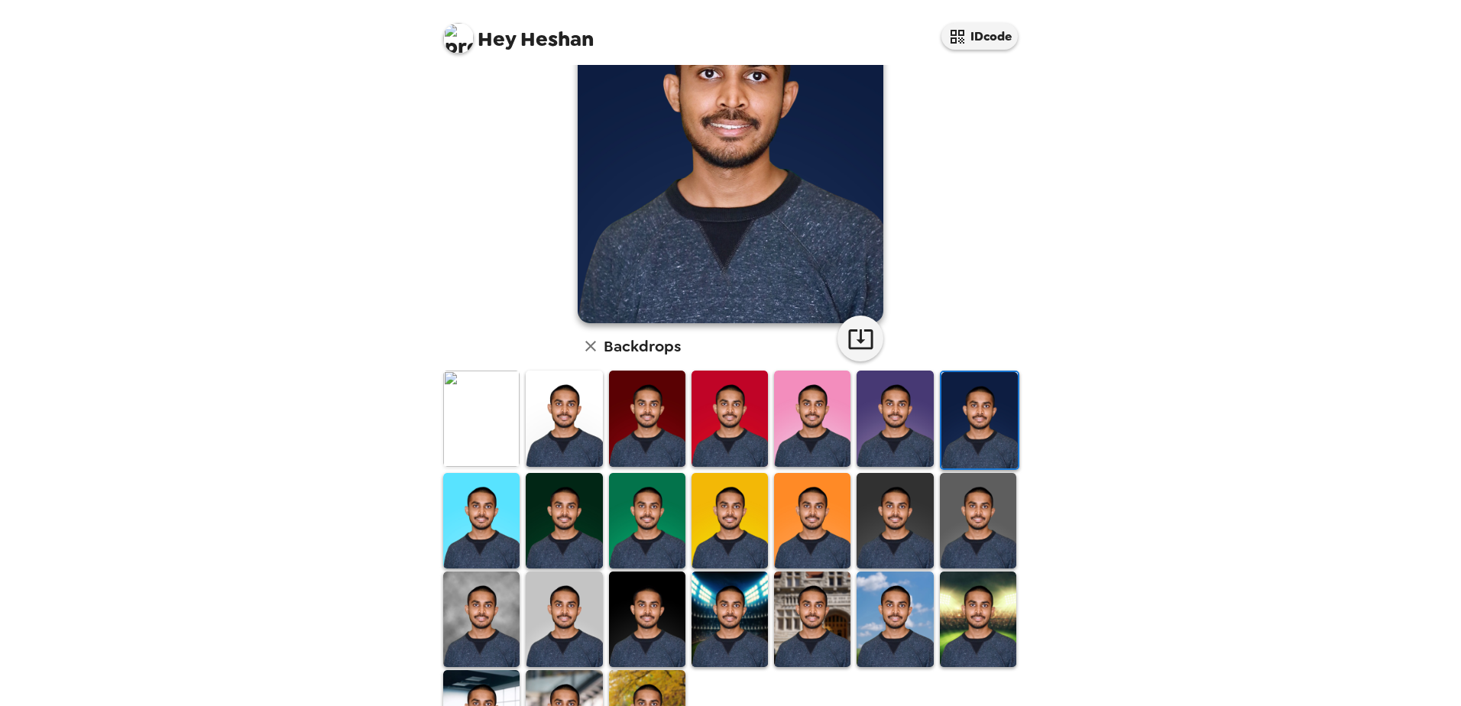
click at [950, 507] on img at bounding box center [978, 521] width 76 height 96
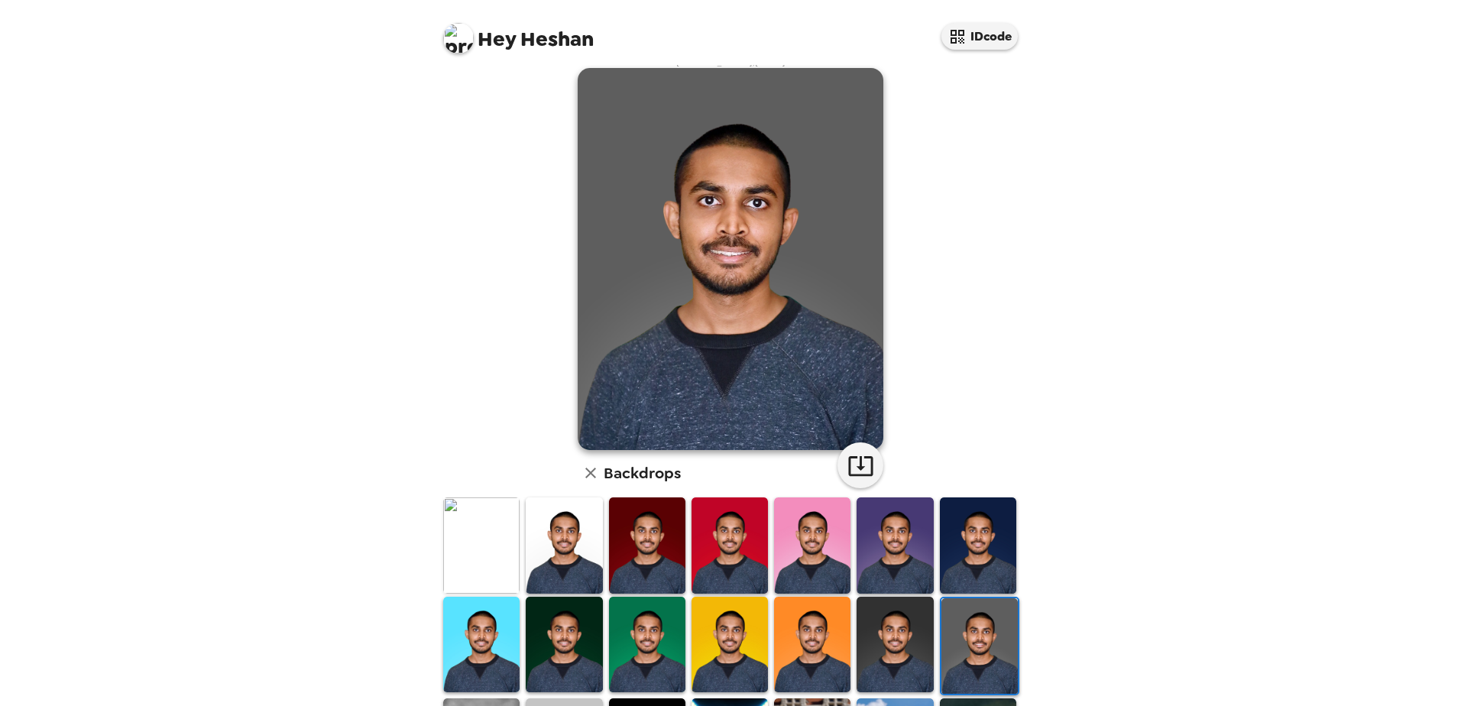
scroll to position [0, 0]
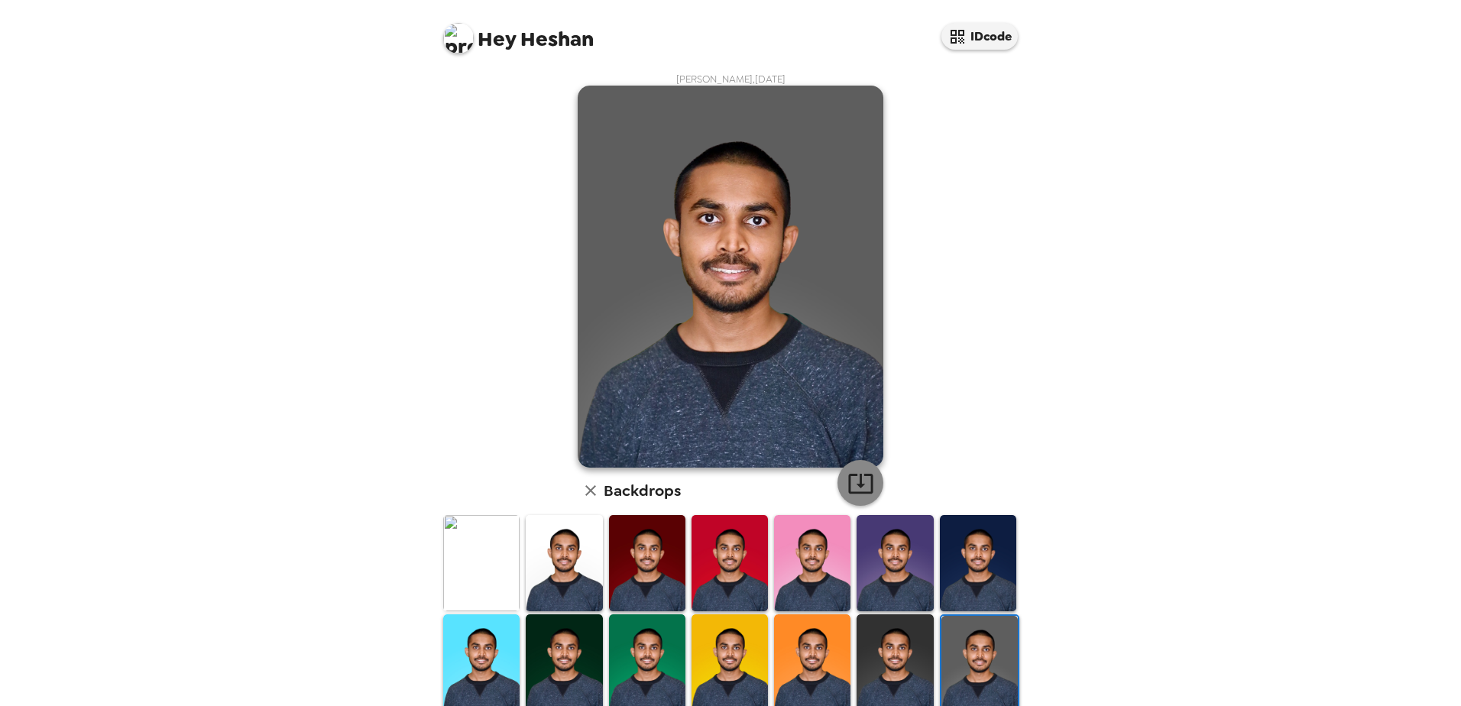
click at [848, 480] on icon "button" at bounding box center [860, 483] width 27 height 27
